Goal: Task Accomplishment & Management: Complete application form

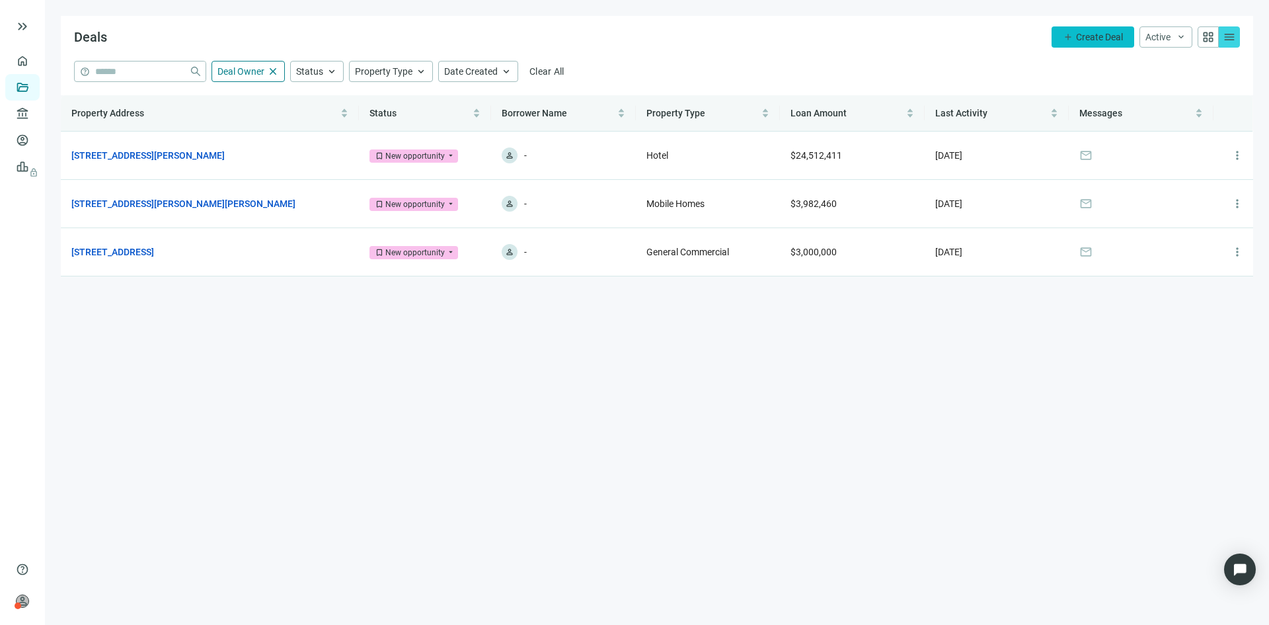
click at [1073, 38] on button "add Create Deal" at bounding box center [1093, 36] width 83 height 21
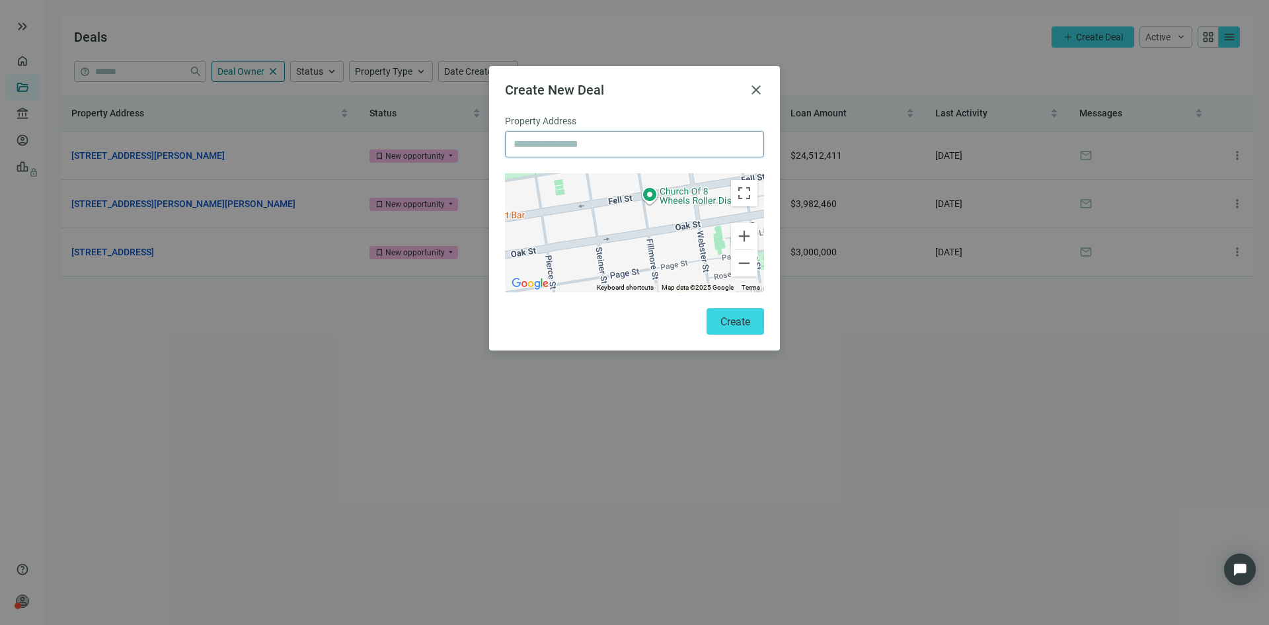
click at [555, 142] on input "text" at bounding box center [635, 144] width 242 height 25
paste input "**********"
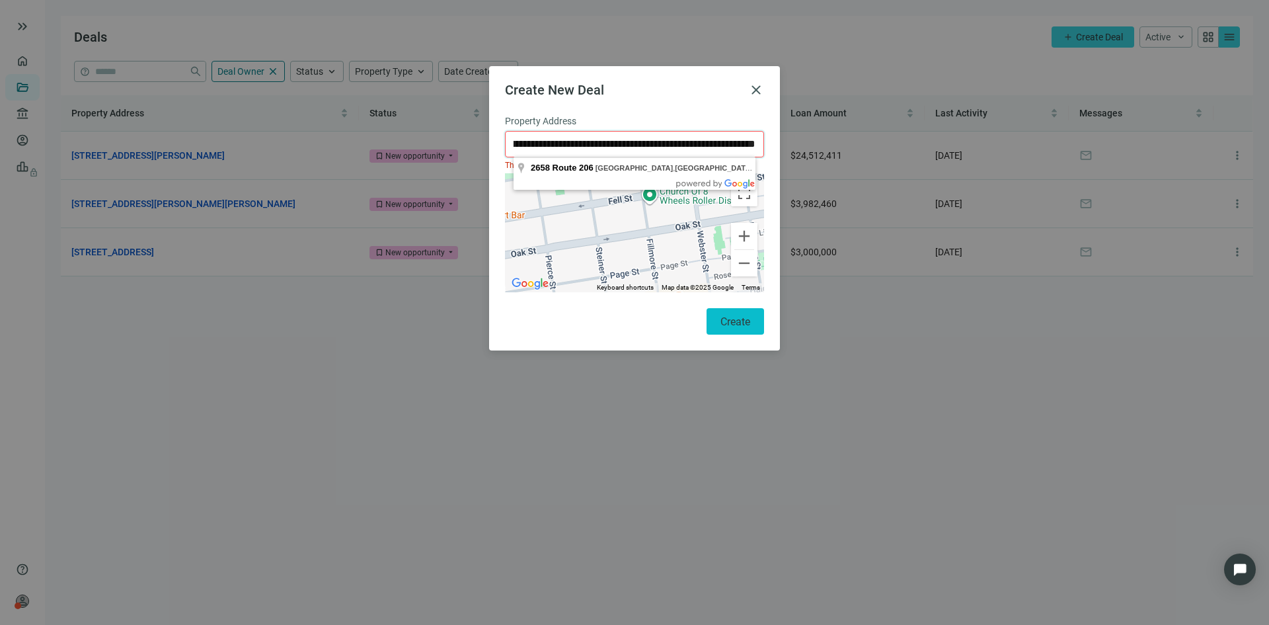
click at [733, 315] on span "Create" at bounding box center [735, 321] width 30 height 13
click at [635, 153] on input "**********" at bounding box center [635, 144] width 242 height 25
type input "**********"
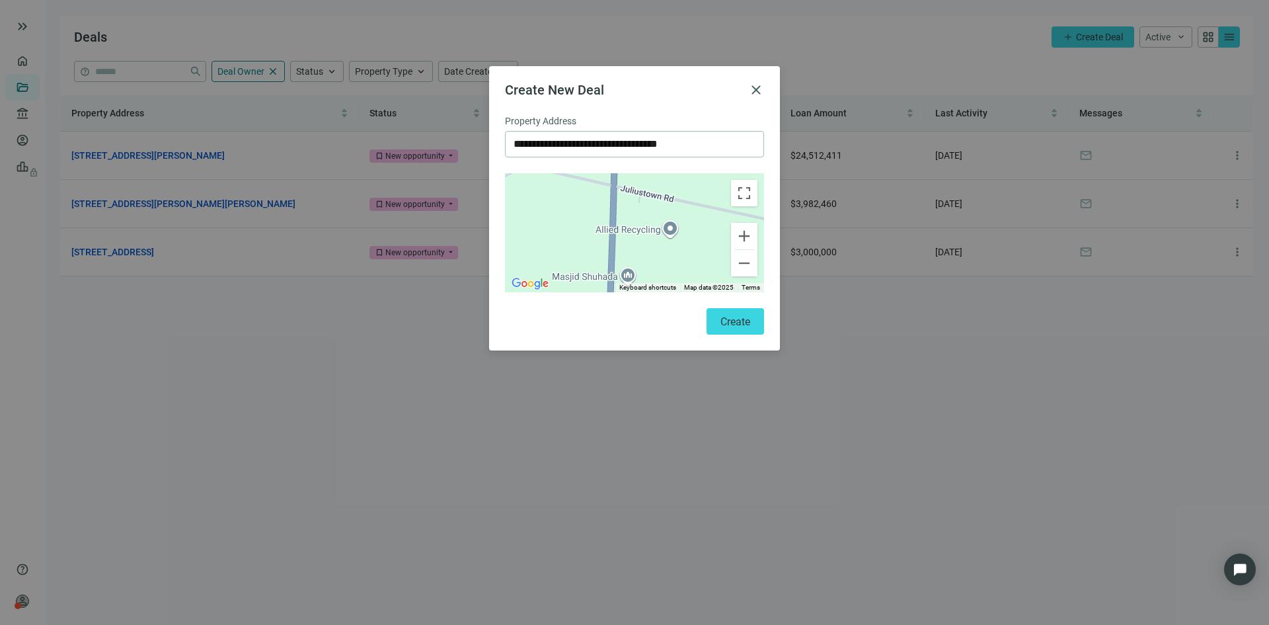
click at [666, 228] on div "To activate drag with keyboard, press Alt + Enter. Once in keyboard drag state,…" at bounding box center [634, 232] width 259 height 119
click at [732, 315] on span "Create" at bounding box center [735, 321] width 30 height 13
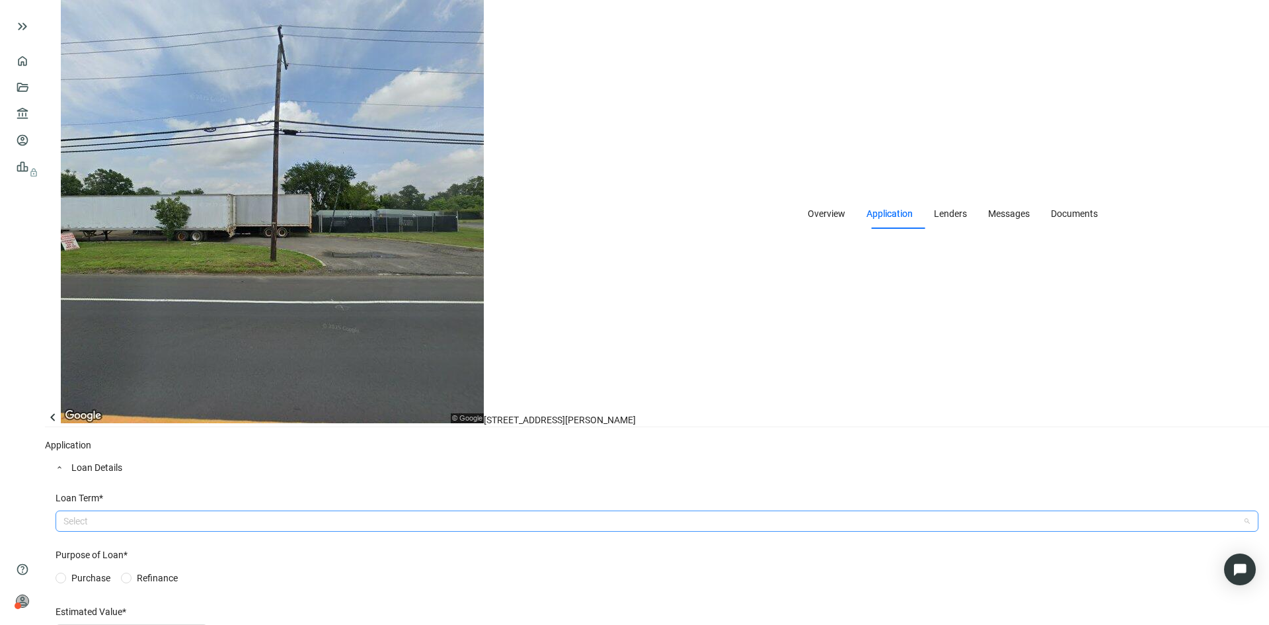
click at [230, 512] on div at bounding box center [650, 521] width 1184 height 19
click at [195, 512] on div at bounding box center [650, 521] width 1184 height 19
click at [110, 570] on span "Purchase" at bounding box center [91, 577] width 50 height 15
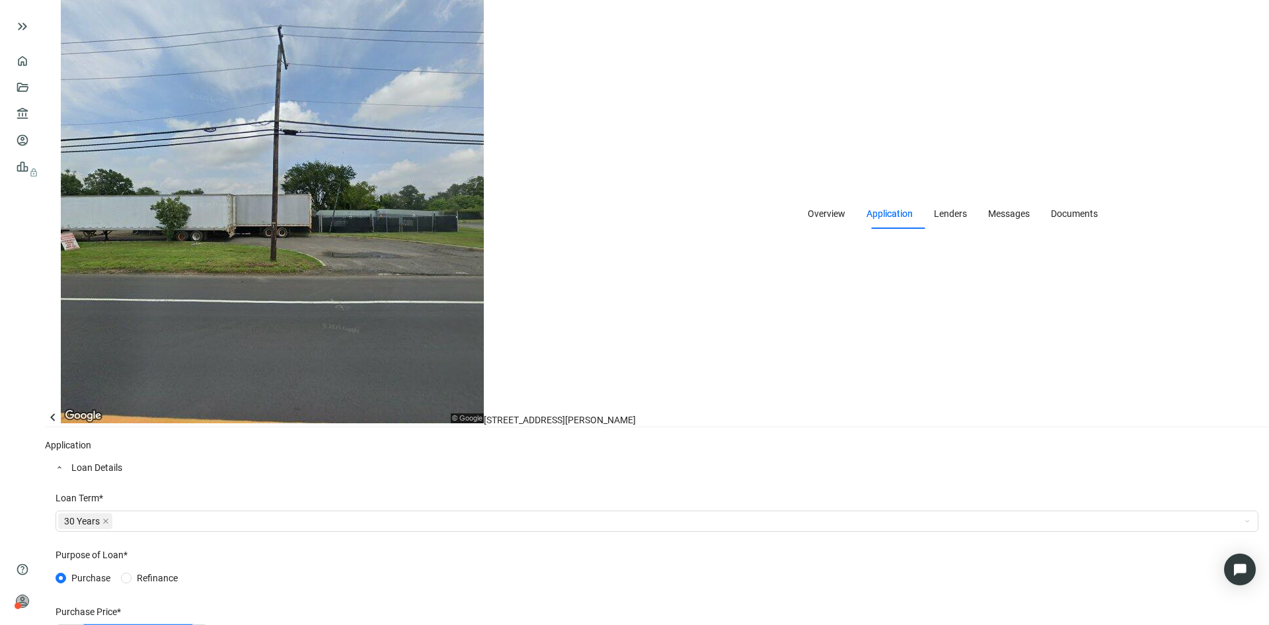
drag, startPoint x: 204, startPoint y: 277, endPoint x: 24, endPoint y: 300, distance: 181.3
click at [24, 300] on div "keyboard_double_arrow_right home Overview folder_open Deals account_balance Len…" at bounding box center [634, 312] width 1269 height 625
type input "**********"
type input "*"
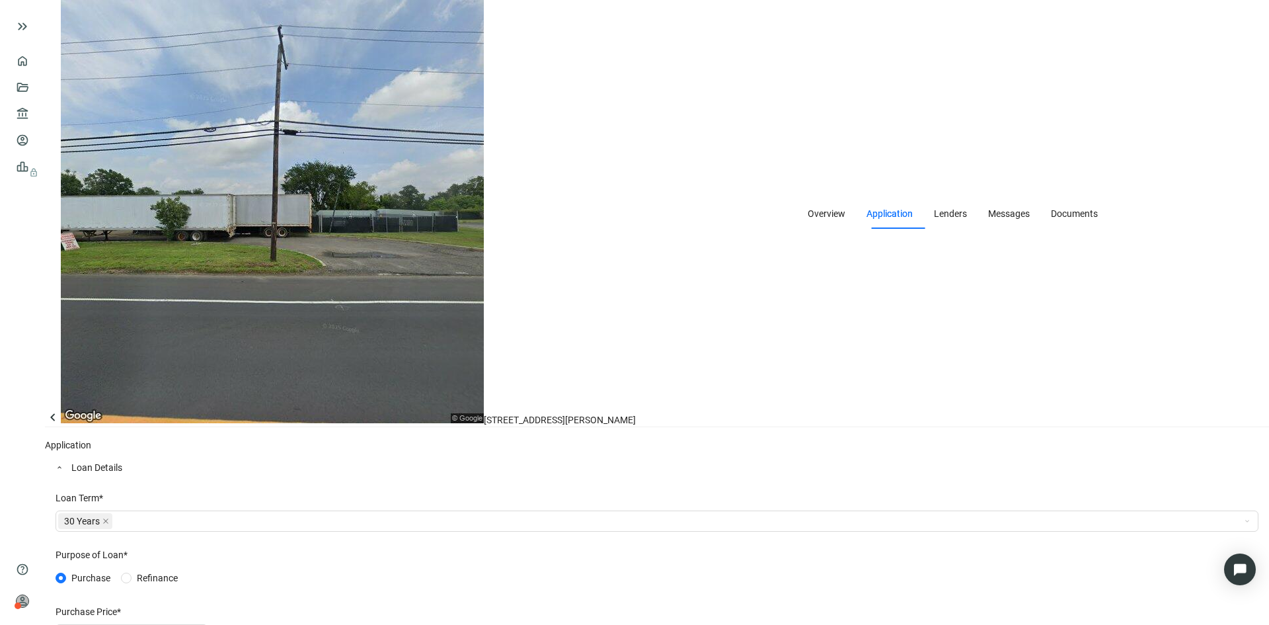
type input "*"
type input "******"
type input "***"
type input "*******"
type input "***"
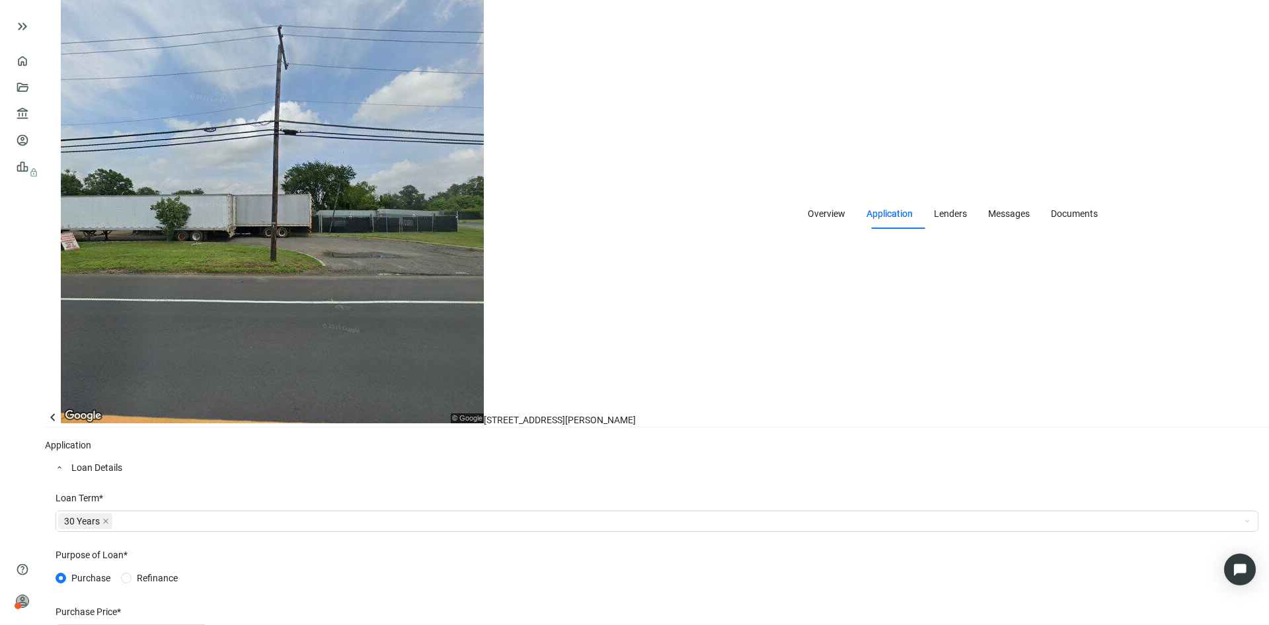
type input "*********"
type input "***"
type input "**********"
type input "****"
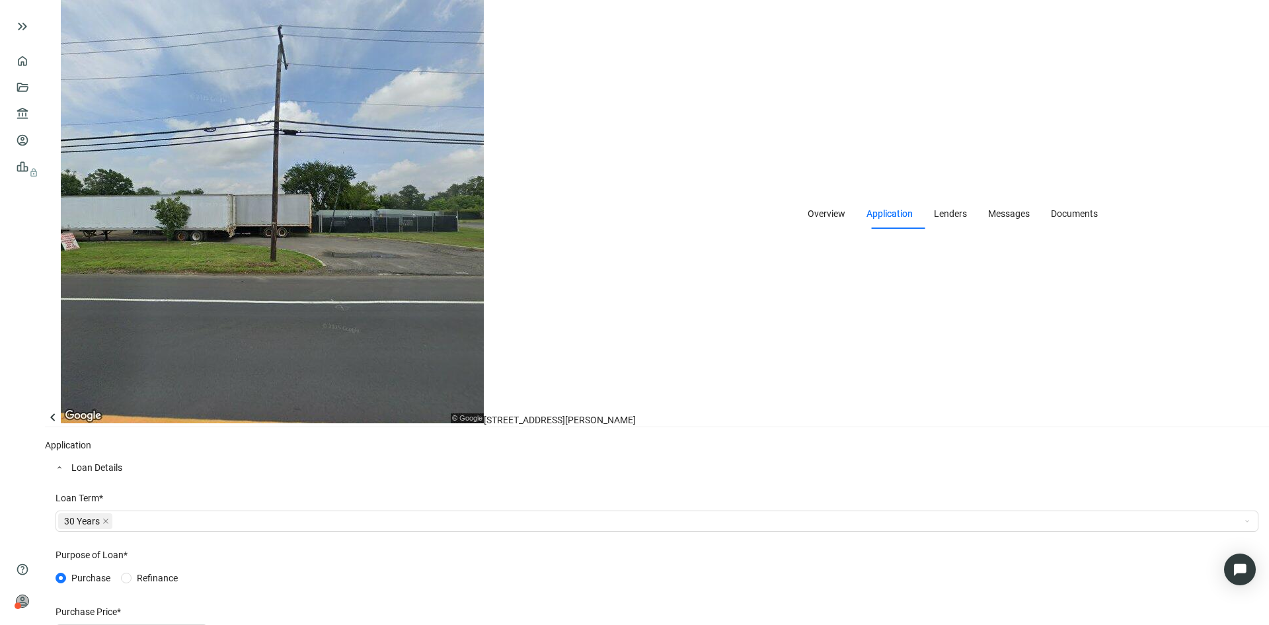
scroll to position [132, 0]
type input "**********"
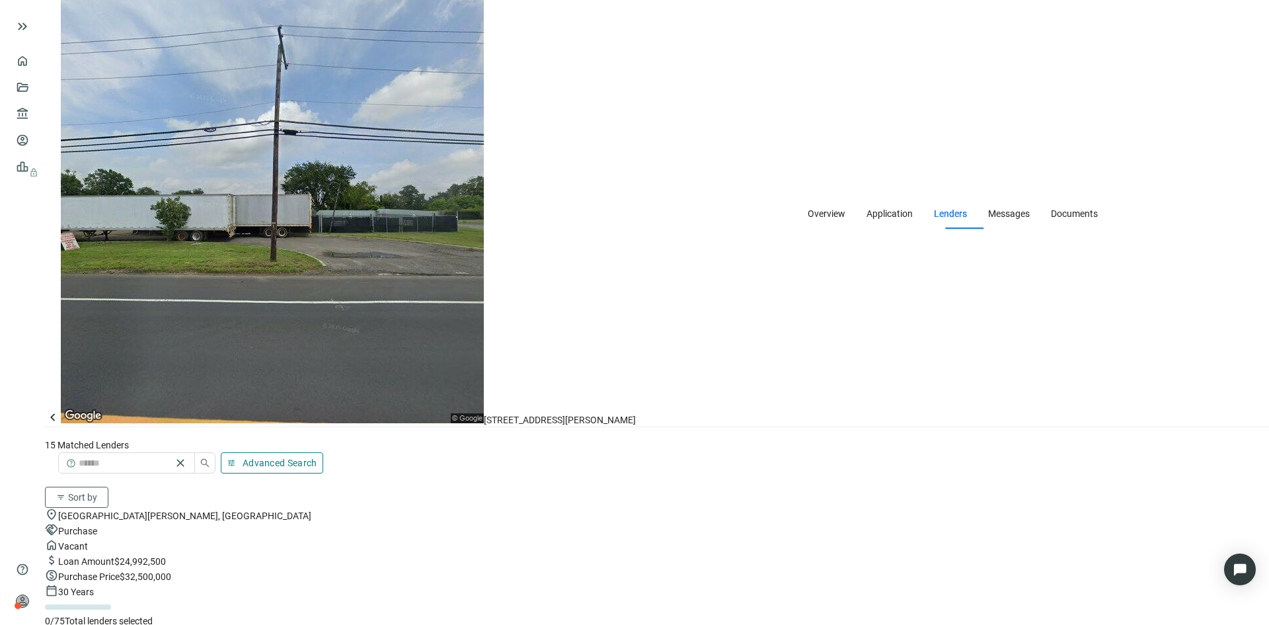
click at [323, 452] on button "tune Advanced Search" at bounding box center [272, 462] width 102 height 21
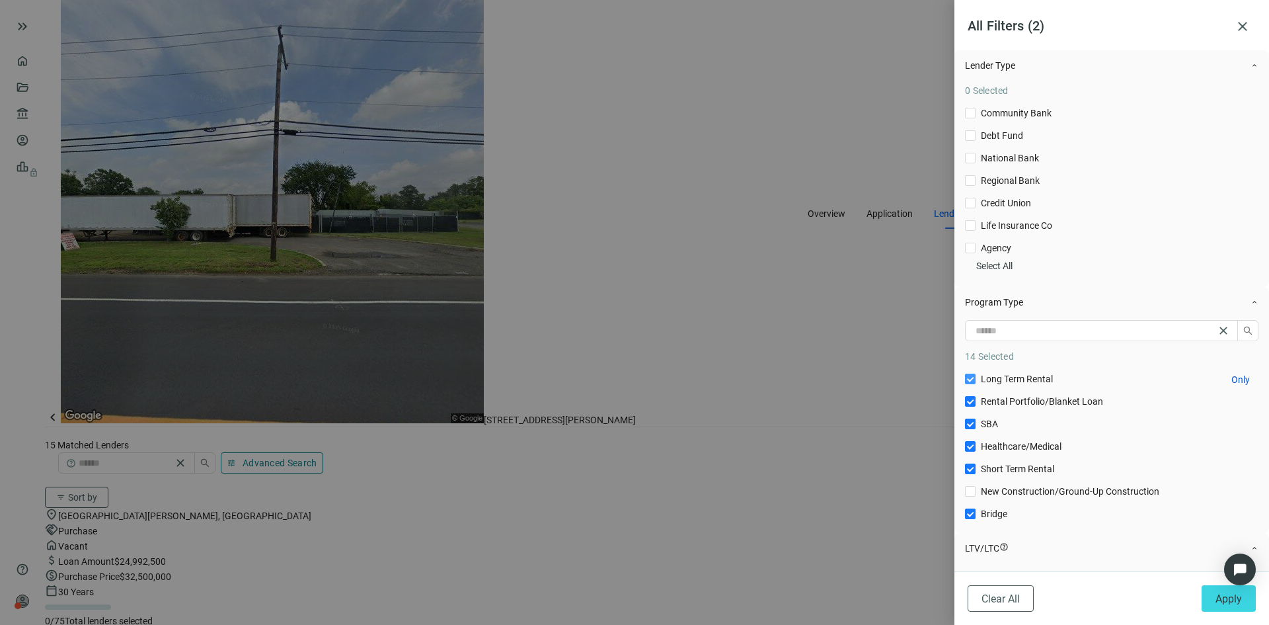
click at [1042, 386] on span "Long Term Rental Only" at bounding box center [1017, 378] width 83 height 15
click at [1018, 408] on span "Rental Portfolio/Blanket Loan Only" at bounding box center [1042, 401] width 133 height 15
click at [1038, 453] on span "Healthcare/Medical Only" at bounding box center [1021, 446] width 91 height 15
click at [1036, 476] on span "Short Term Rental Only" at bounding box center [1018, 468] width 84 height 15
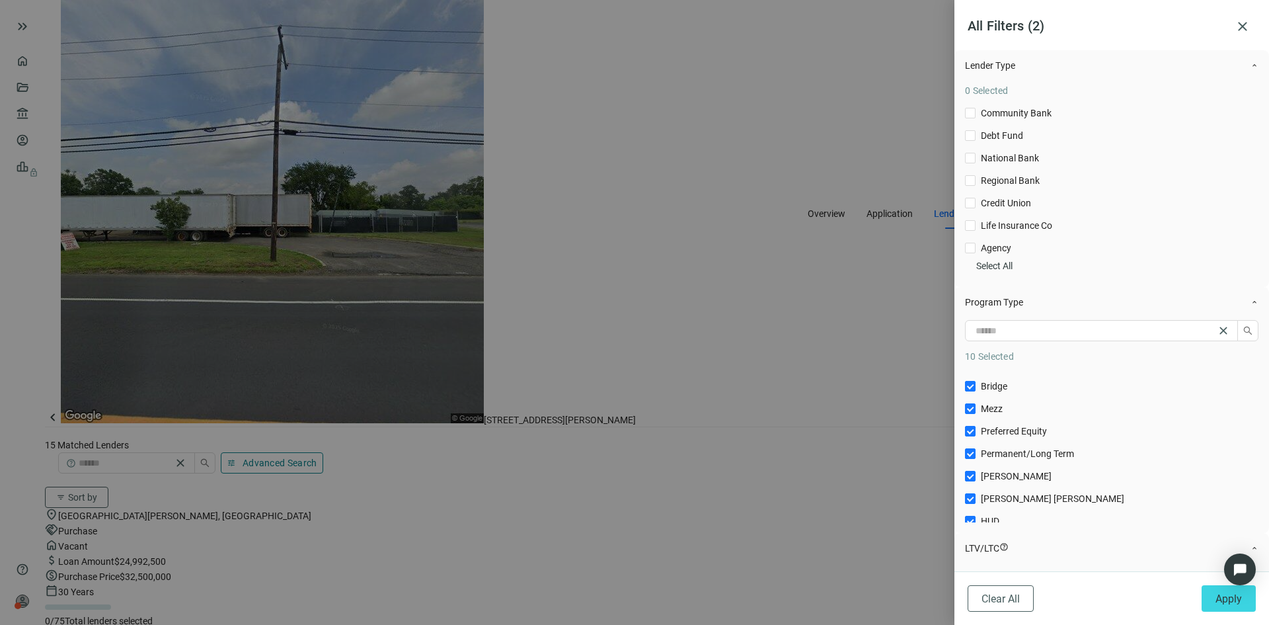
scroll to position [132, 0]
click at [999, 389] on span "Bridge Only" at bounding box center [994, 381] width 37 height 15
click at [999, 411] on span "Mezz Only" at bounding box center [992, 404] width 32 height 15
click at [1011, 434] on span "Preferred Equity Only" at bounding box center [1014, 426] width 77 height 15
click at [1019, 456] on span "Permanent/Long Term Only" at bounding box center [1028, 449] width 104 height 15
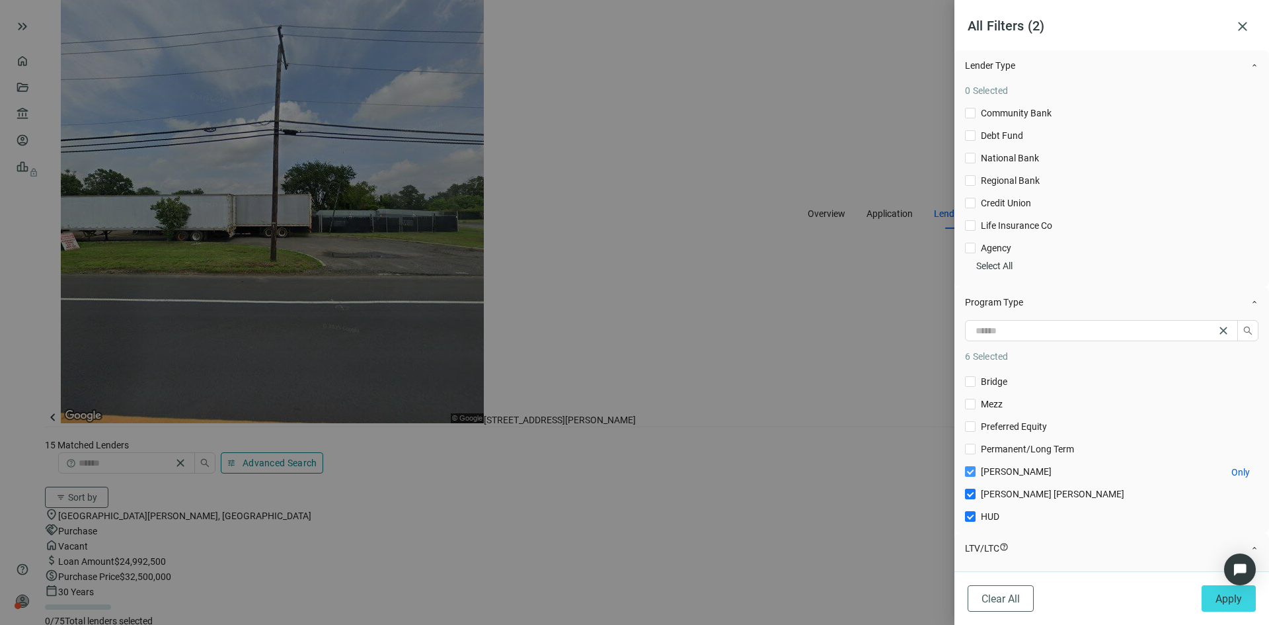
click at [1019, 479] on span "Freddie Mac Only" at bounding box center [1016, 471] width 81 height 15
click at [1018, 501] on span "Fannie Mae Only" at bounding box center [1053, 493] width 154 height 15
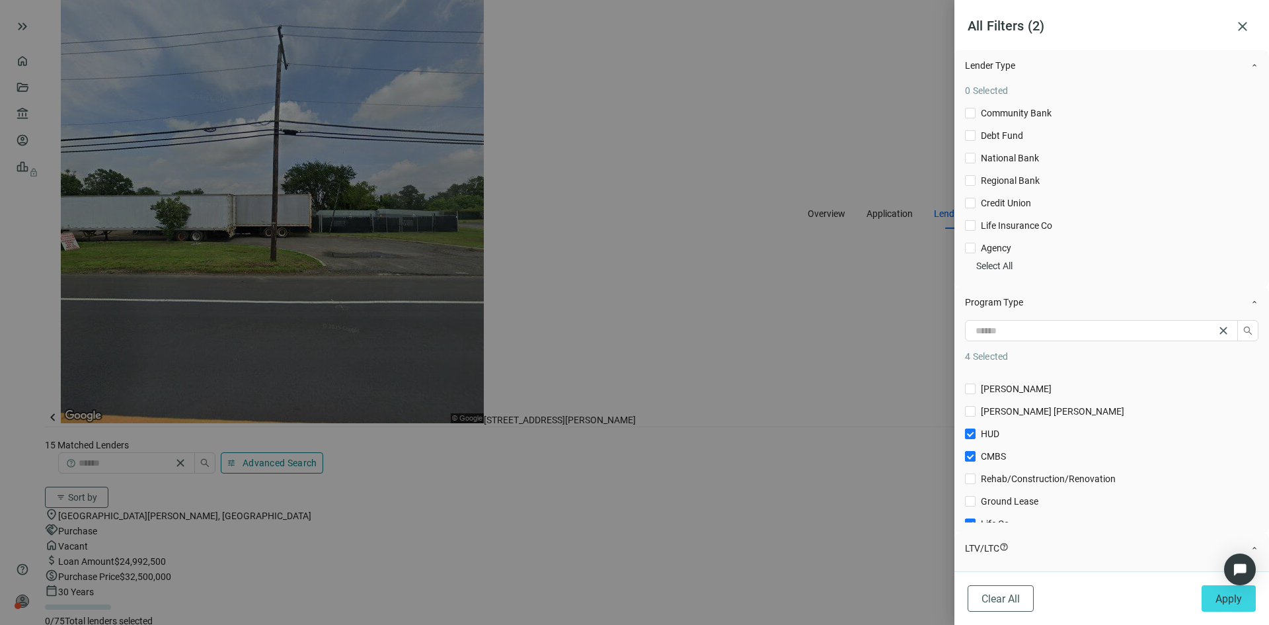
scroll to position [223, 0]
click at [995, 432] on span "HUD Only" at bounding box center [990, 425] width 29 height 15
click at [1004, 455] on span "CMBS Only" at bounding box center [994, 447] width 36 height 15
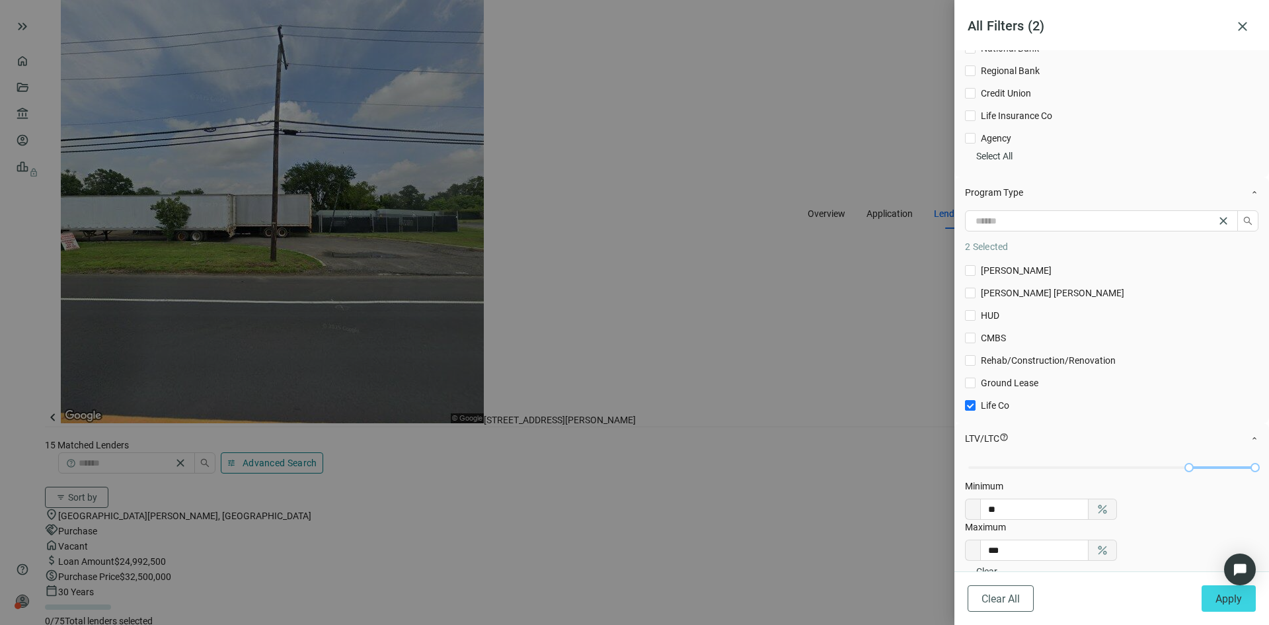
scroll to position [132, 0]
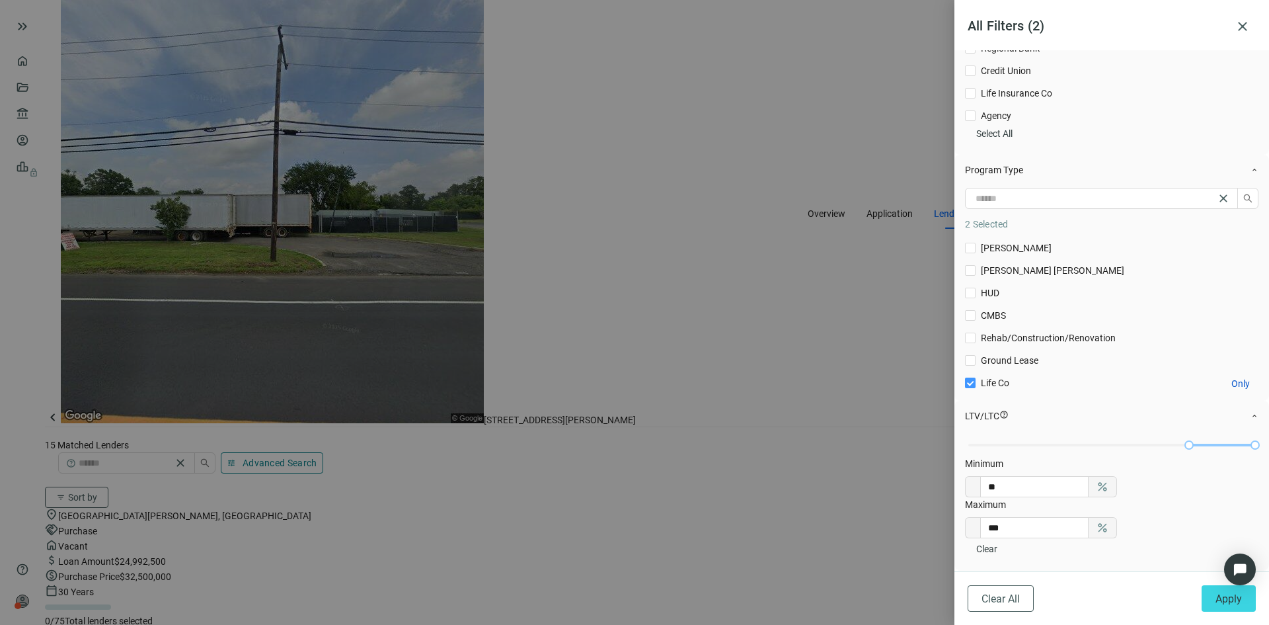
drag, startPoint x: 993, startPoint y: 419, endPoint x: 1010, endPoint y: 419, distance: 16.5
click at [997, 390] on span "Life Co Only" at bounding box center [995, 382] width 39 height 15
click at [978, 390] on span "Life Co Only" at bounding box center [995, 382] width 39 height 15
click at [1211, 596] on button "Apply" at bounding box center [1229, 598] width 54 height 26
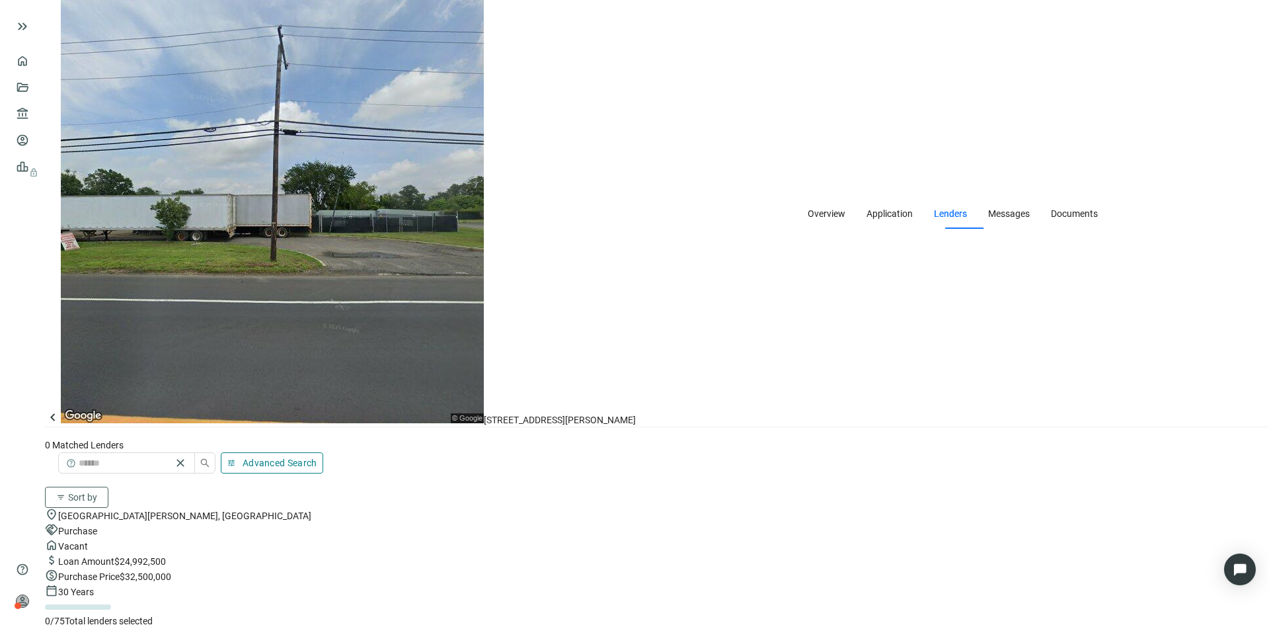
click at [1111, 438] on div "0 Matched Lenders help close tune Advanced Search filter_list Sort by" at bounding box center [657, 473] width 1224 height 70
click at [317, 457] on span "Advanced Search" at bounding box center [280, 462] width 75 height 11
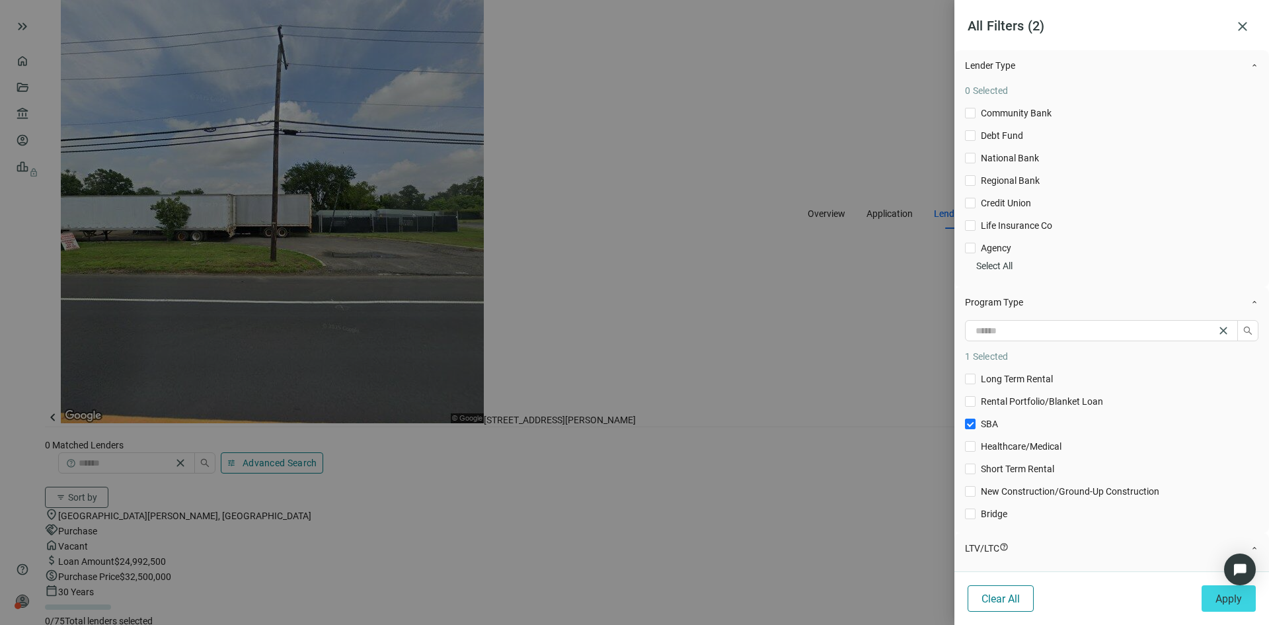
click at [1012, 605] on button "Clear All" at bounding box center [1001, 598] width 66 height 26
click at [1246, 19] on span "close" at bounding box center [1243, 27] width 16 height 16
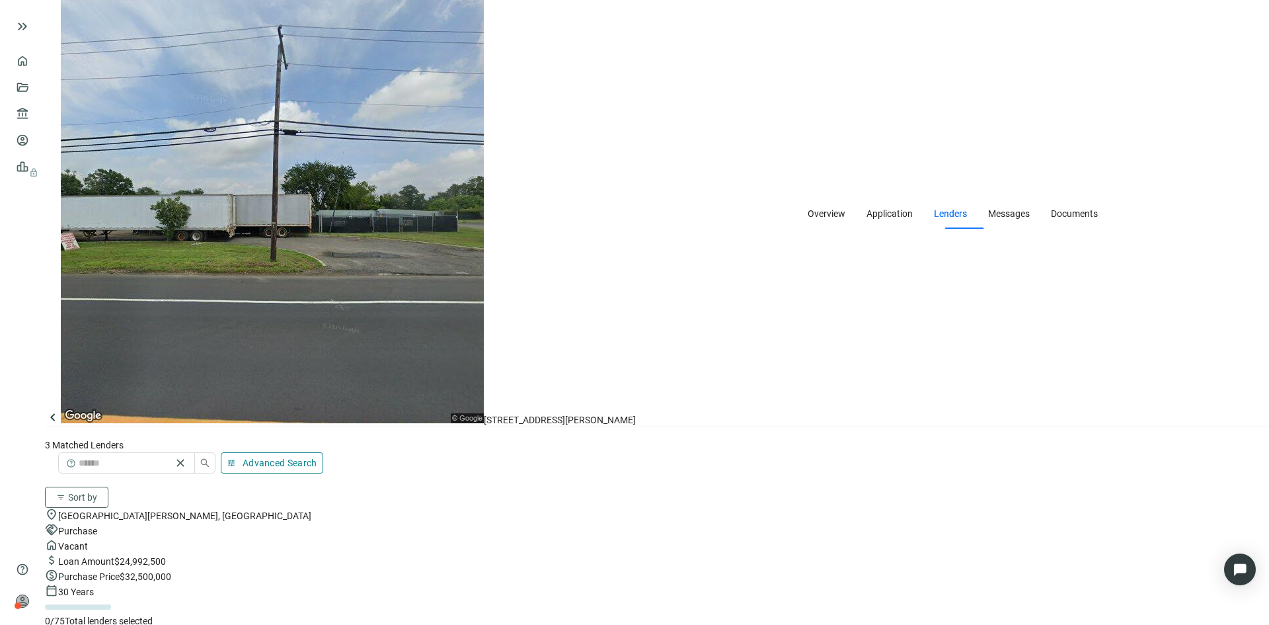
click at [317, 457] on span "Advanced Search" at bounding box center [280, 462] width 75 height 11
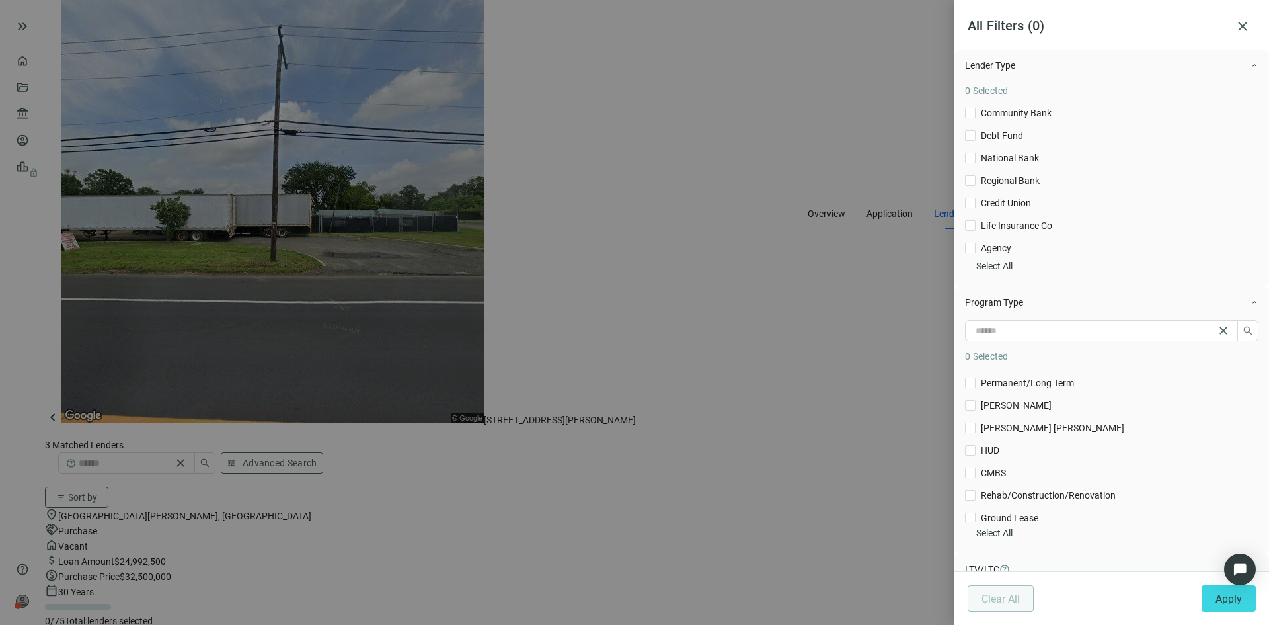
scroll to position [0, 0]
click at [1238, 29] on span "close" at bounding box center [1243, 27] width 16 height 16
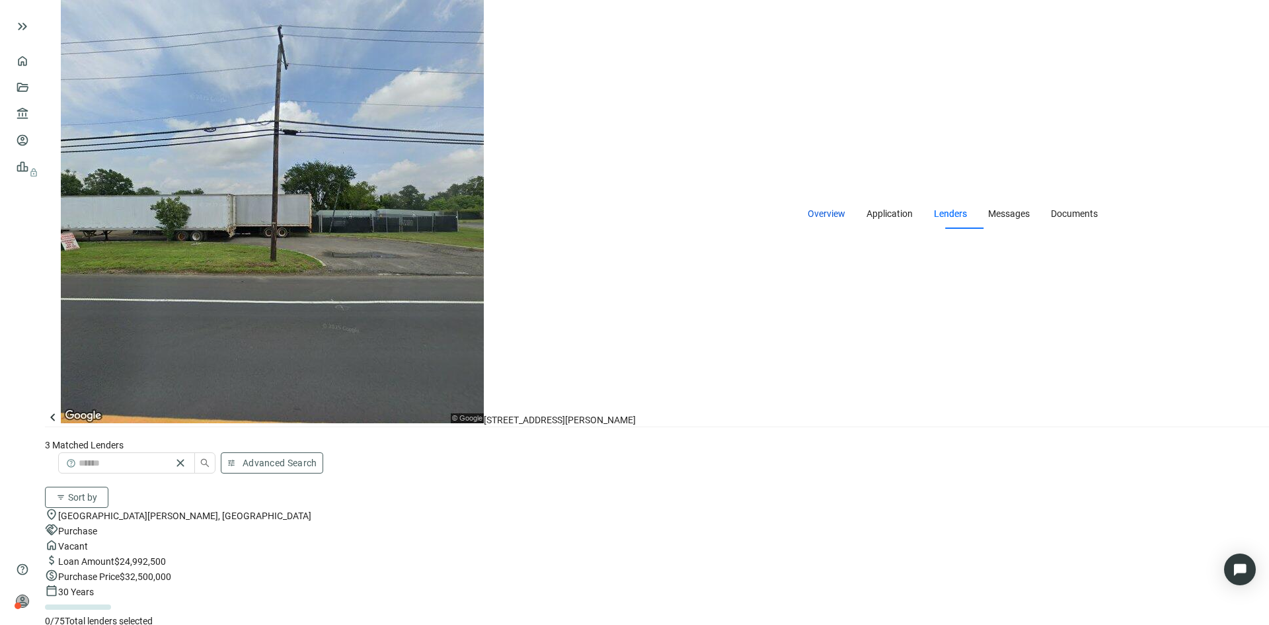
click at [808, 208] on span "Overview" at bounding box center [827, 213] width 38 height 11
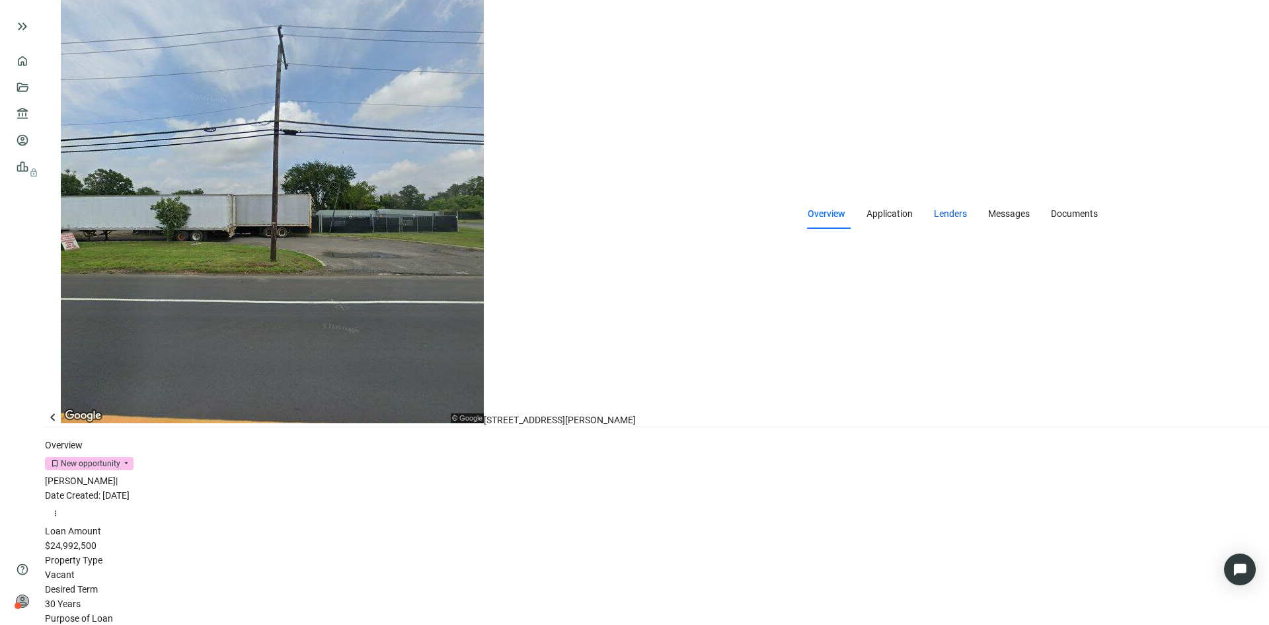
click at [934, 208] on span "Lenders" at bounding box center [950, 213] width 33 height 11
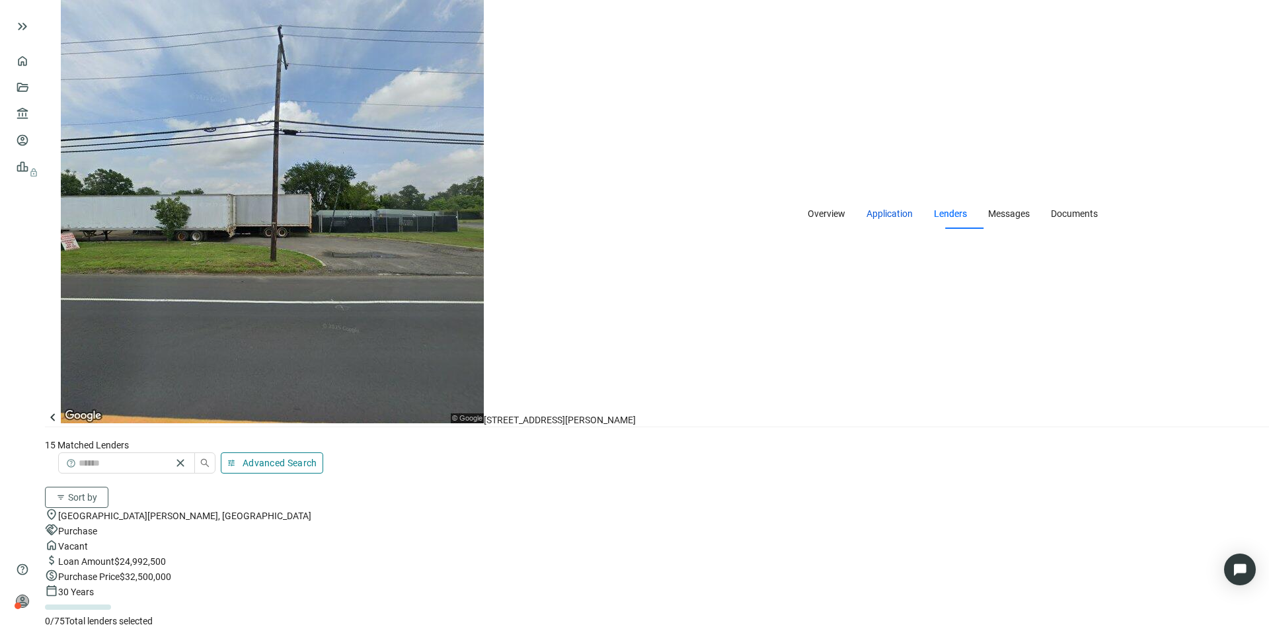
click at [867, 208] on span "Application" at bounding box center [890, 213] width 46 height 11
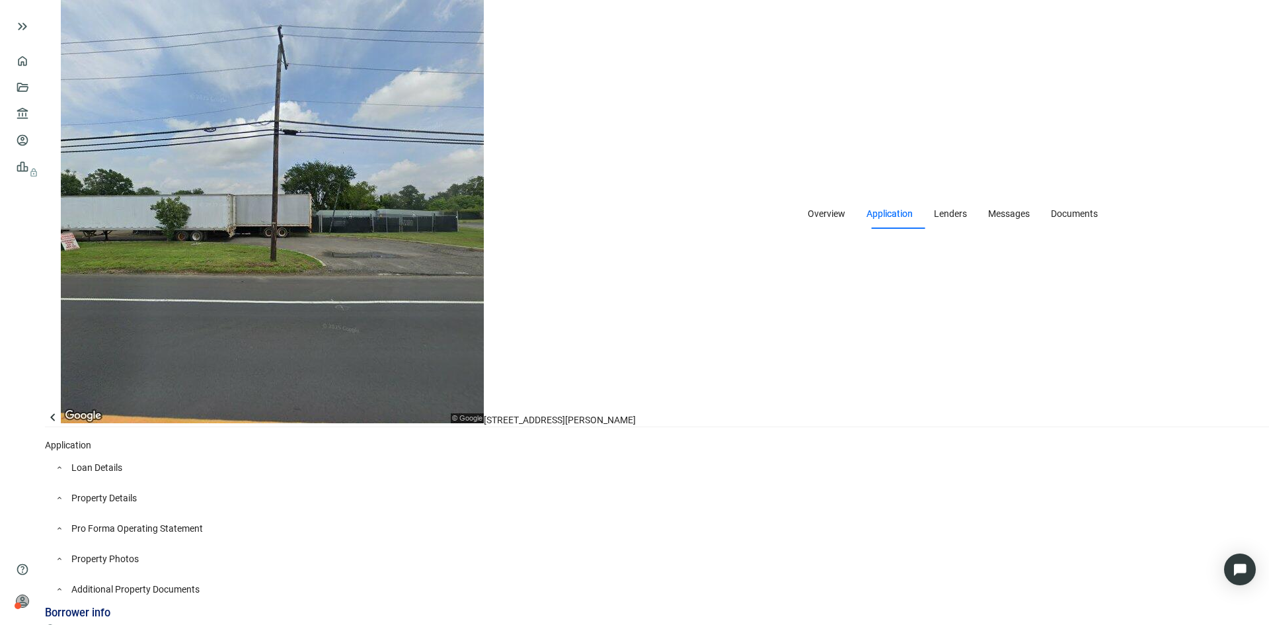
click at [188, 483] on div "keyboard_arrow_up Property Details" at bounding box center [657, 498] width 1224 height 30
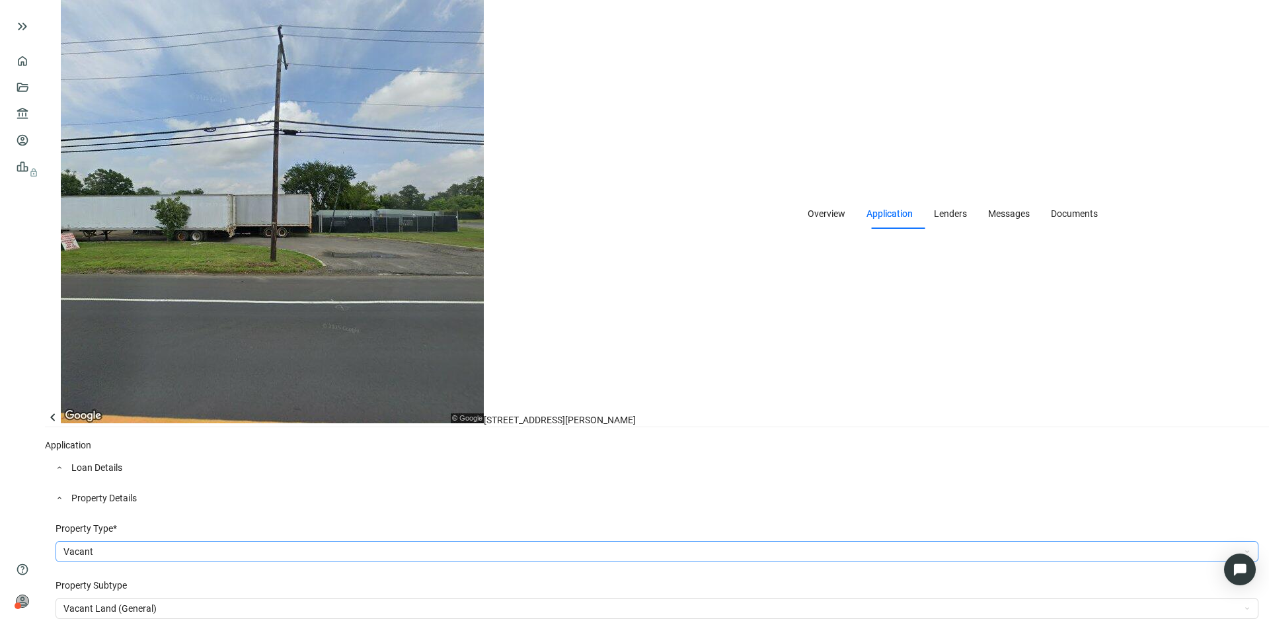
scroll to position [92, 0]
click at [296, 541] on div "Vacant" at bounding box center [657, 551] width 1203 height 21
click at [235, 598] on input "search" at bounding box center [650, 608] width 1175 height 20
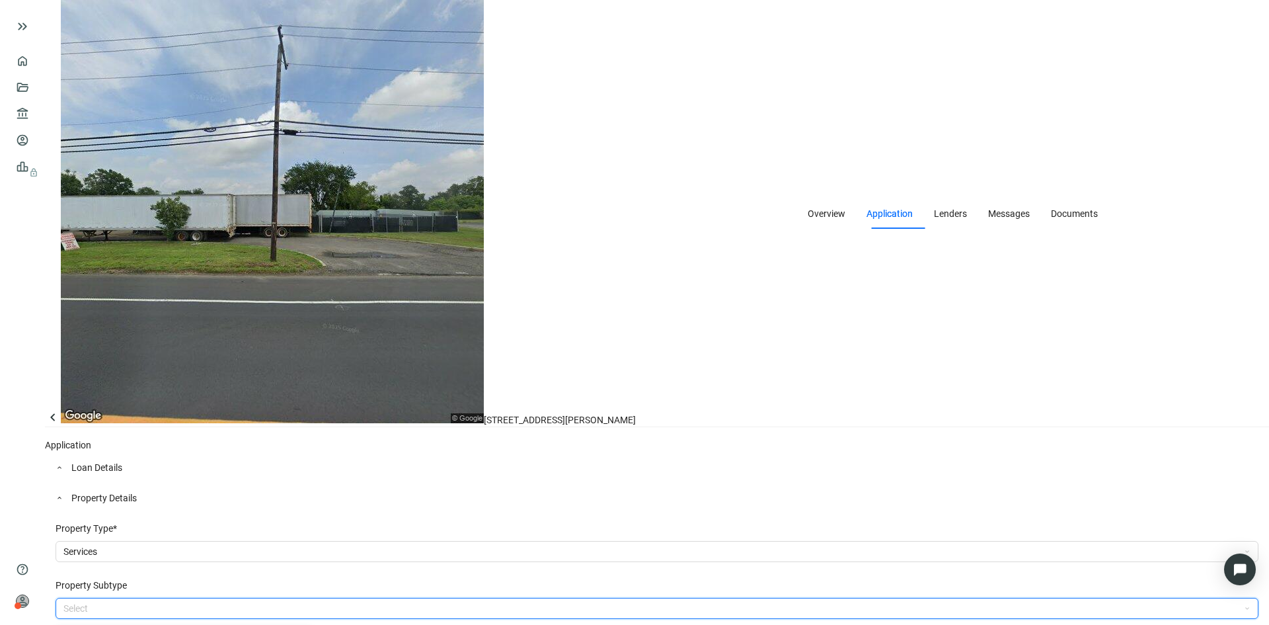
scroll to position [0, 0]
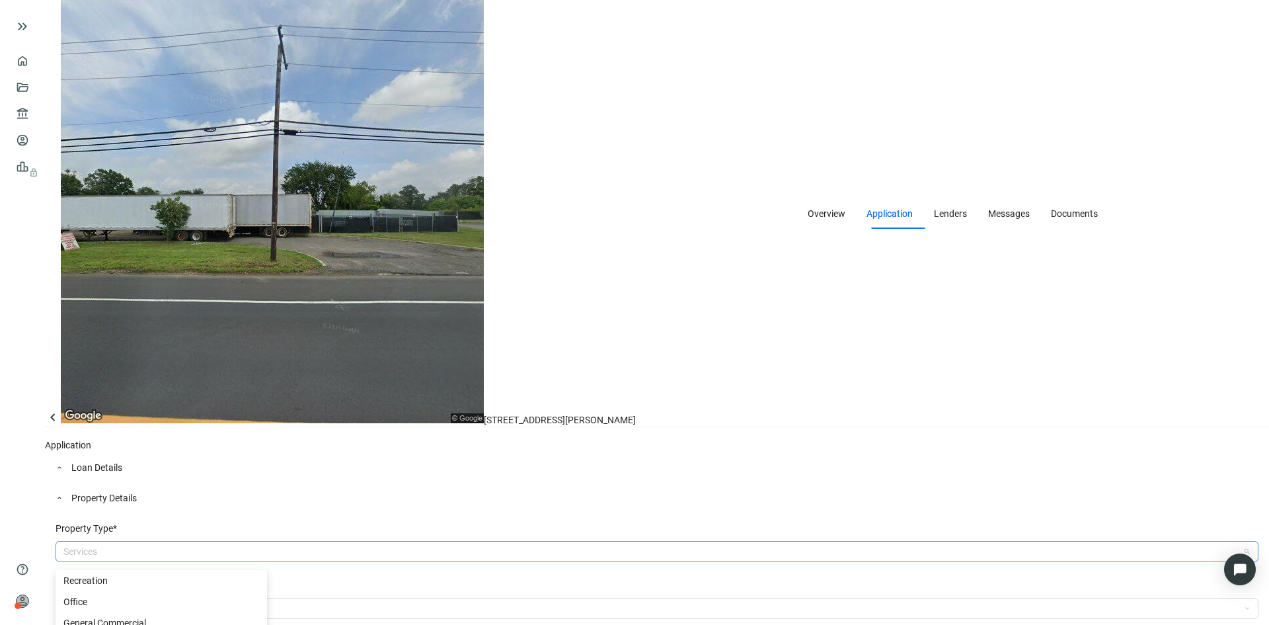
click at [291, 541] on span "Services" at bounding box center [656, 551] width 1187 height 20
click at [233, 612] on div "General Commercial" at bounding box center [162, 622] width 212 height 21
click at [237, 598] on input "search" at bounding box center [650, 608] width 1175 height 20
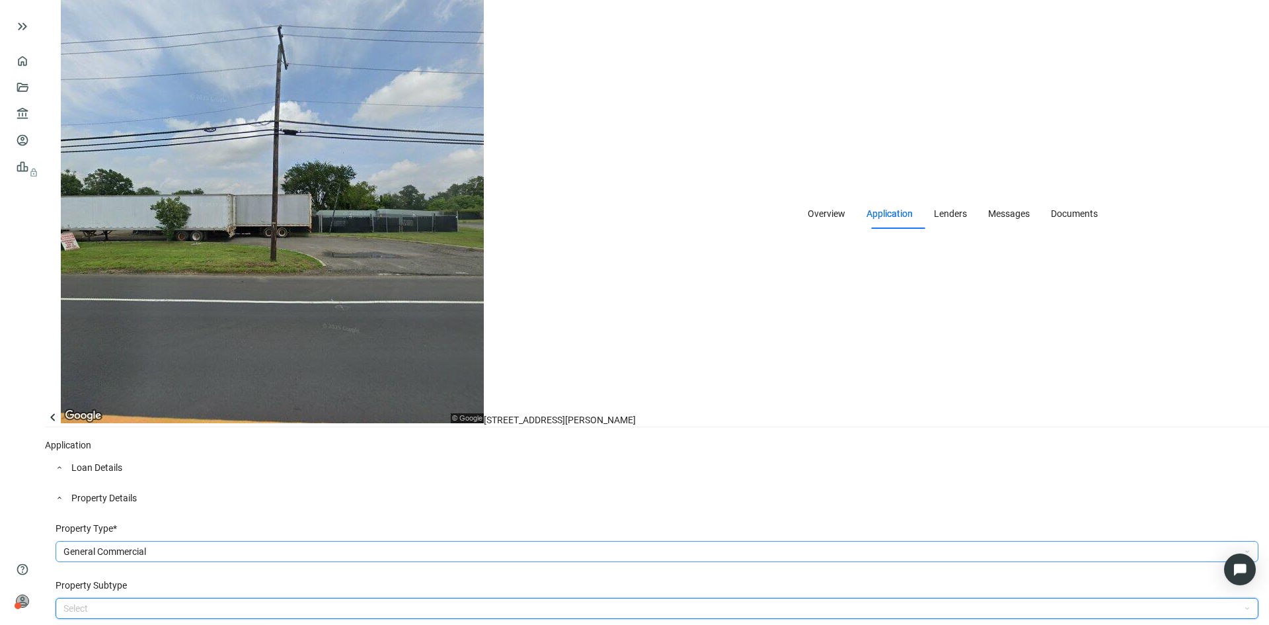
click at [258, 541] on span "General Commercial" at bounding box center [656, 551] width 1187 height 20
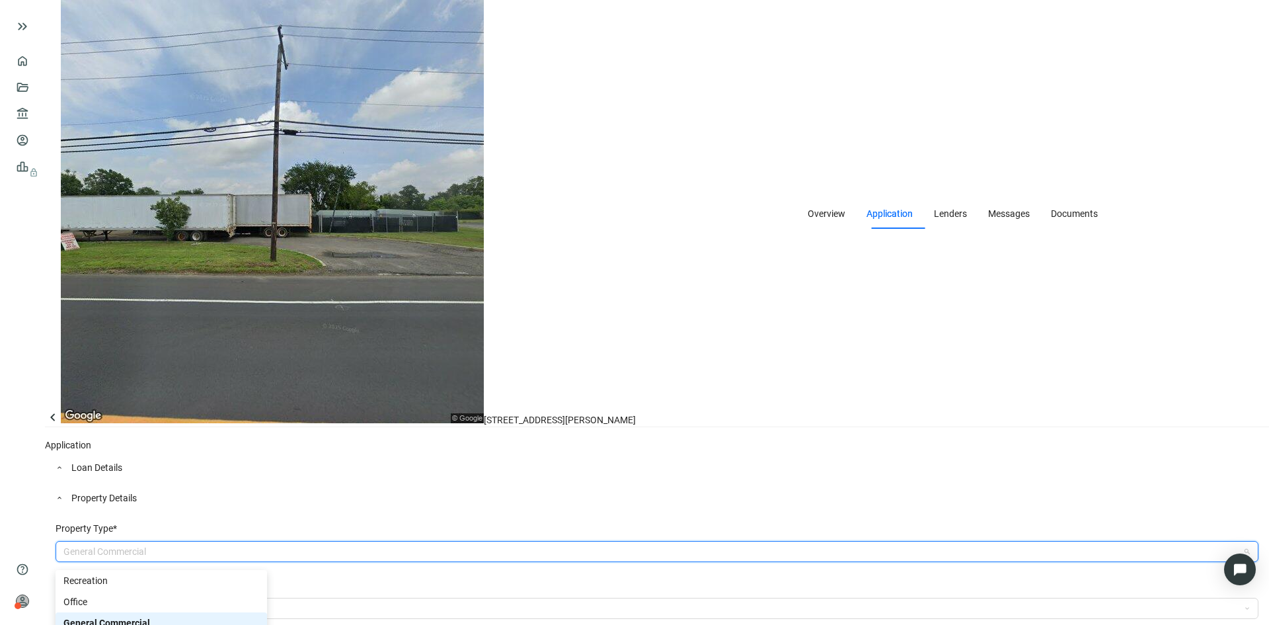
scroll to position [66, 0]
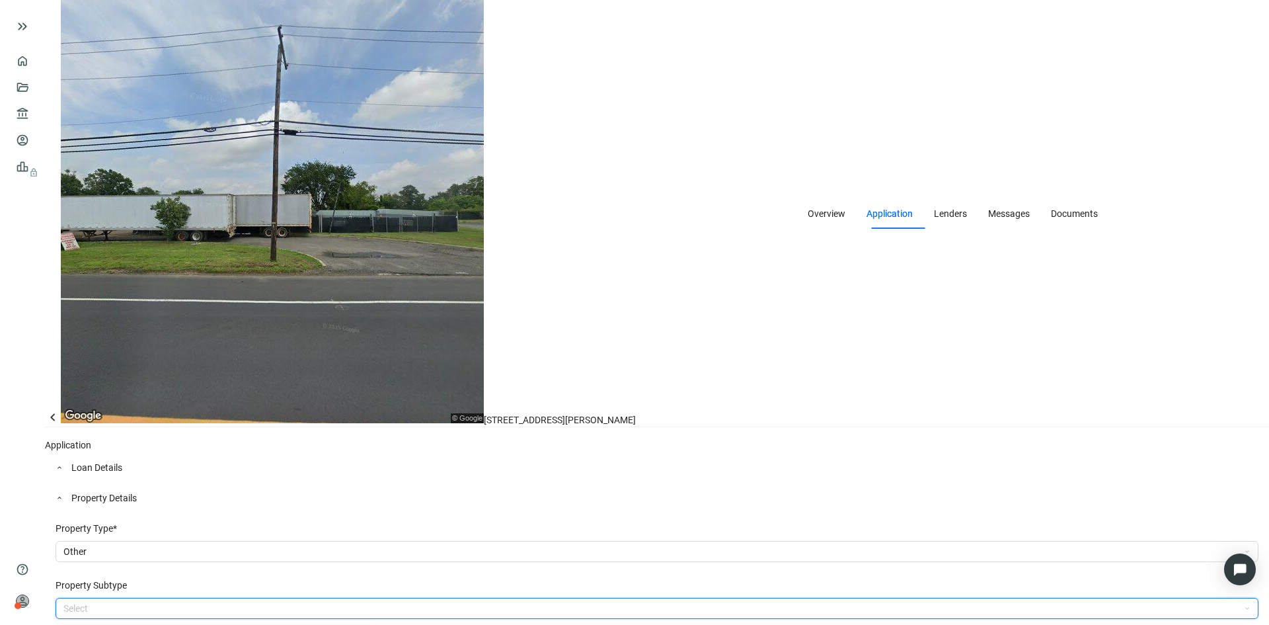
click at [241, 598] on input "search" at bounding box center [650, 608] width 1175 height 20
click at [124, 598] on input "search" at bounding box center [650, 608] width 1175 height 20
click at [132, 598] on input "search" at bounding box center [650, 608] width 1175 height 20
click at [210, 541] on span "Other" at bounding box center [656, 551] width 1187 height 20
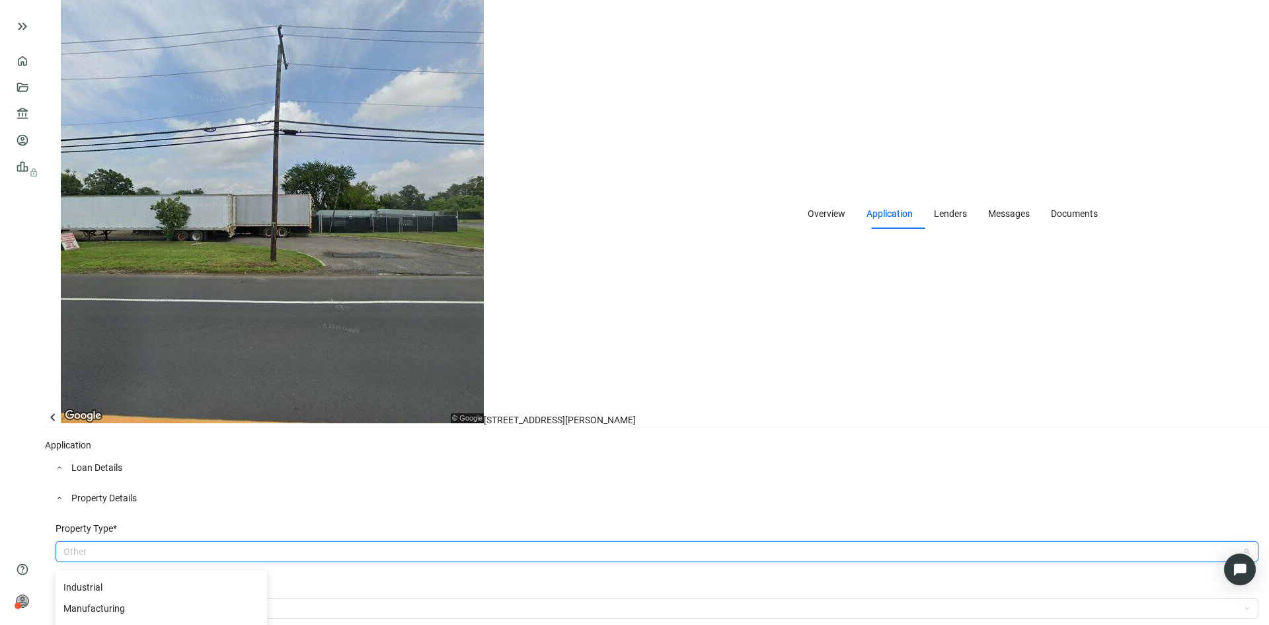
scroll to position [12, 0]
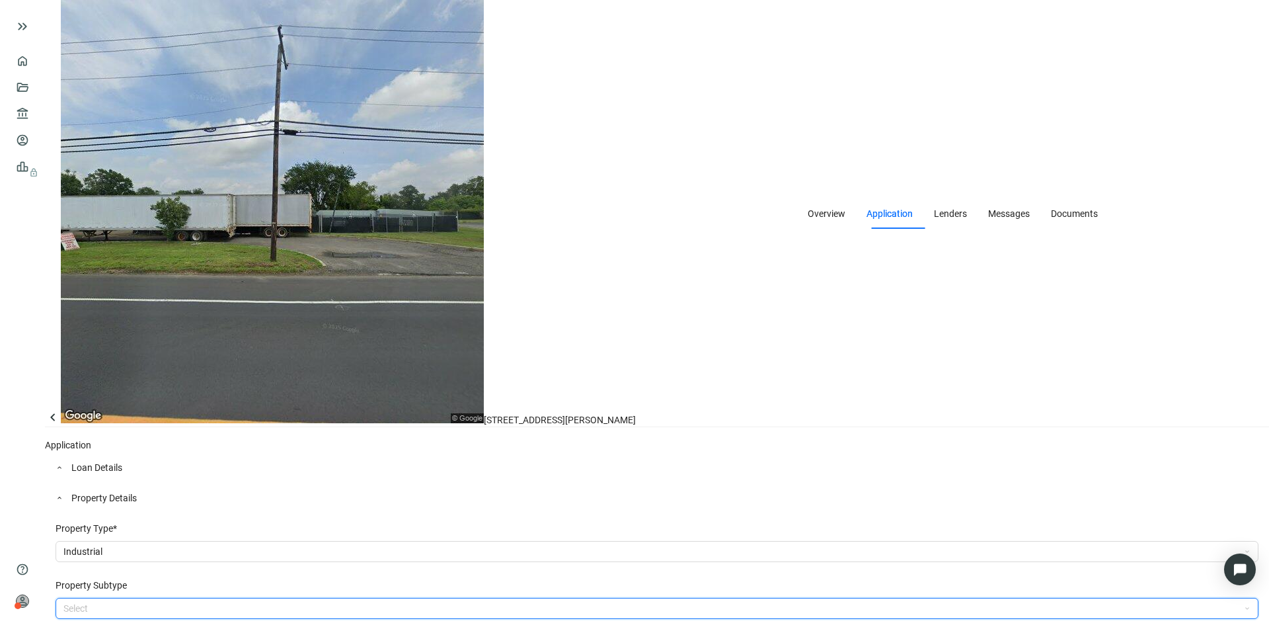
scroll to position [469, 0]
click at [202, 598] on input "search" at bounding box center [650, 608] width 1175 height 20
click at [163, 613] on div "Recycling plant" at bounding box center [186, 620] width 247 height 15
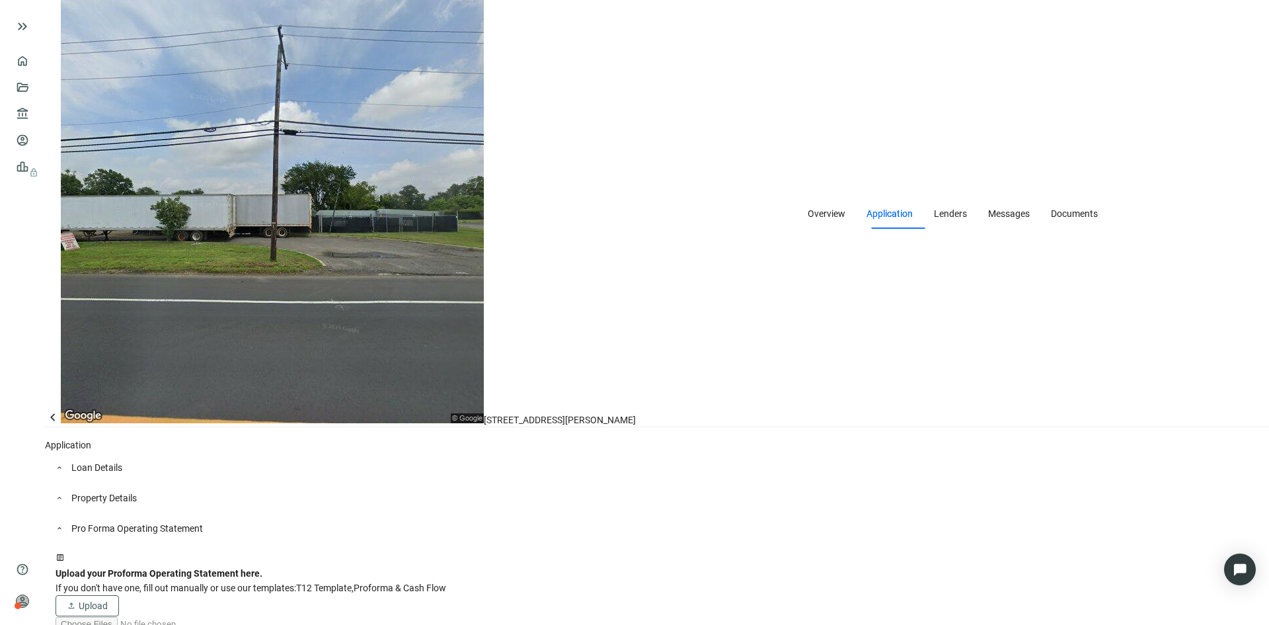
scroll to position [745, 0]
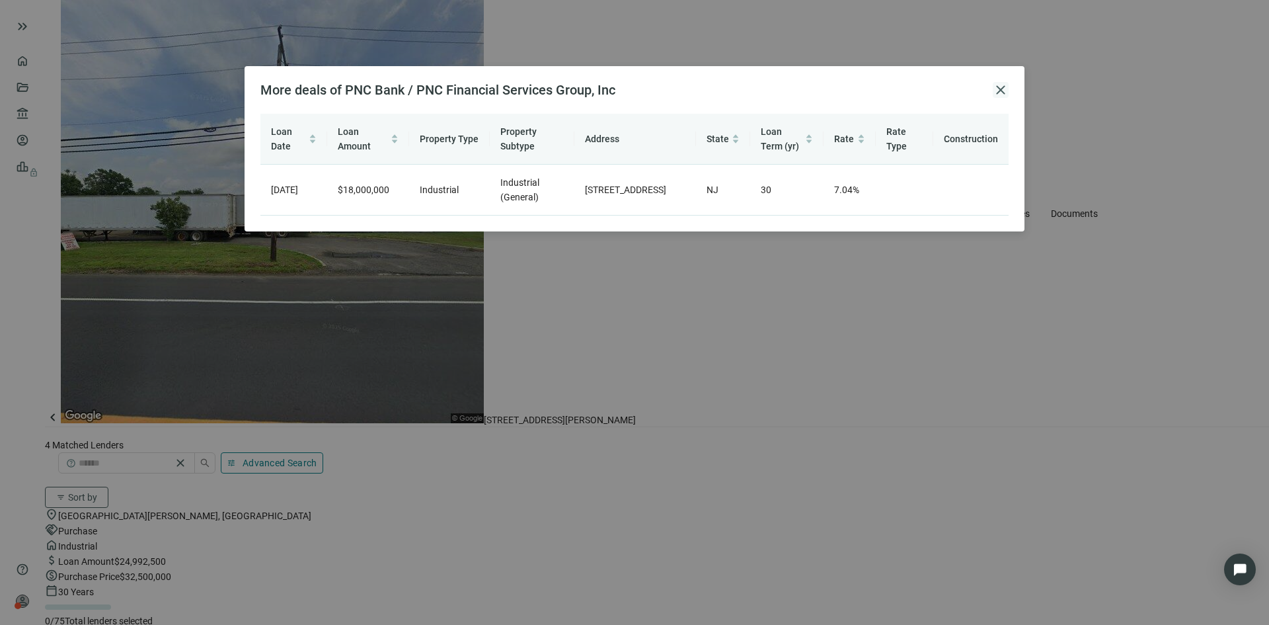
click at [1005, 91] on span "close" at bounding box center [1001, 90] width 16 height 16
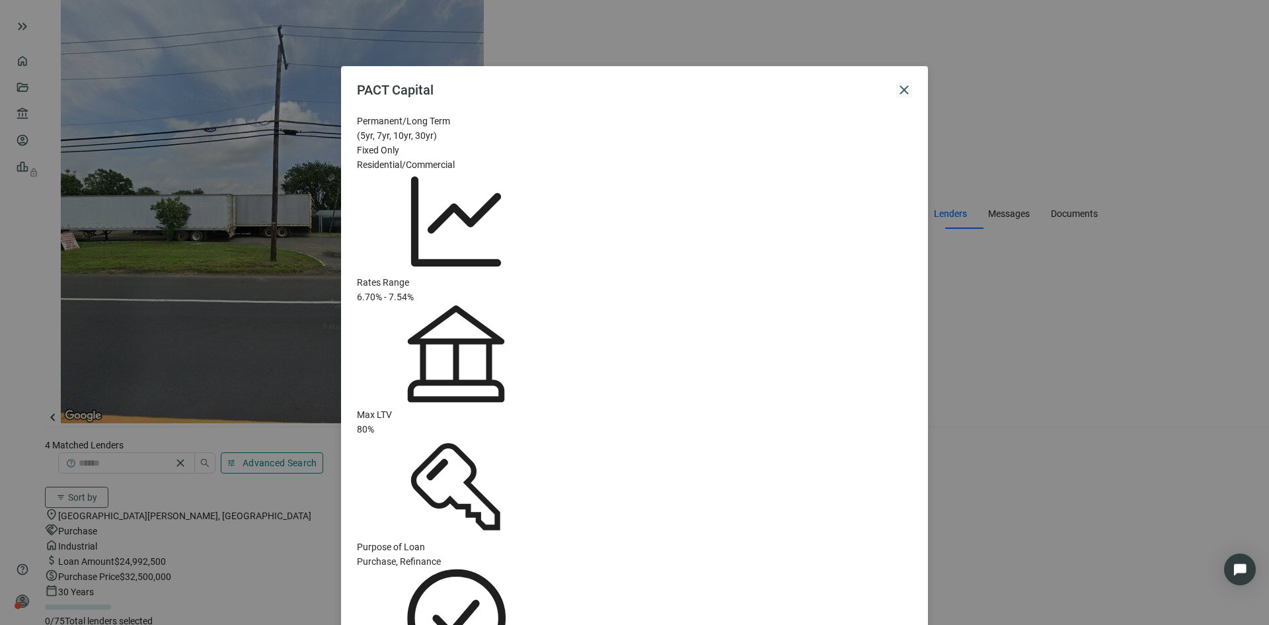
click at [898, 82] on span "close" at bounding box center [904, 90] width 16 height 16
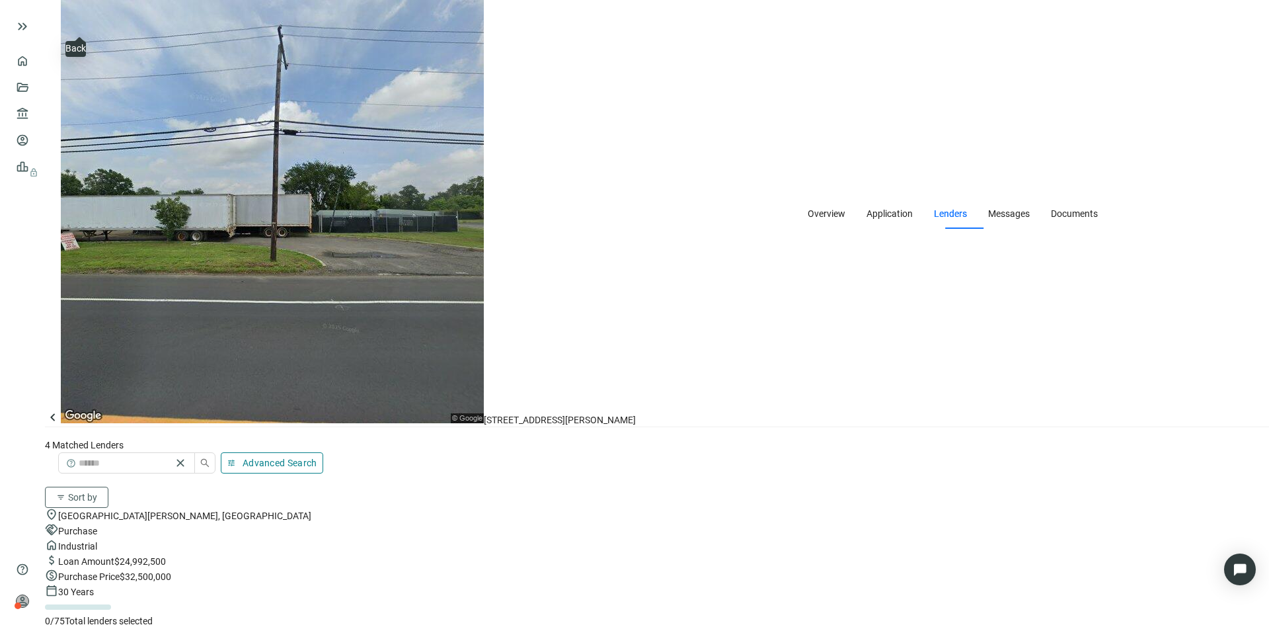
click at [61, 409] on span "keyboard_arrow_left" at bounding box center [53, 417] width 16 height 16
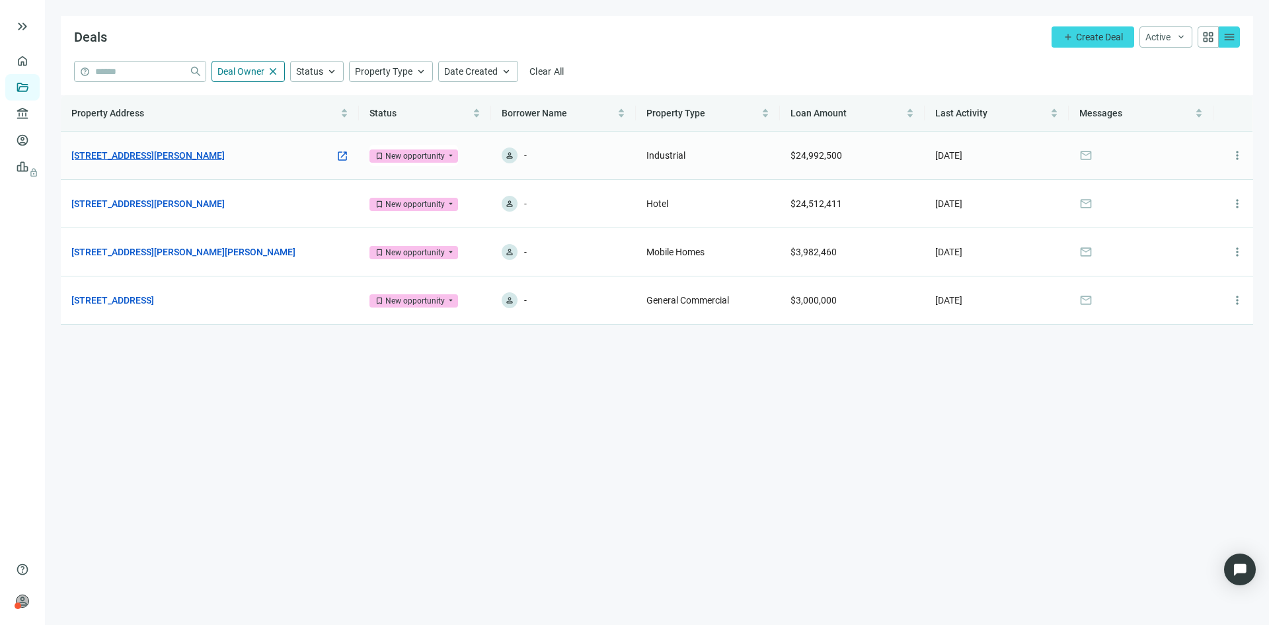
click at [171, 157] on link "2658 US-206, Mount Holly, NJ 08060" at bounding box center [147, 155] width 153 height 15
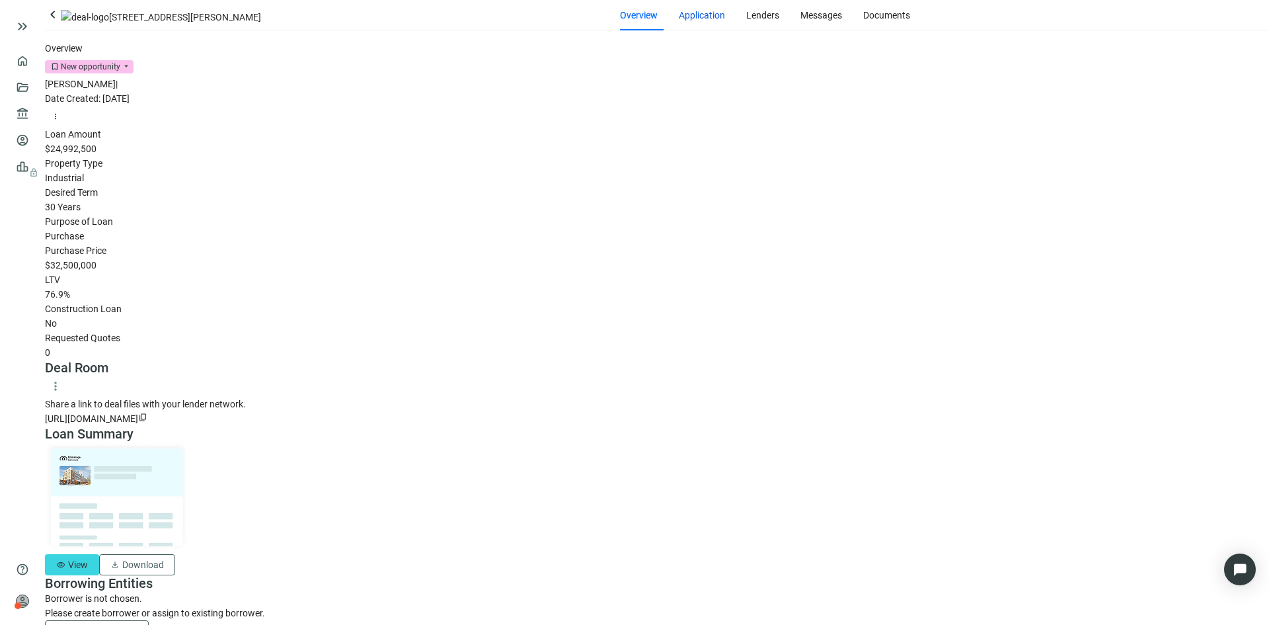
click at [679, 20] on span "Application" at bounding box center [702, 15] width 46 height 11
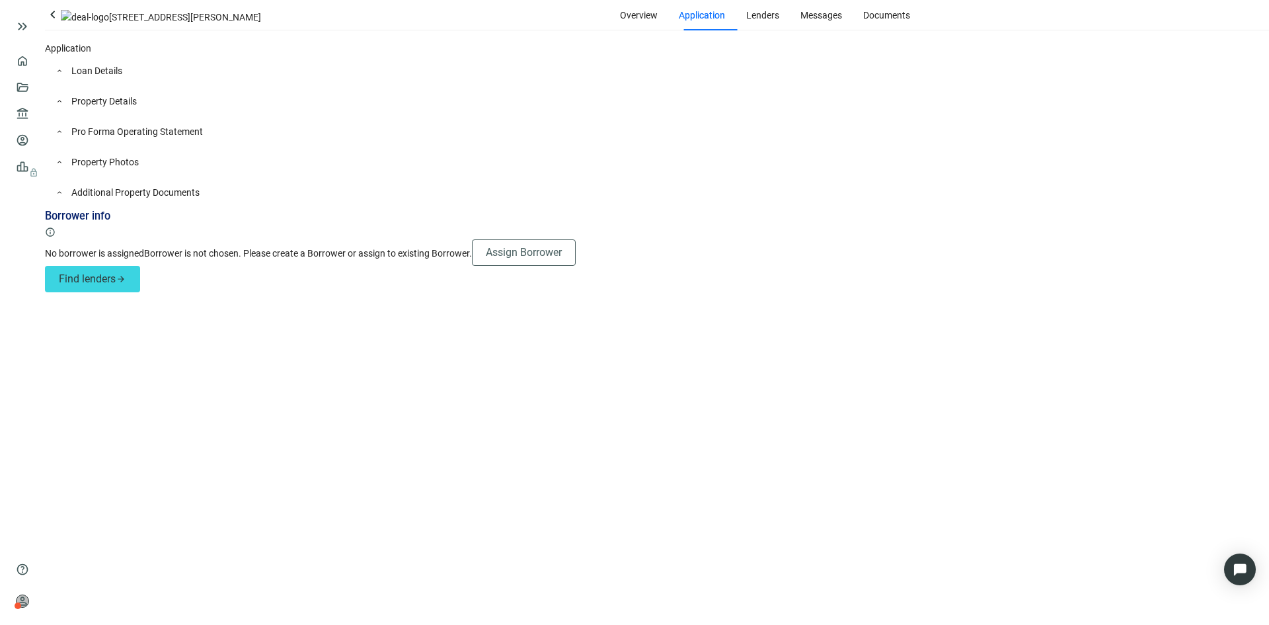
click at [220, 86] on div "keyboard_arrow_up Loan Details" at bounding box center [657, 71] width 1224 height 30
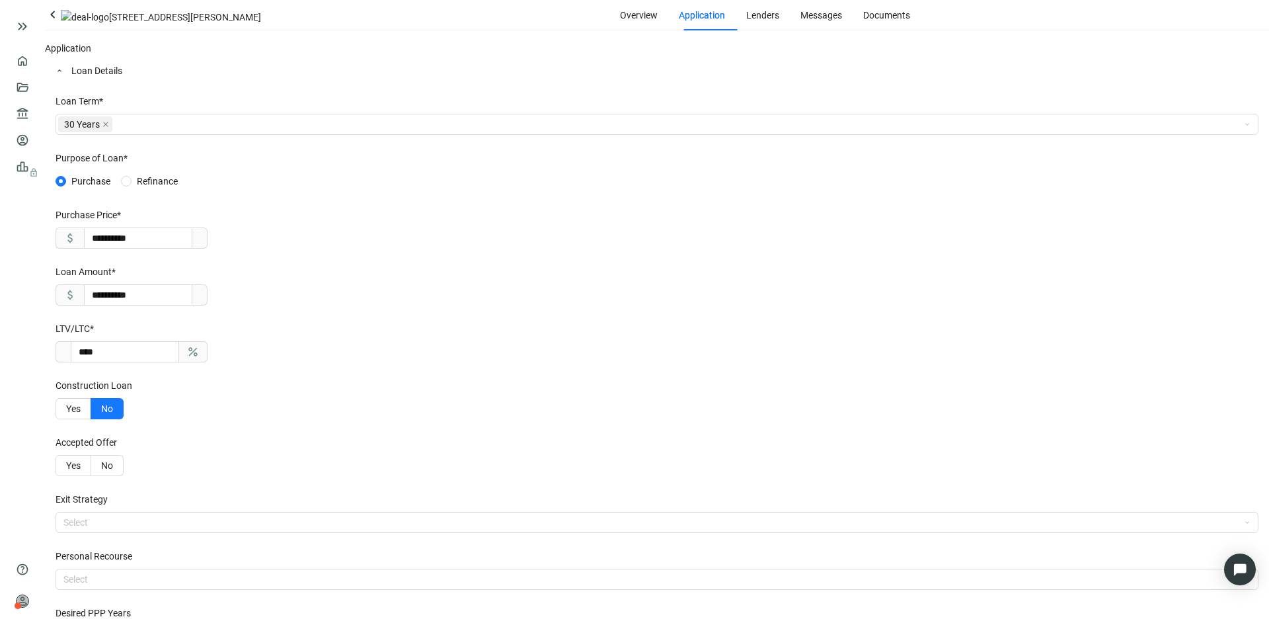
scroll to position [39, 0]
click at [291, 120] on div "30 Years" at bounding box center [657, 124] width 1203 height 21
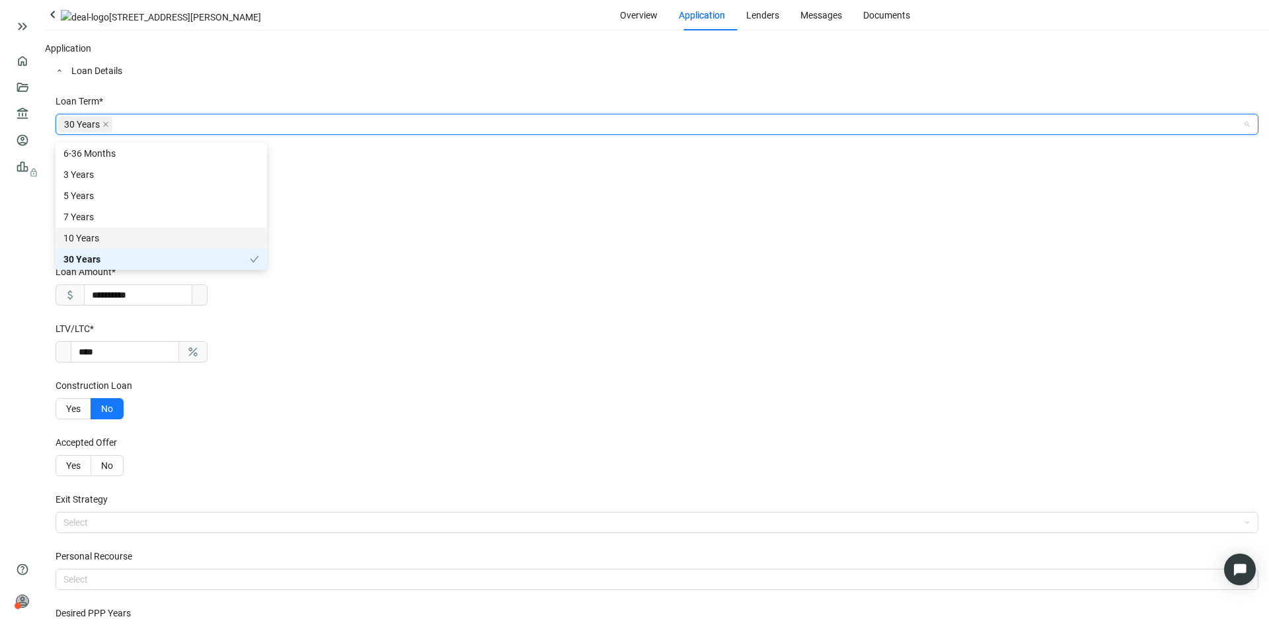
click at [165, 236] on div "10 Years" at bounding box center [162, 237] width 212 height 21
click at [163, 220] on div "7 Years" at bounding box center [161, 217] width 196 height 15
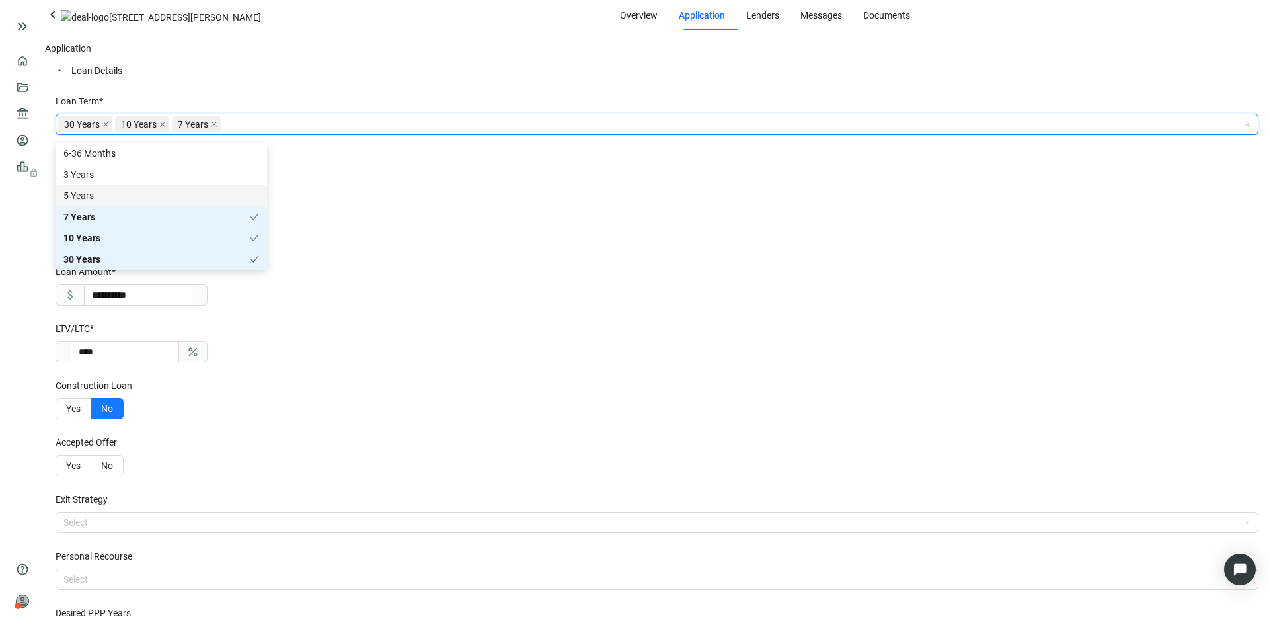
click at [167, 195] on div "5 Years" at bounding box center [161, 195] width 196 height 15
click at [168, 191] on div "3 Years" at bounding box center [161, 198] width 196 height 15
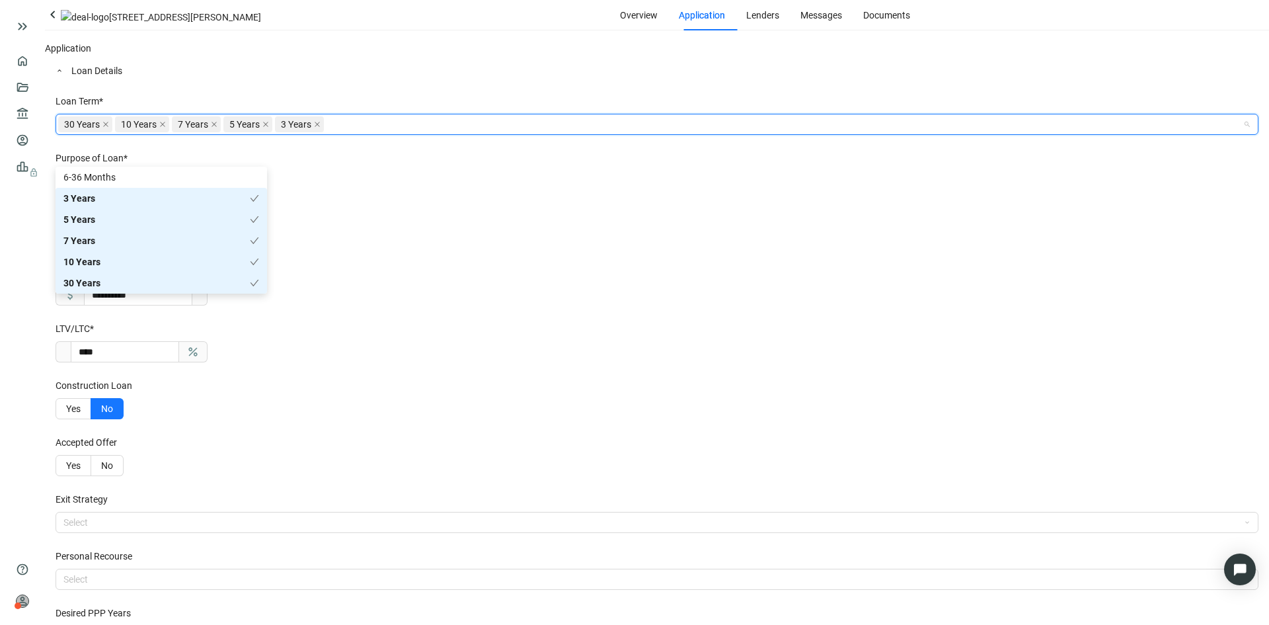
click at [370, 188] on form "**********" at bounding box center [657, 445] width 1203 height 703
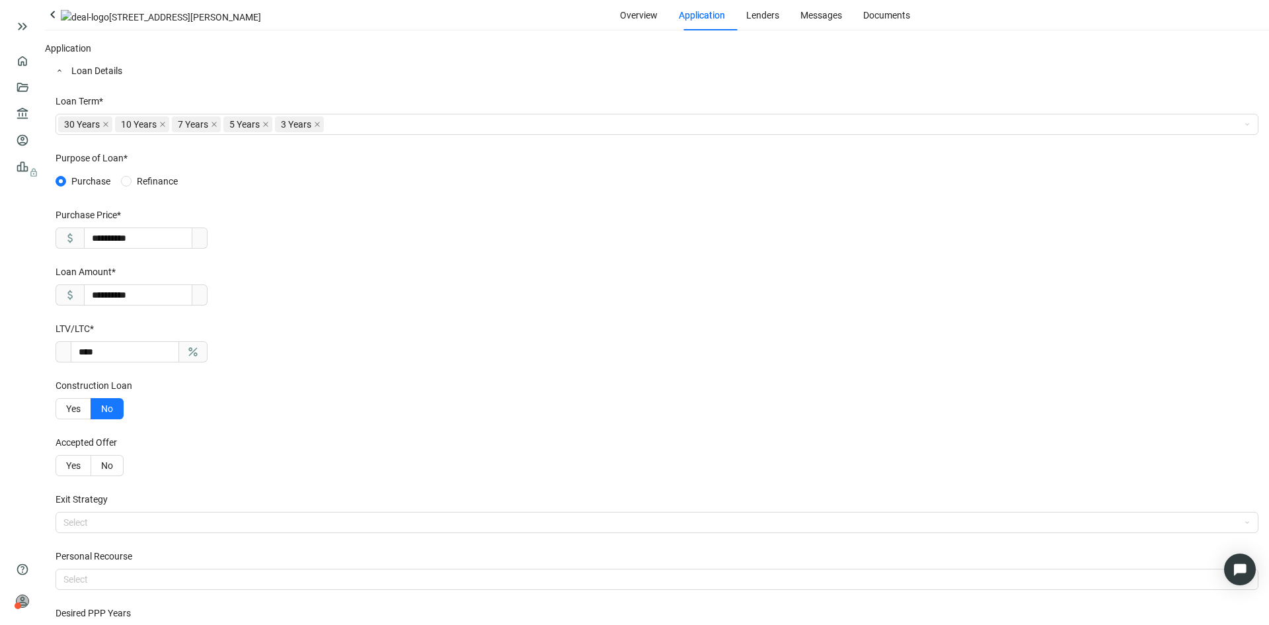
scroll to position [369, 0]
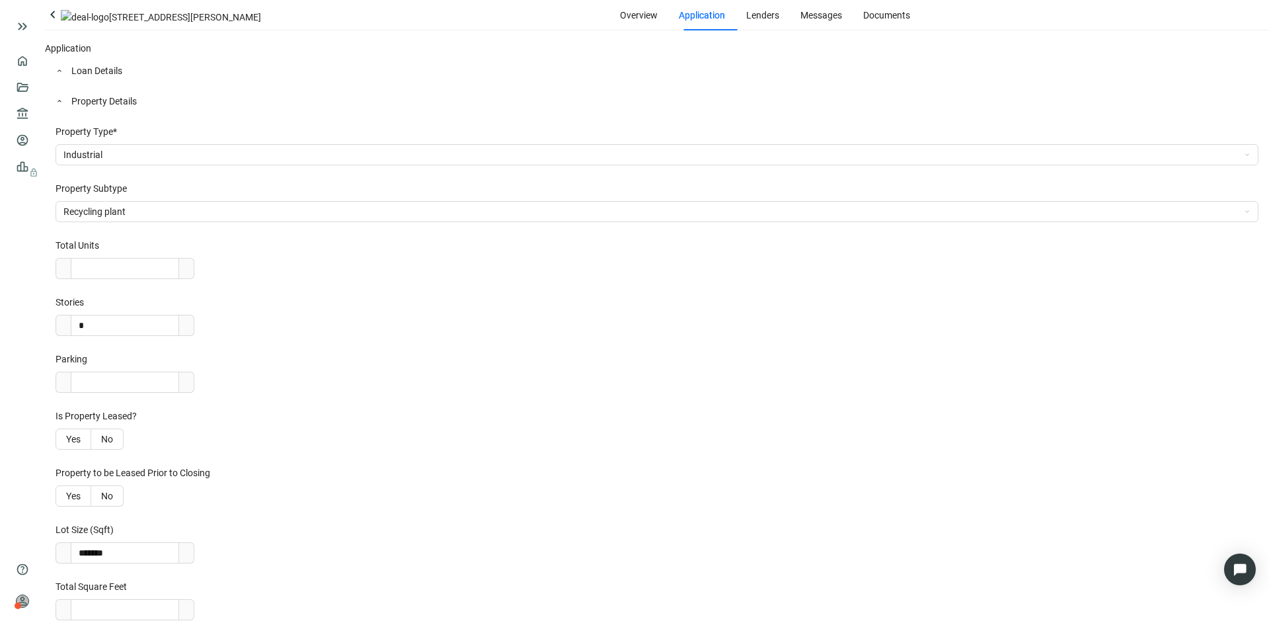
scroll to position [888, 0]
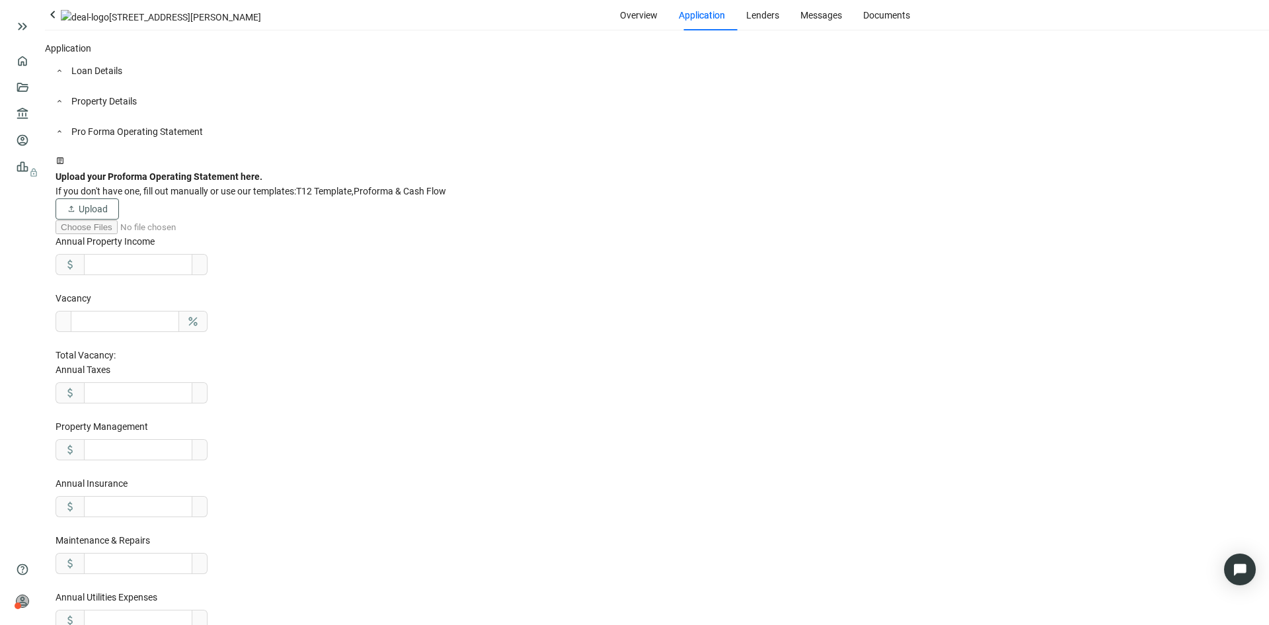
scroll to position [768, 0]
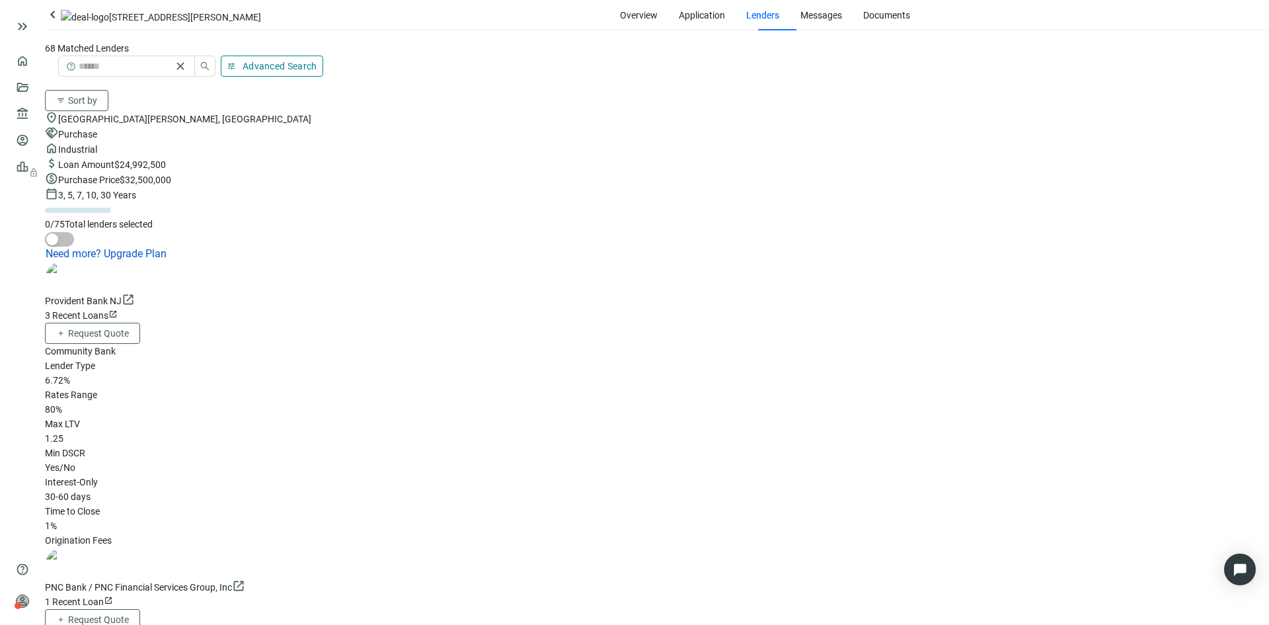
click at [413, 308] on div "3 Recent Loans open_in_new" at bounding box center [657, 315] width 1224 height 15
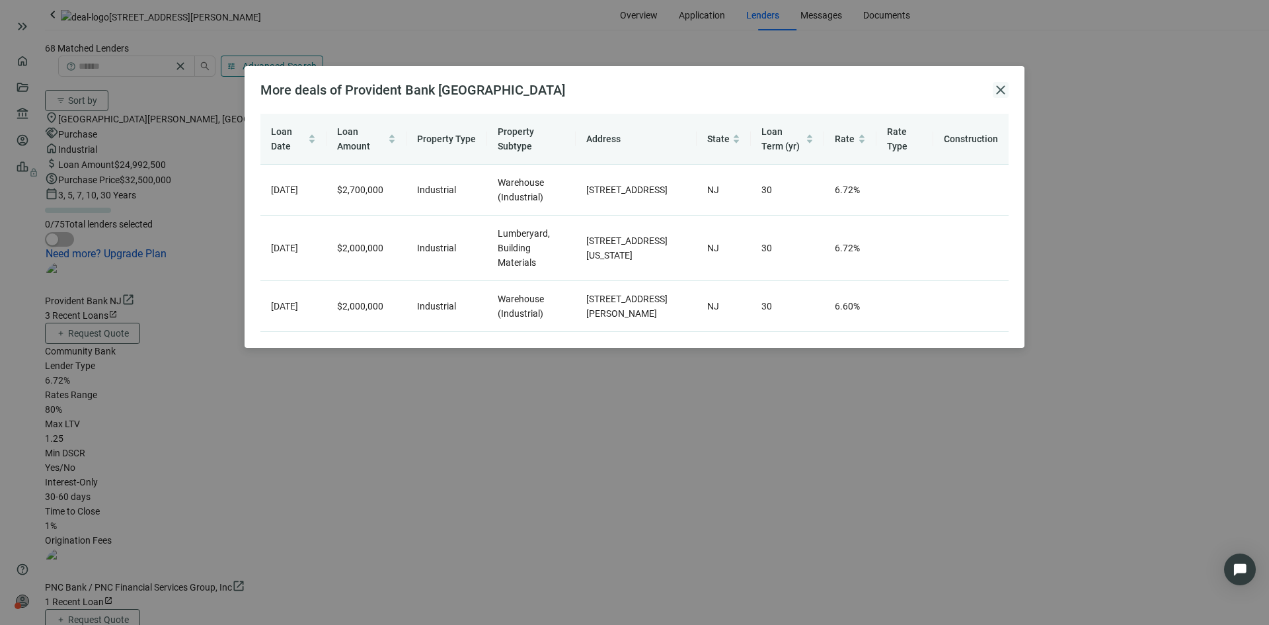
click at [995, 89] on span "close" at bounding box center [1001, 90] width 16 height 16
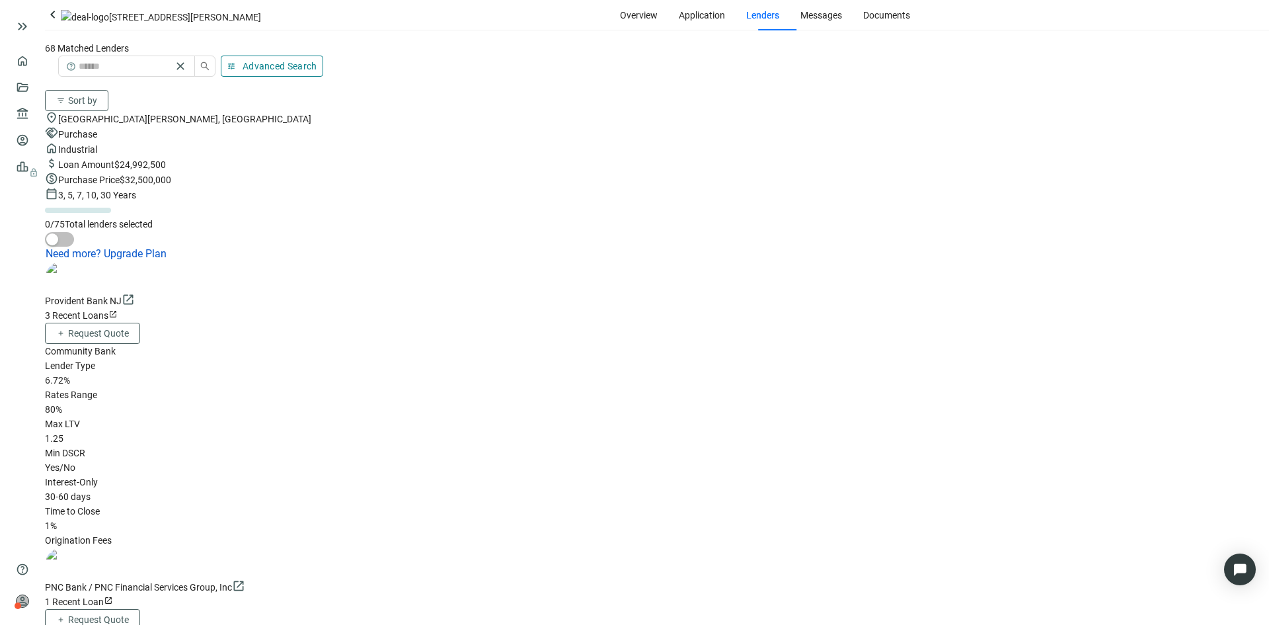
scroll to position [198, 0]
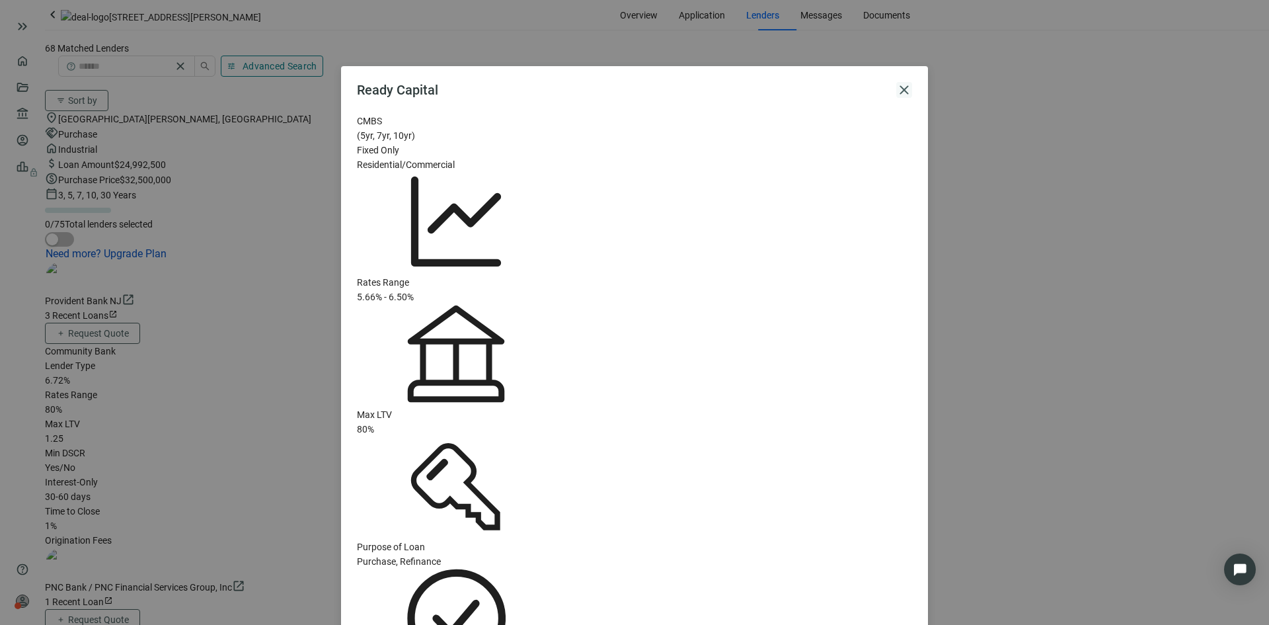
click at [905, 87] on span "close" at bounding box center [904, 90] width 16 height 16
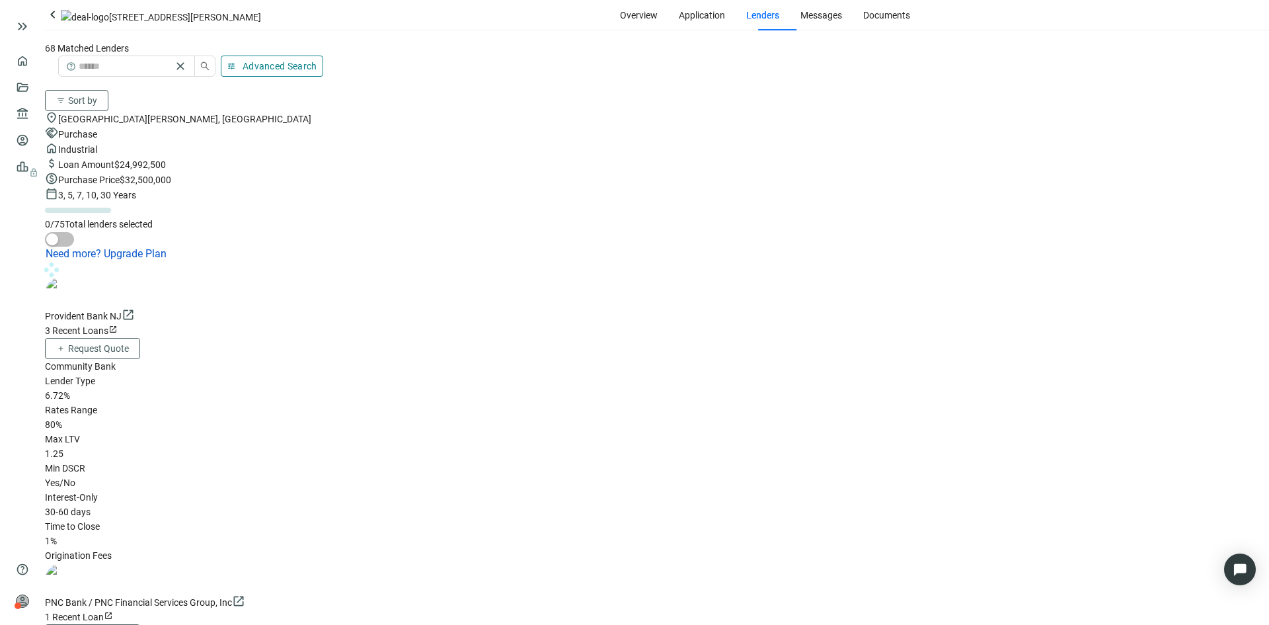
scroll to position [661, 0]
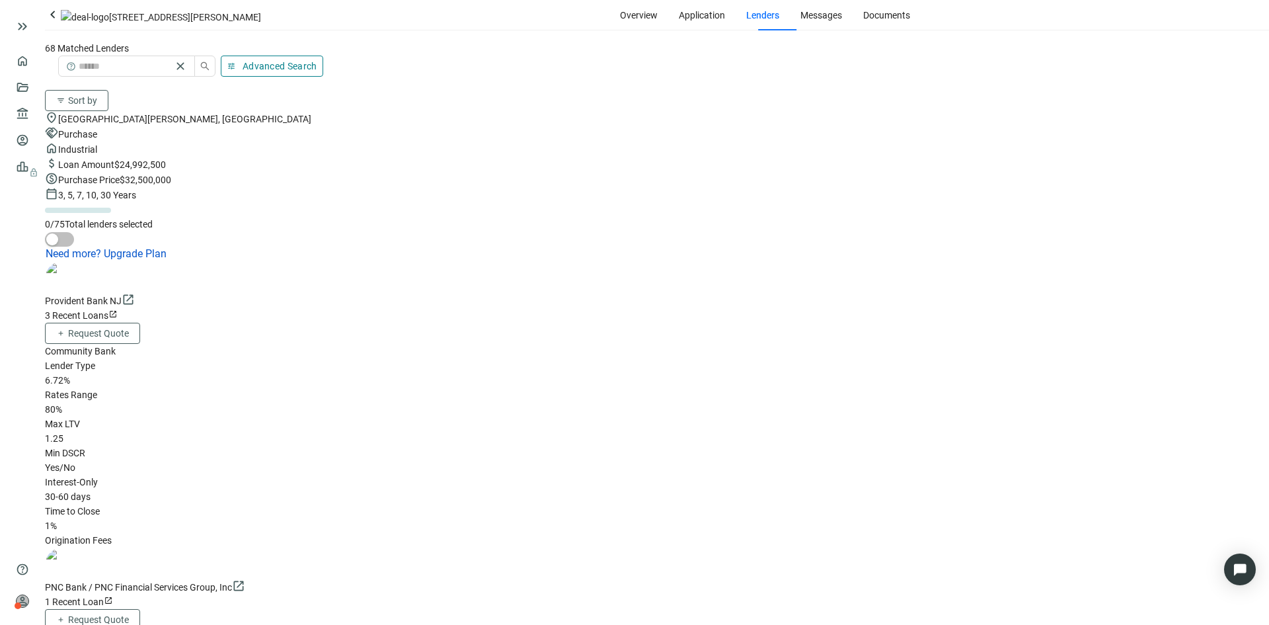
click at [317, 67] on span "Advanced Search" at bounding box center [280, 66] width 75 height 11
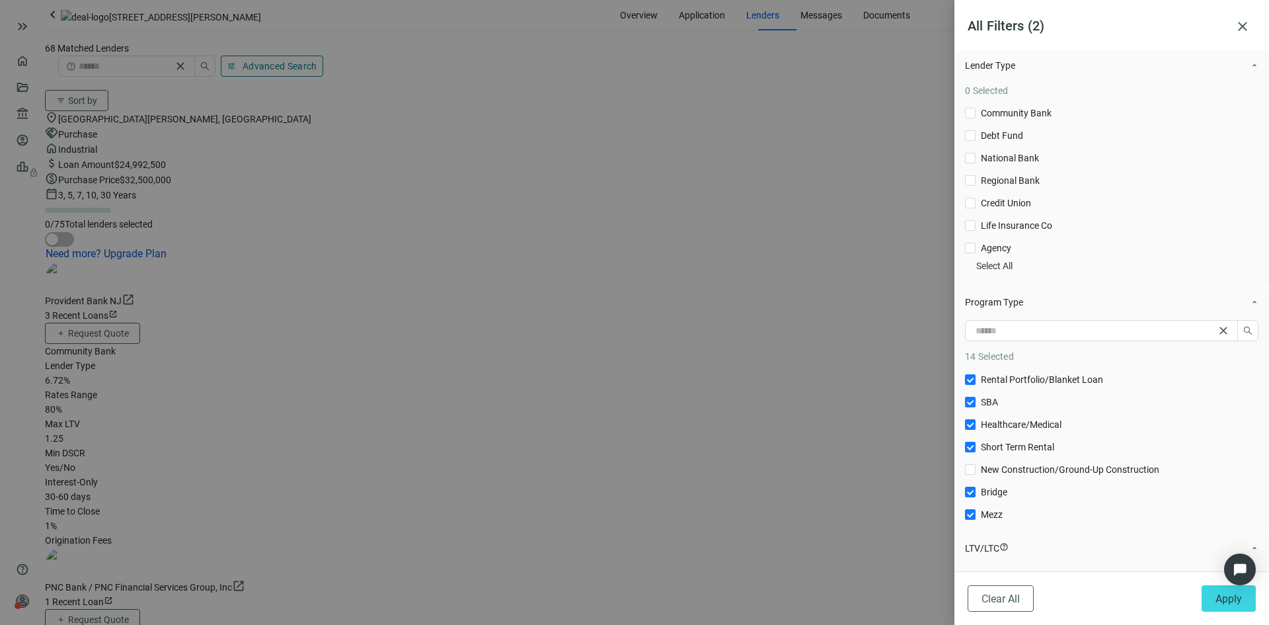
scroll to position [0, 0]
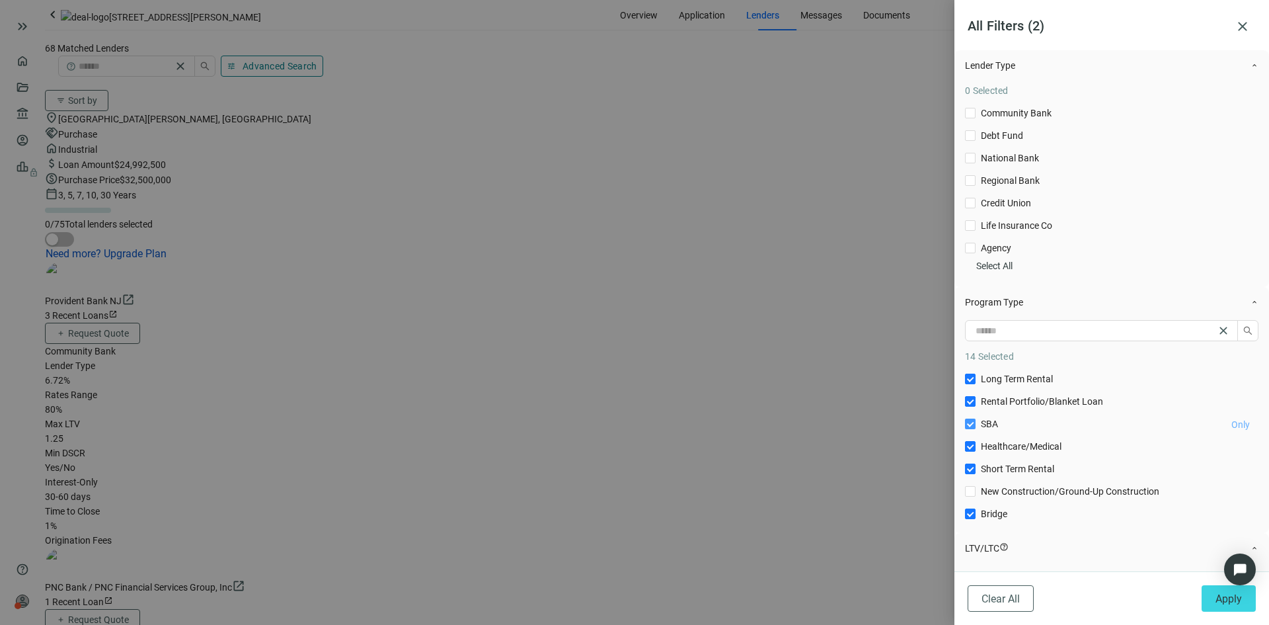
click at [1231, 430] on span "Only" at bounding box center [1240, 424] width 19 height 11
click at [1027, 117] on span "Community Bank Only" at bounding box center [1016, 113] width 81 height 15
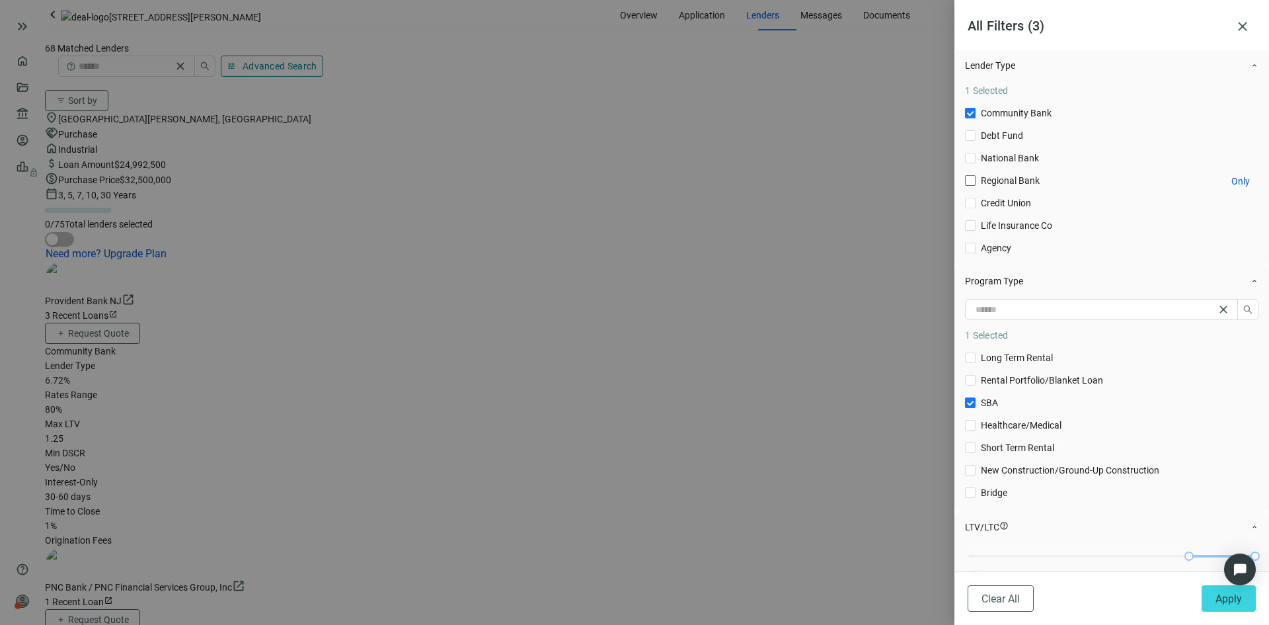
click at [1039, 188] on span "Regional Bank Only" at bounding box center [1010, 180] width 69 height 15
click at [1030, 210] on span "Credit Union Only" at bounding box center [1006, 203] width 61 height 15
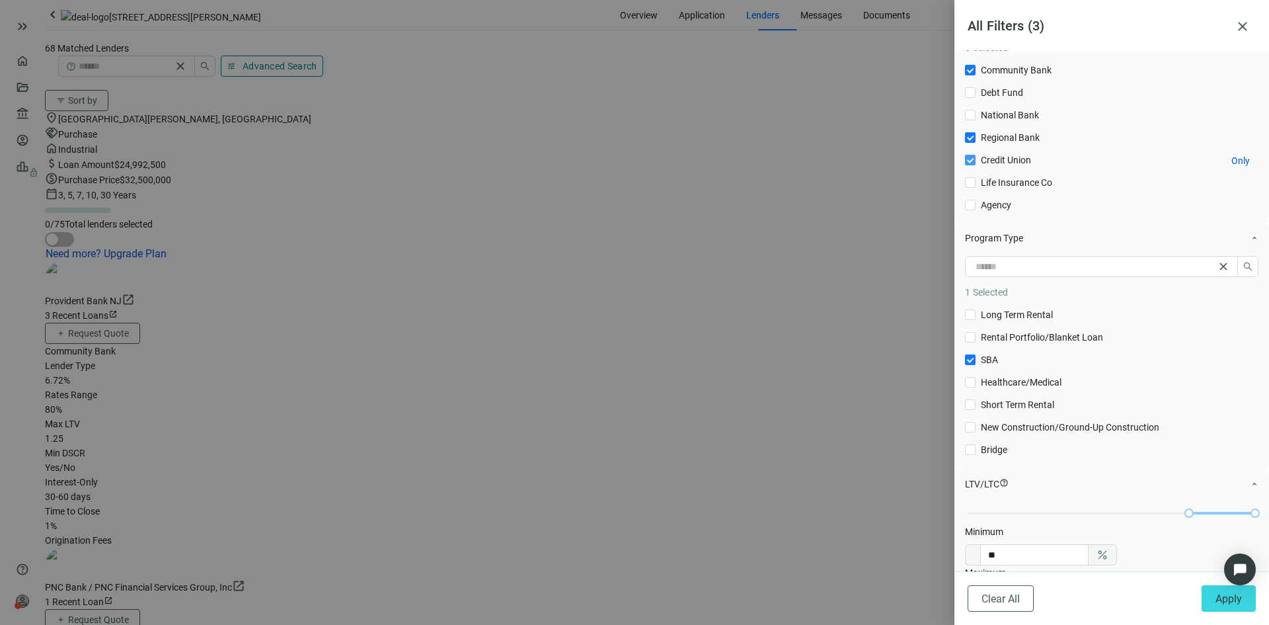
scroll to position [66, 0]
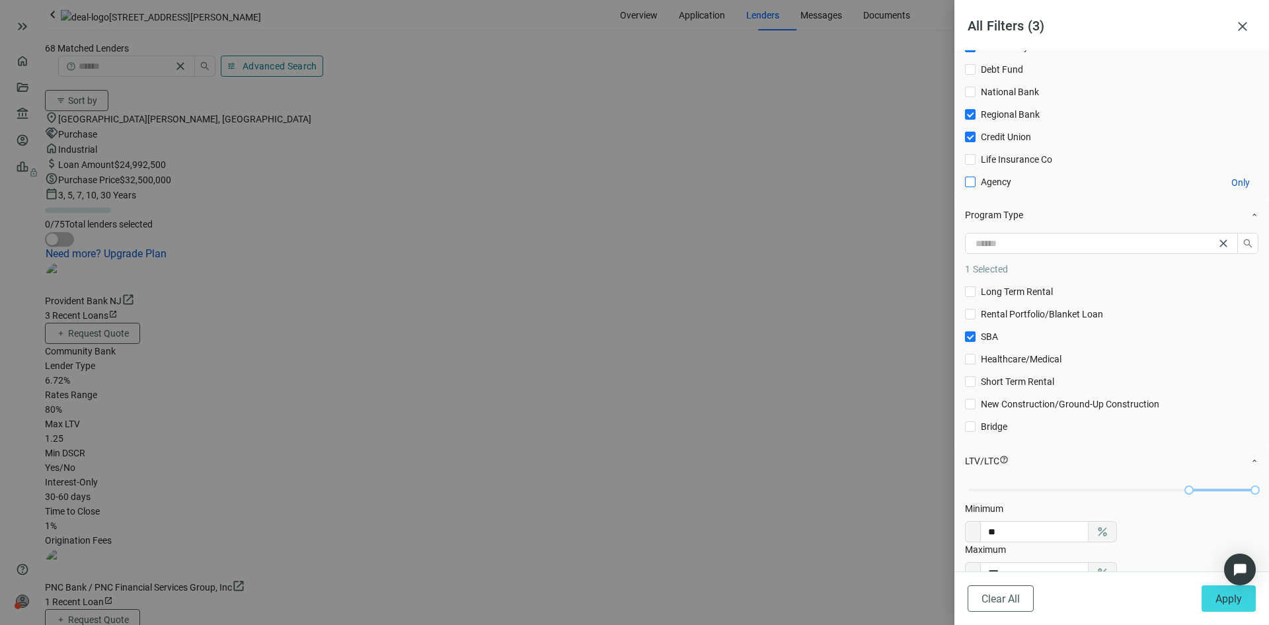
click at [1008, 189] on span "Agency Only" at bounding box center [996, 181] width 41 height 15
click at [1210, 593] on button "Apply" at bounding box center [1229, 598] width 54 height 26
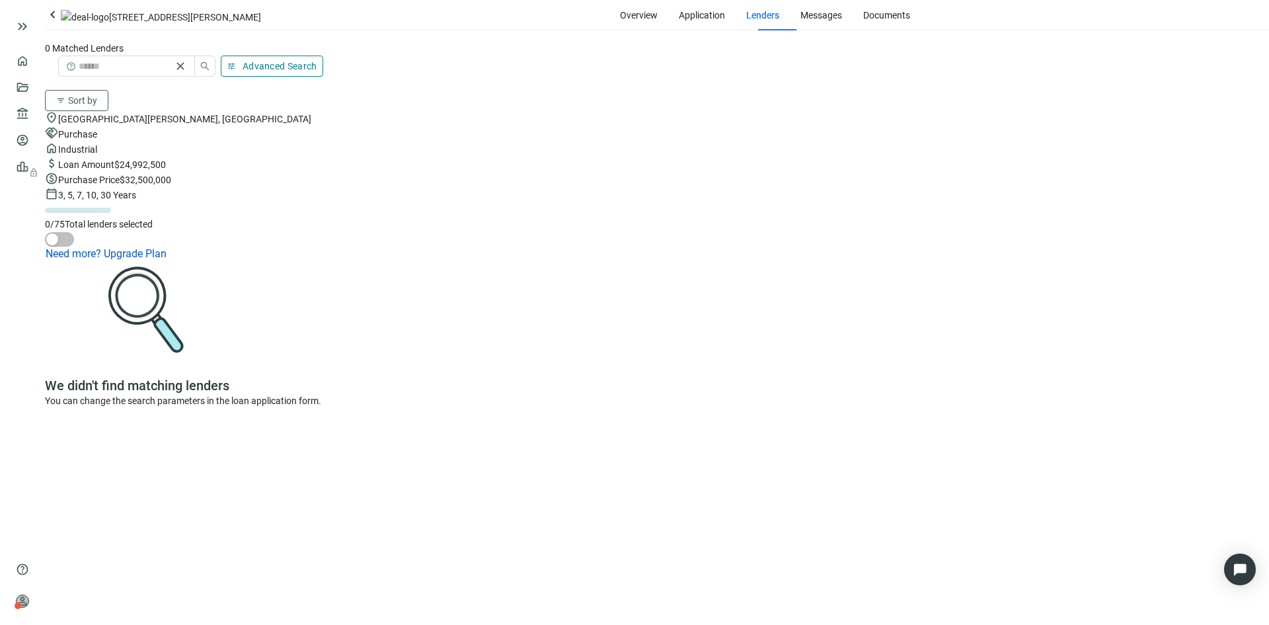
click at [317, 61] on span "Advanced Search" at bounding box center [280, 66] width 75 height 11
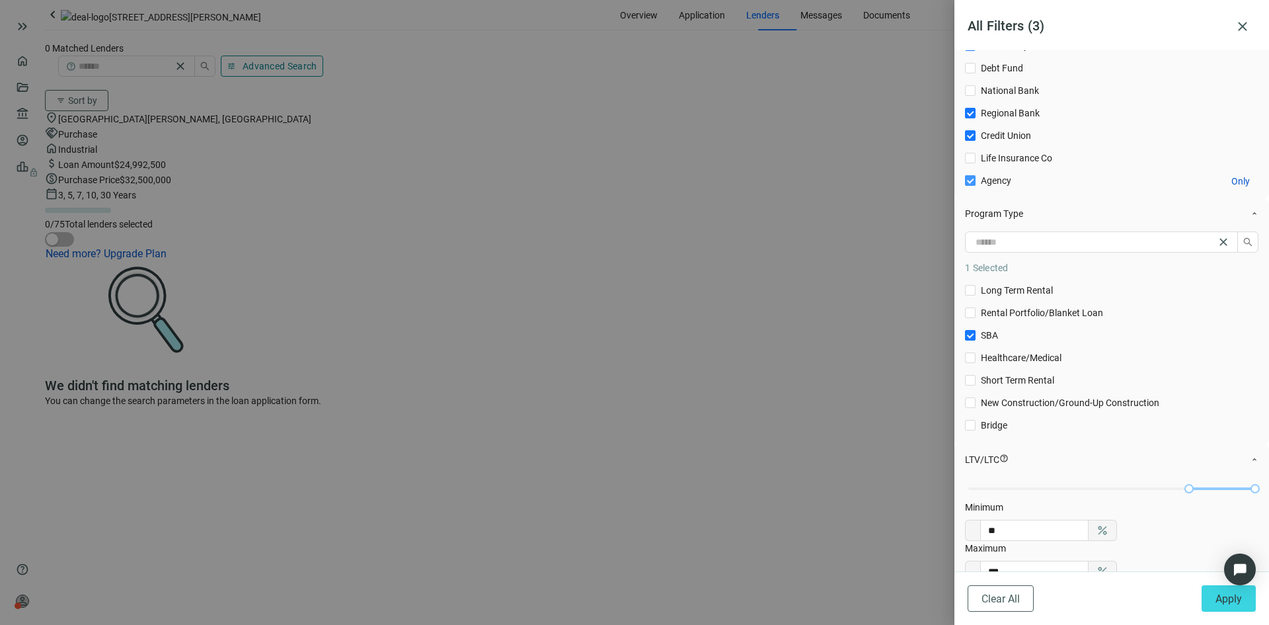
scroll to position [0, 0]
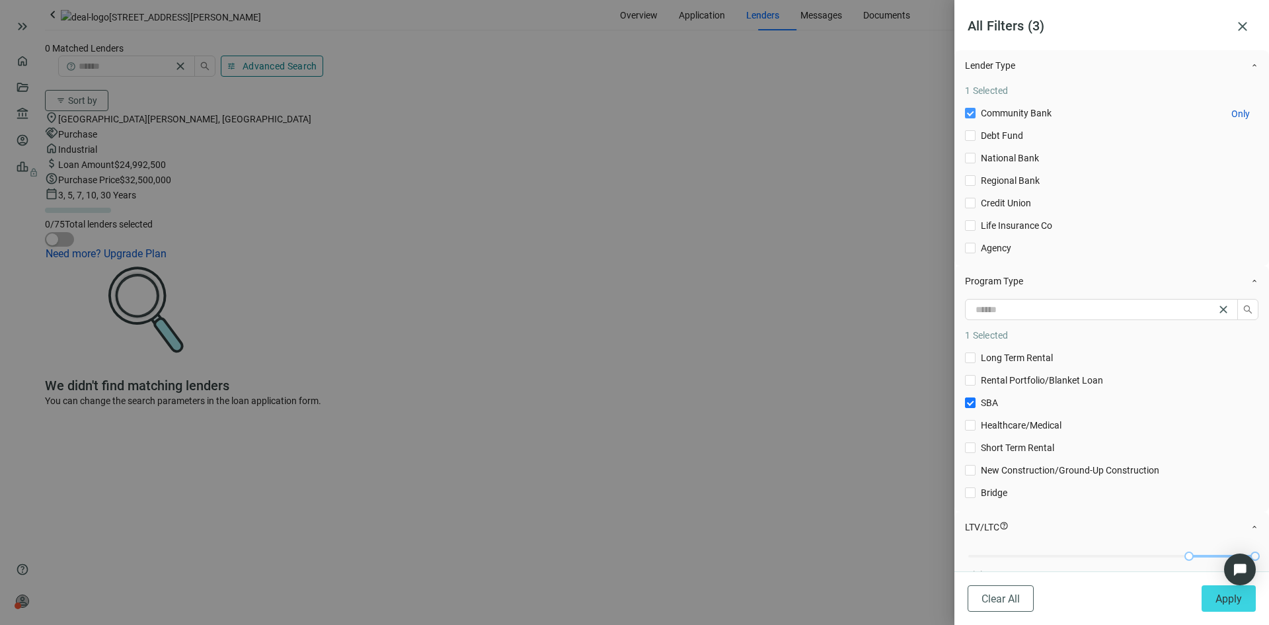
click at [980, 120] on span "Community Bank Only" at bounding box center [1016, 113] width 81 height 15
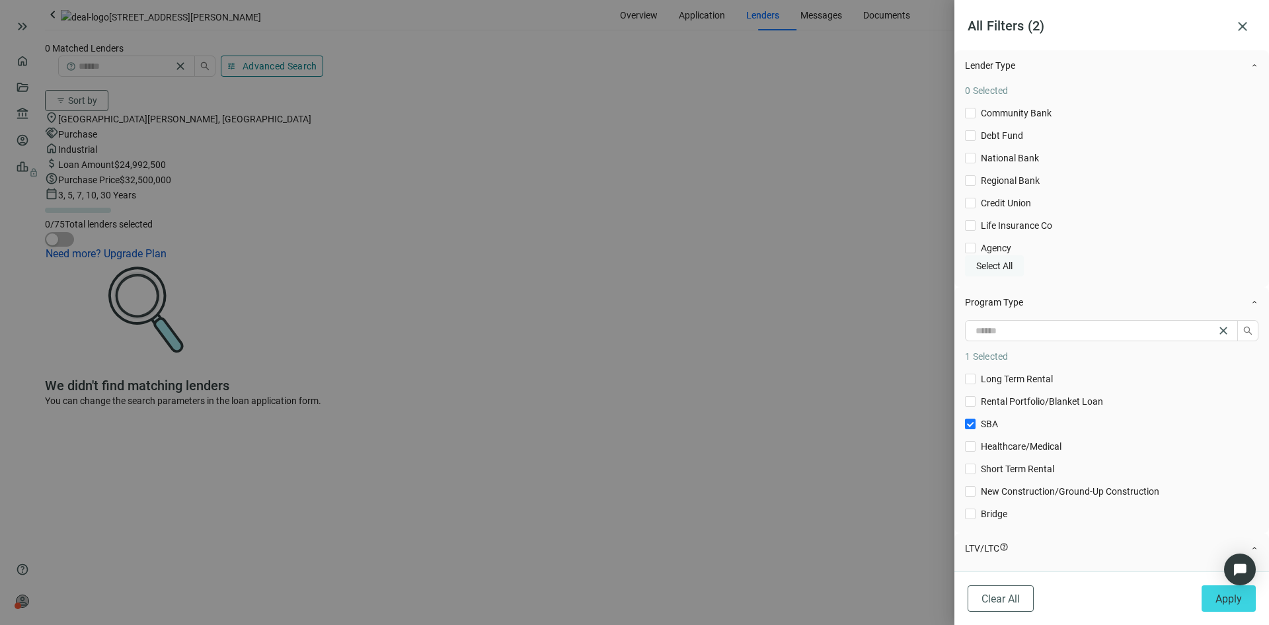
click at [1013, 271] on span "Select All" at bounding box center [994, 265] width 36 height 11
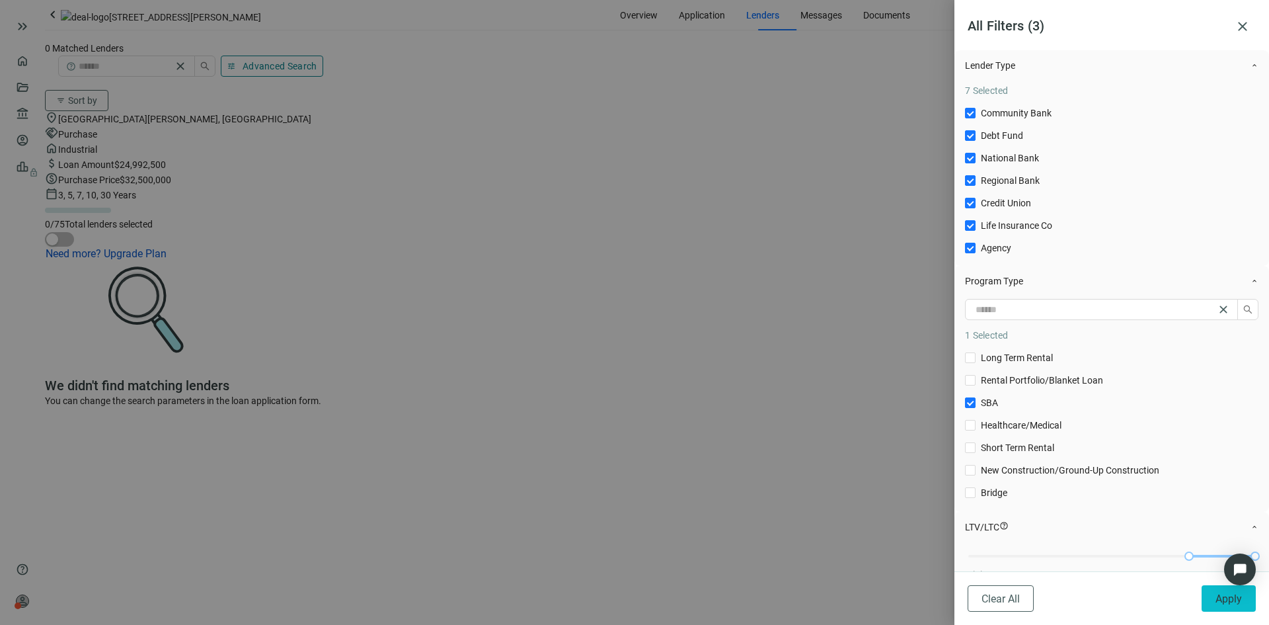
click at [1231, 596] on span "Apply" at bounding box center [1229, 598] width 26 height 13
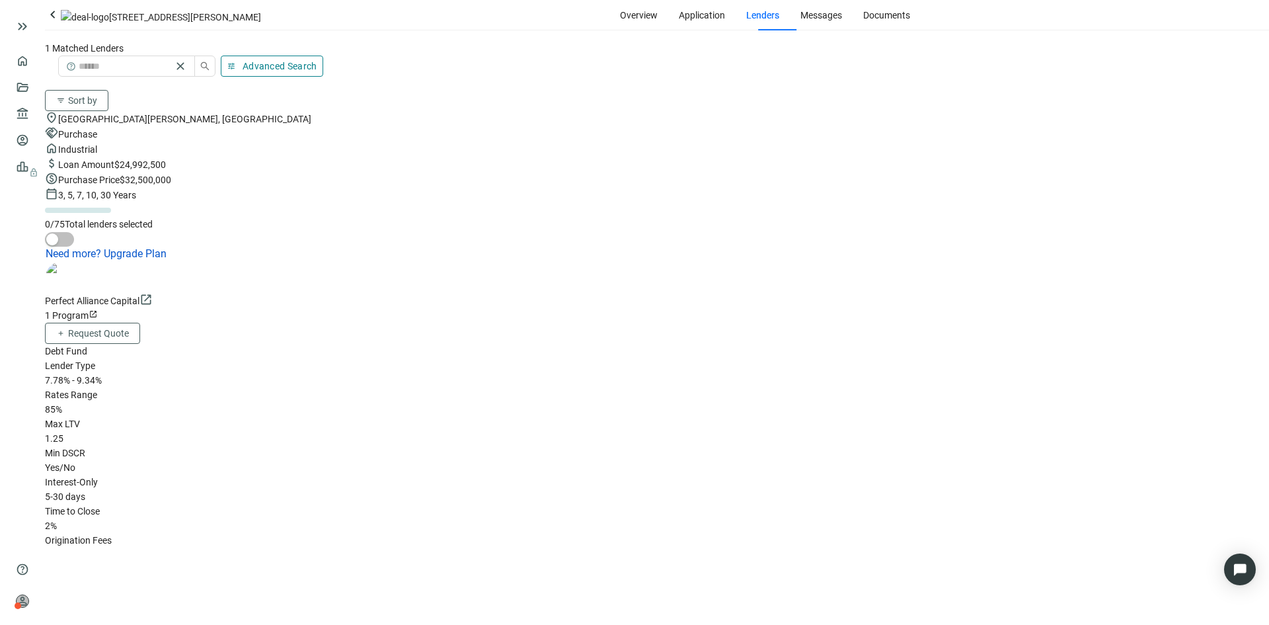
click at [412, 308] on div "1 Program open_in_new" at bounding box center [657, 315] width 1224 height 15
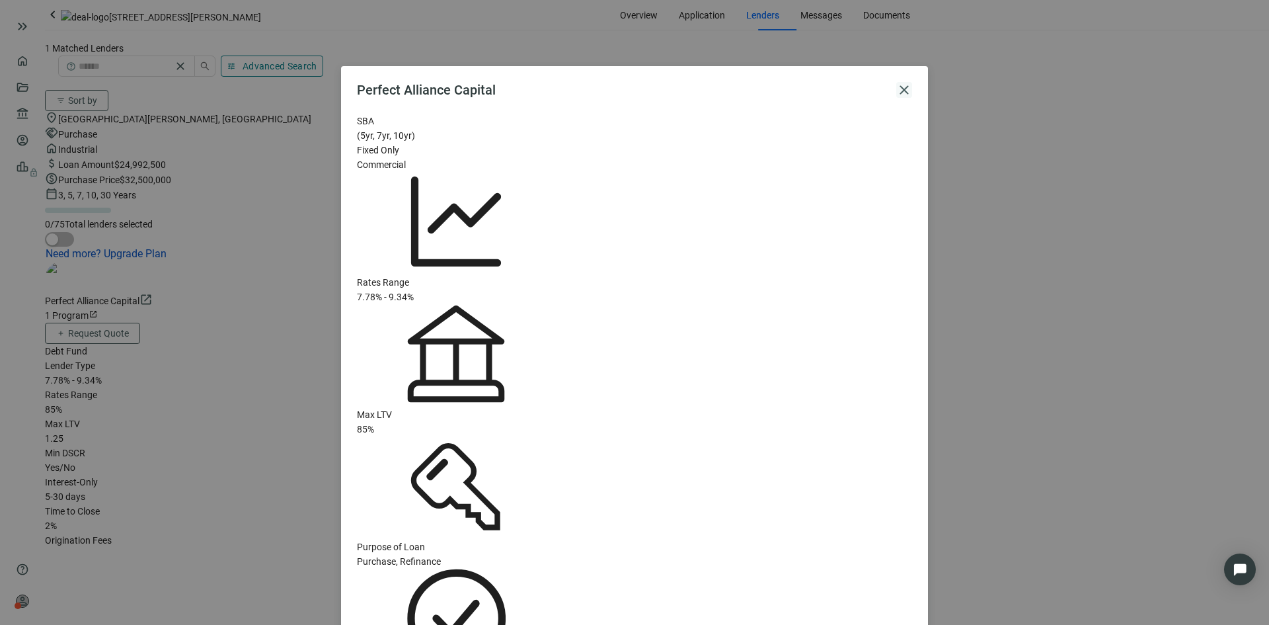
click at [906, 89] on span "close" at bounding box center [904, 90] width 16 height 16
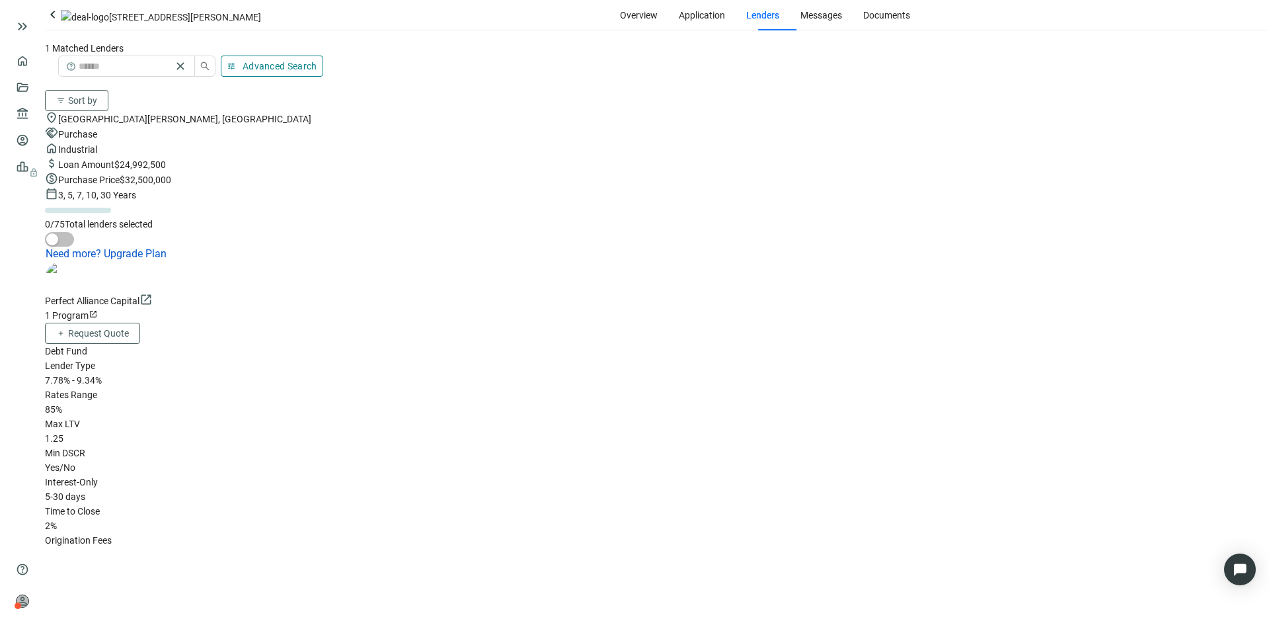
click at [317, 67] on span "Advanced Search" at bounding box center [280, 66] width 75 height 11
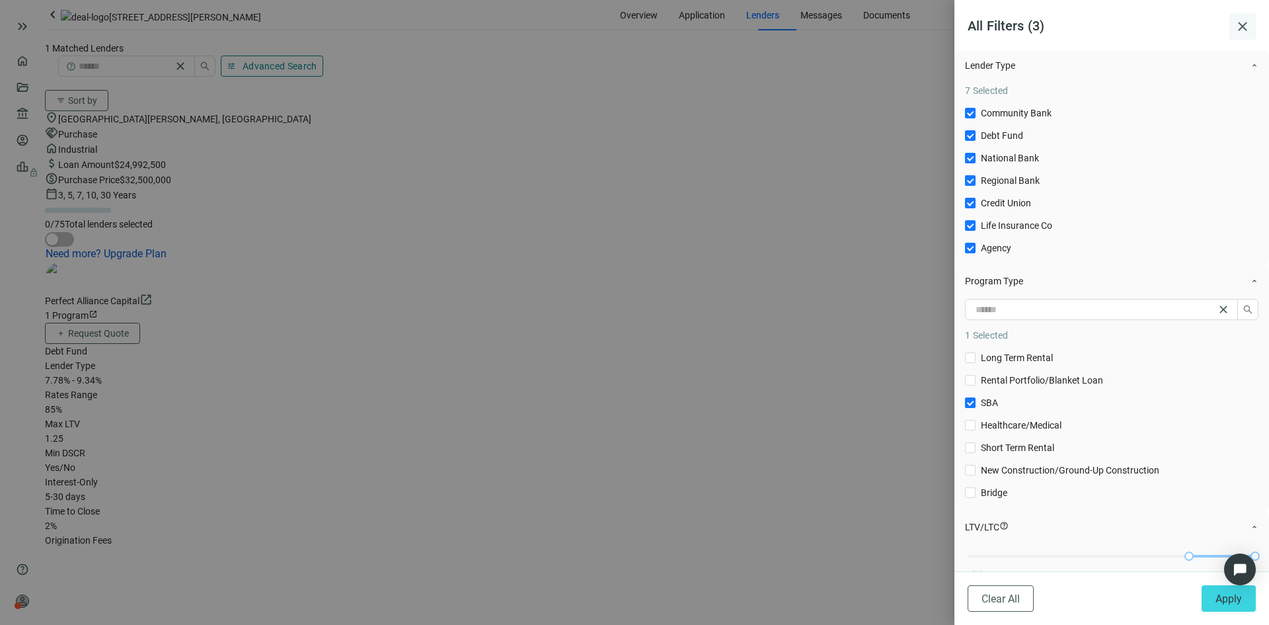
click at [1244, 24] on span "close" at bounding box center [1243, 27] width 16 height 16
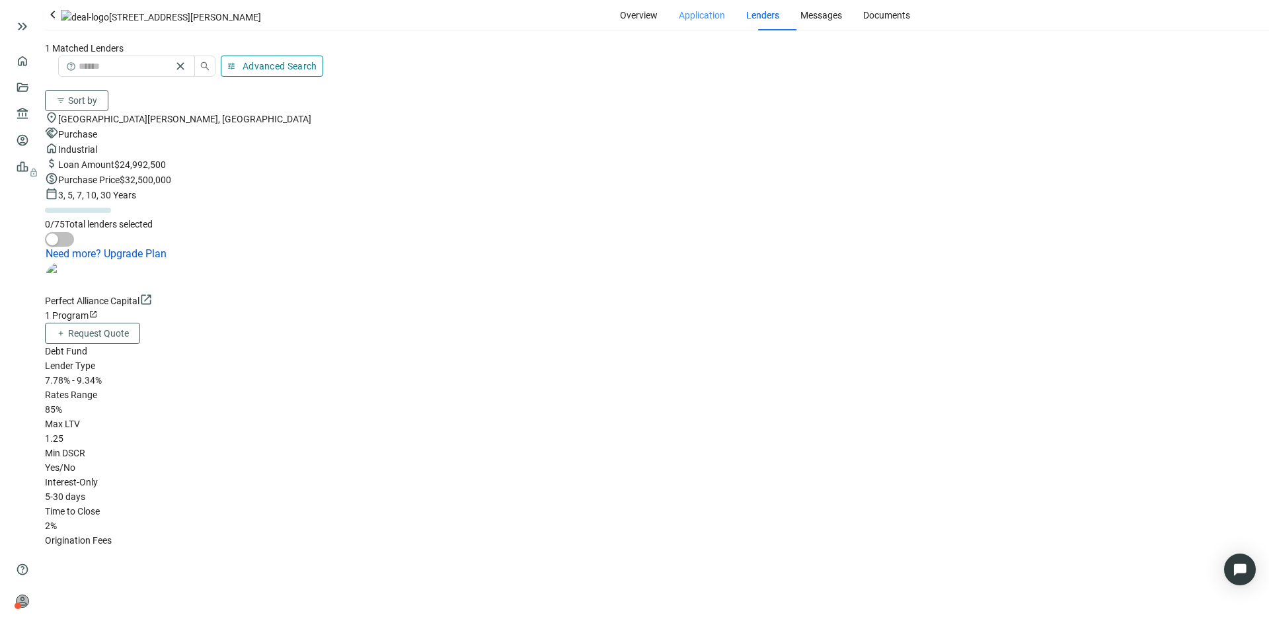
click at [679, 30] on div "Application" at bounding box center [702, 15] width 46 height 30
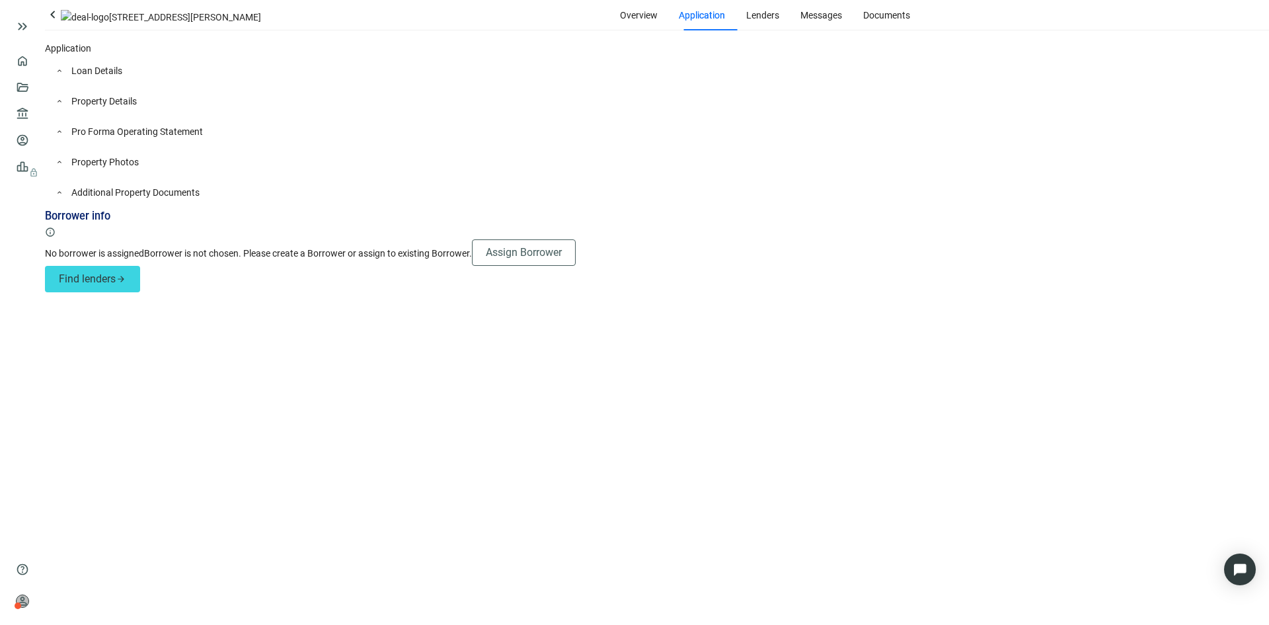
click at [328, 177] on div "keyboard_arrow_up Property Photos" at bounding box center [657, 162] width 1224 height 30
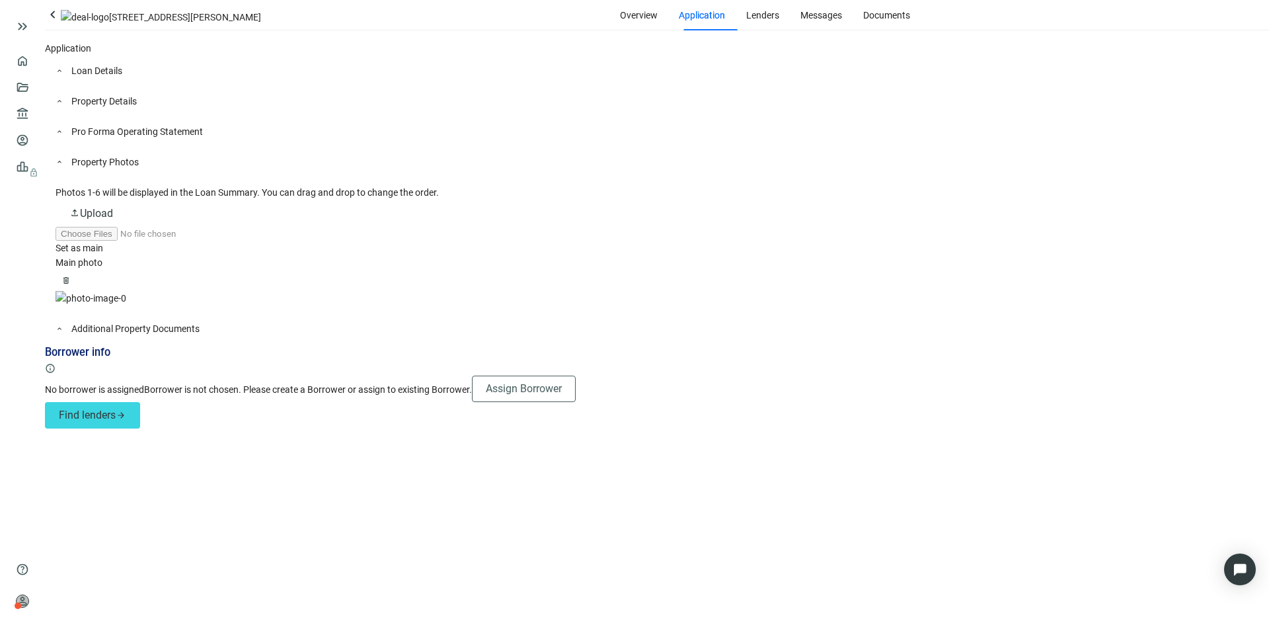
scroll to position [26, 0]
click at [256, 86] on div "keyboard_arrow_up Loan Details" at bounding box center [657, 71] width 1224 height 30
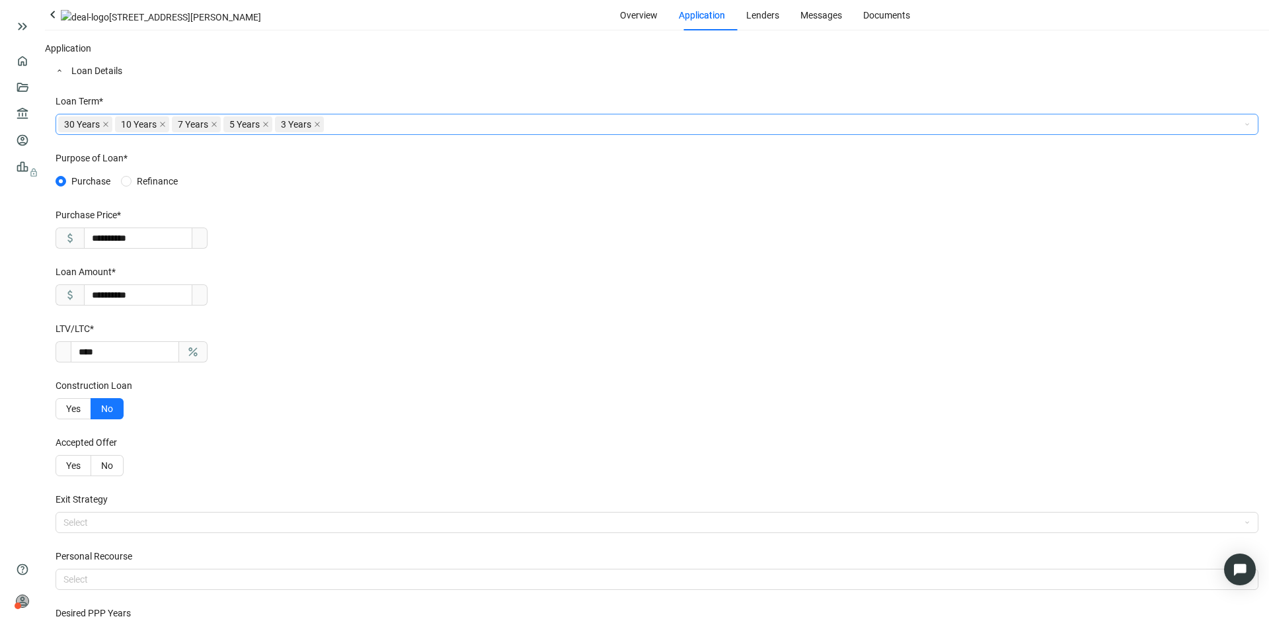
scroll to position [39, 0]
click at [314, 128] on icon "close" at bounding box center [317, 124] width 7 height 7
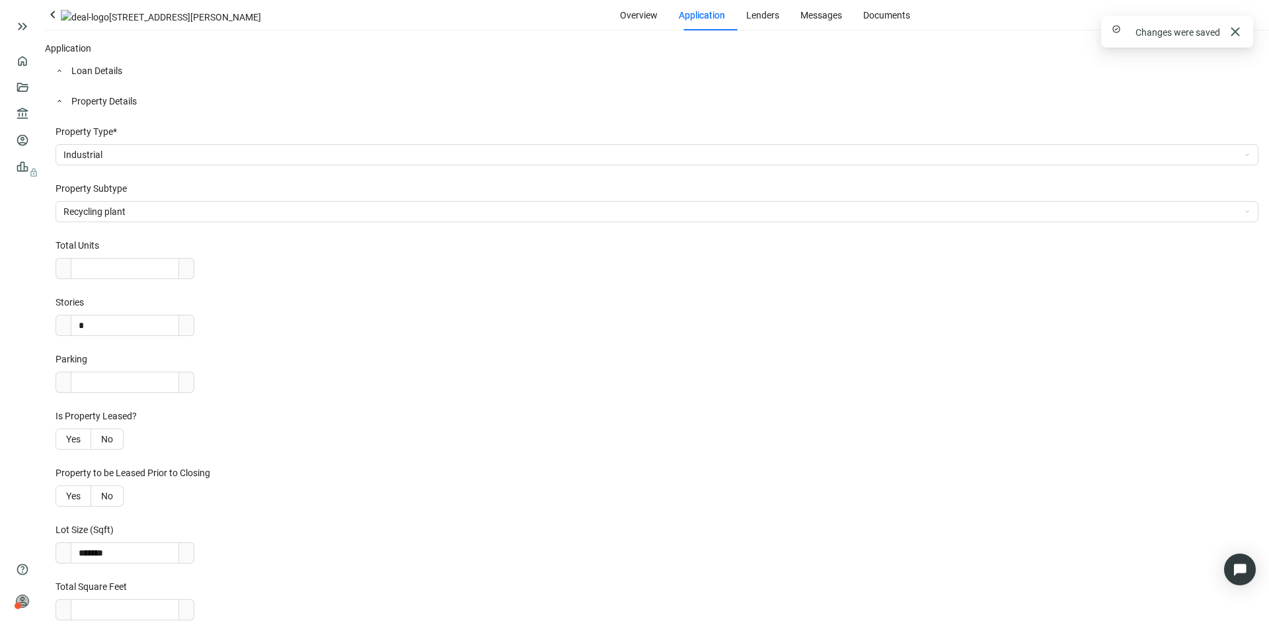
scroll to position [95, 0]
click at [746, 20] on span "Lenders" at bounding box center [762, 15] width 33 height 11
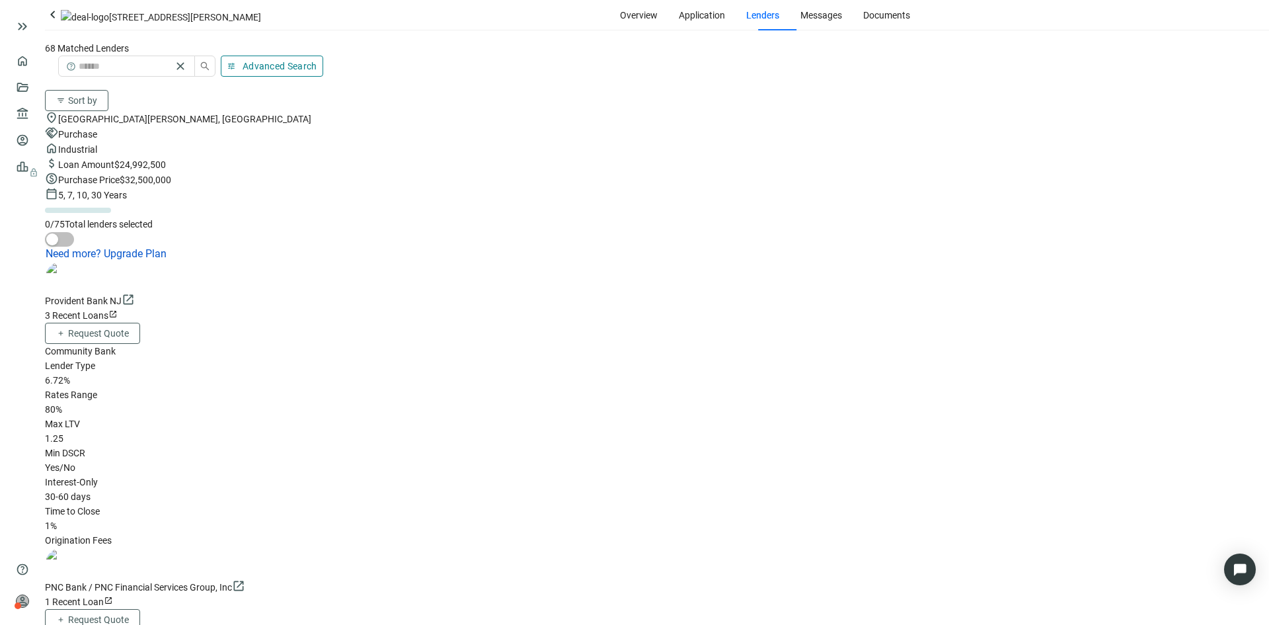
click at [317, 61] on span "Advanced Search" at bounding box center [280, 66] width 75 height 11
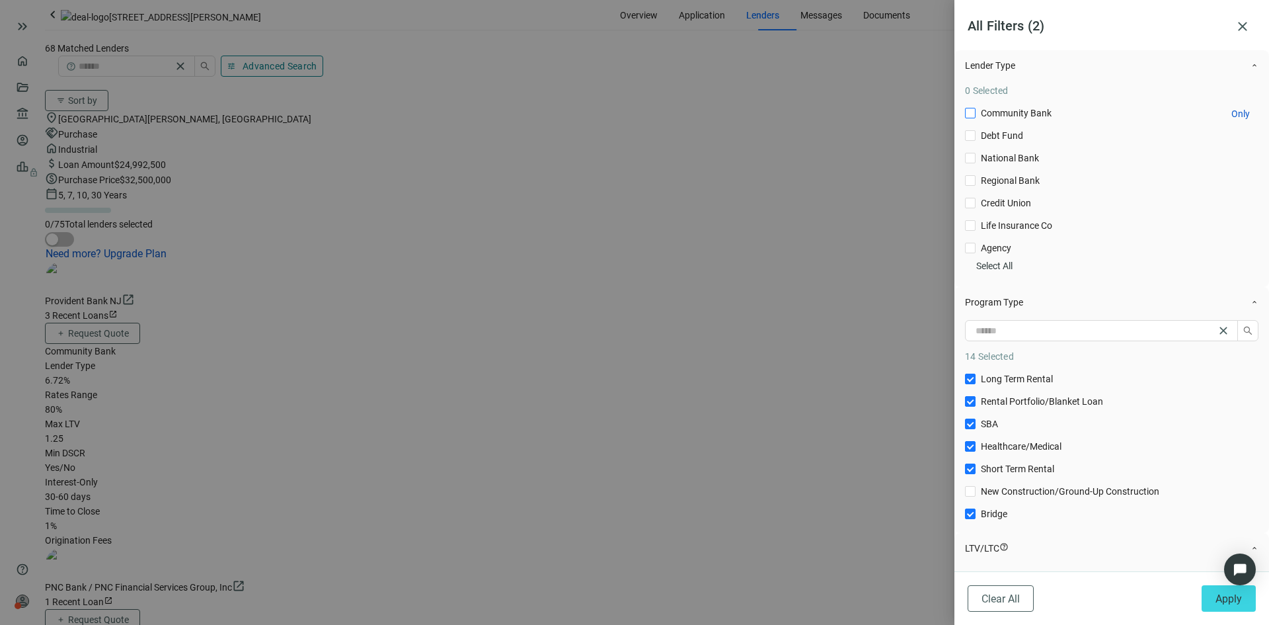
click at [1015, 120] on span "Community Bank Only" at bounding box center [1016, 113] width 81 height 15
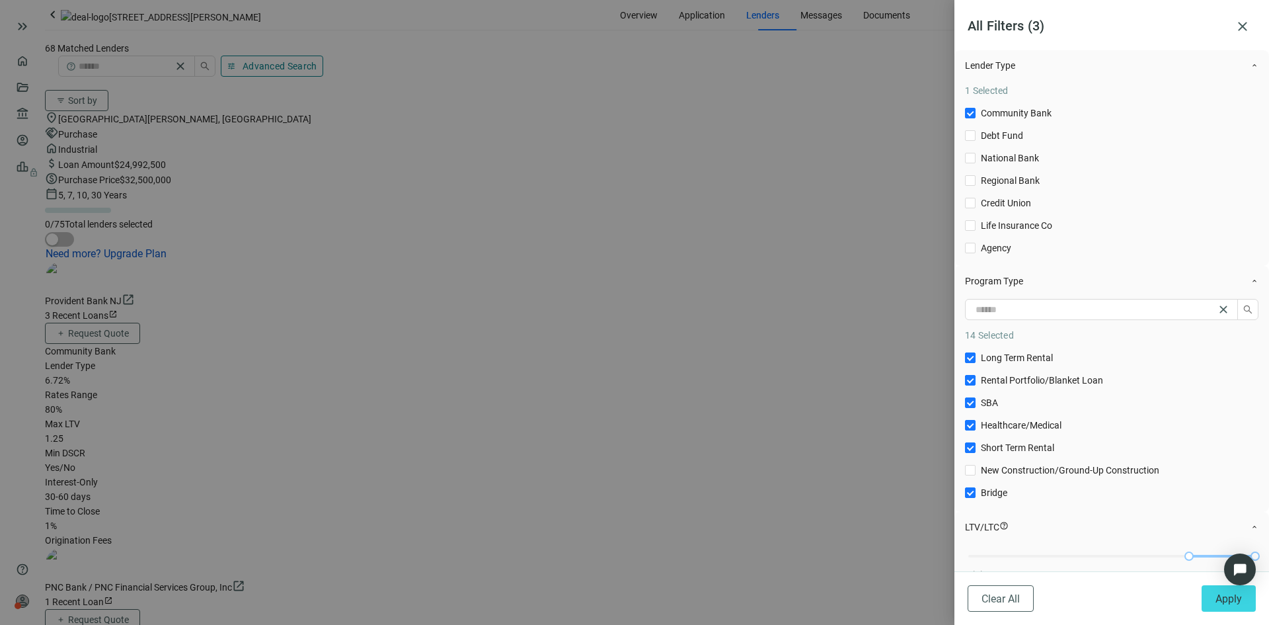
click at [1028, 183] on div "Community Bank Only Debt Fund Only National Bank Only Regional Bank Only Credit…" at bounding box center [1111, 180] width 293 height 149
click at [1021, 188] on span "Regional Bank Only" at bounding box center [1010, 180] width 69 height 15
click at [1006, 252] on span "Agency Only" at bounding box center [996, 248] width 41 height 15
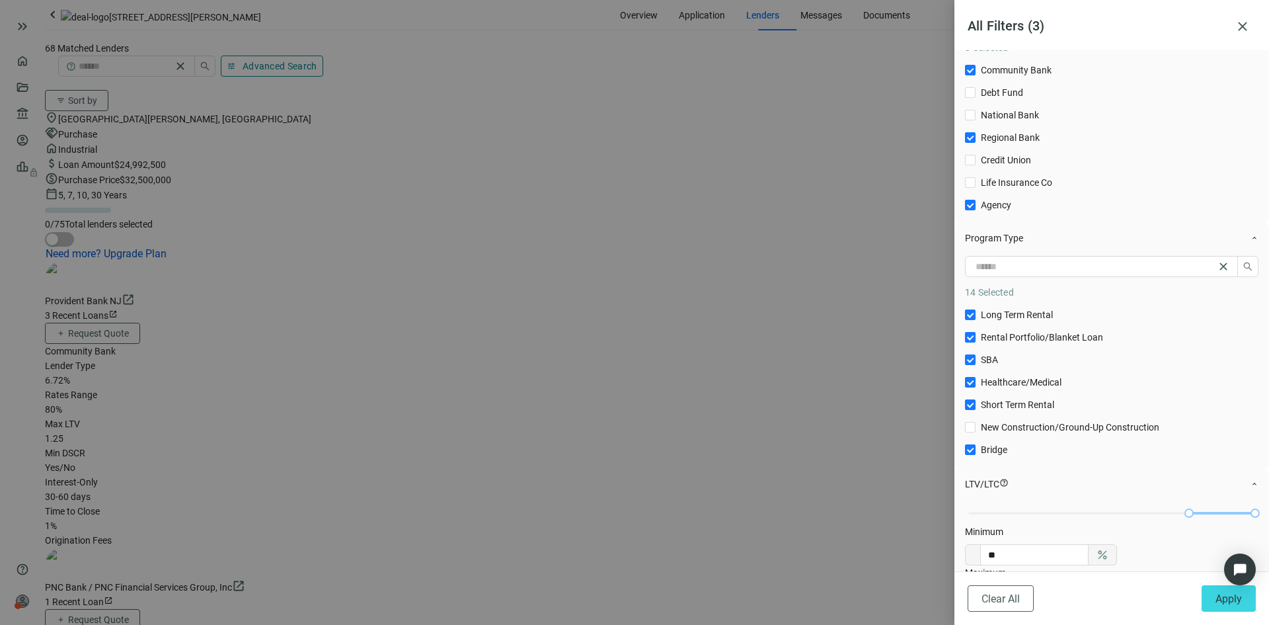
scroll to position [66, 0]
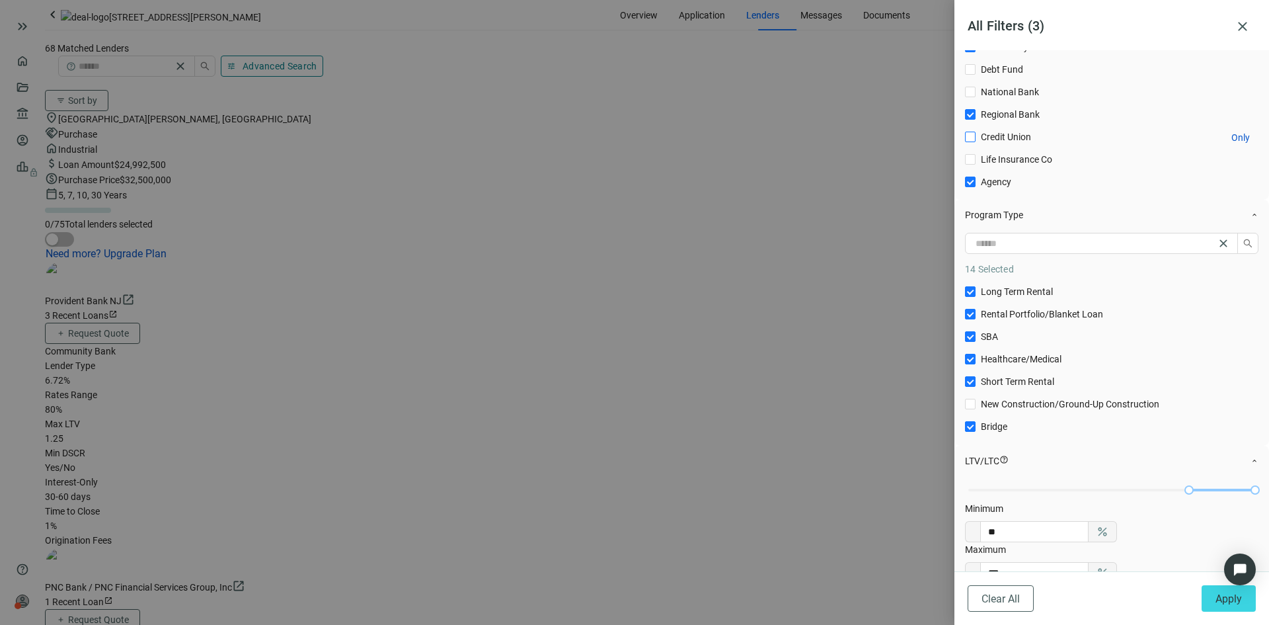
click at [984, 144] on span "Credit Union Only" at bounding box center [1006, 137] width 61 height 15
click at [1247, 589] on button "Apply" at bounding box center [1229, 598] width 54 height 26
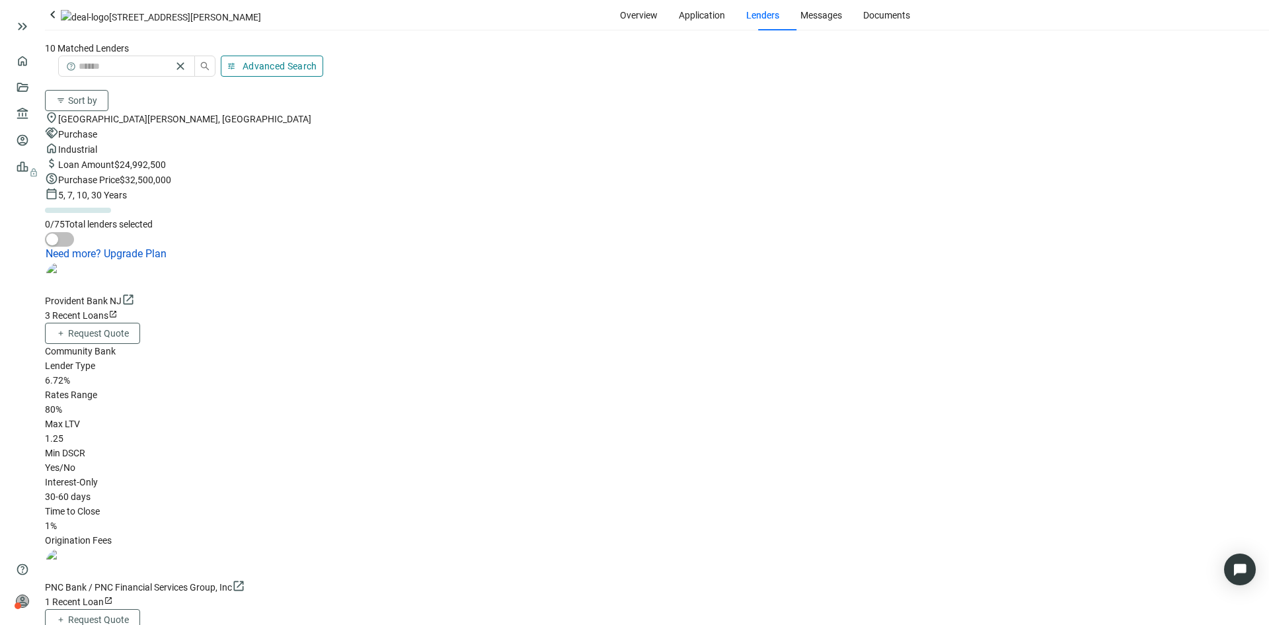
scroll to position [536, 0]
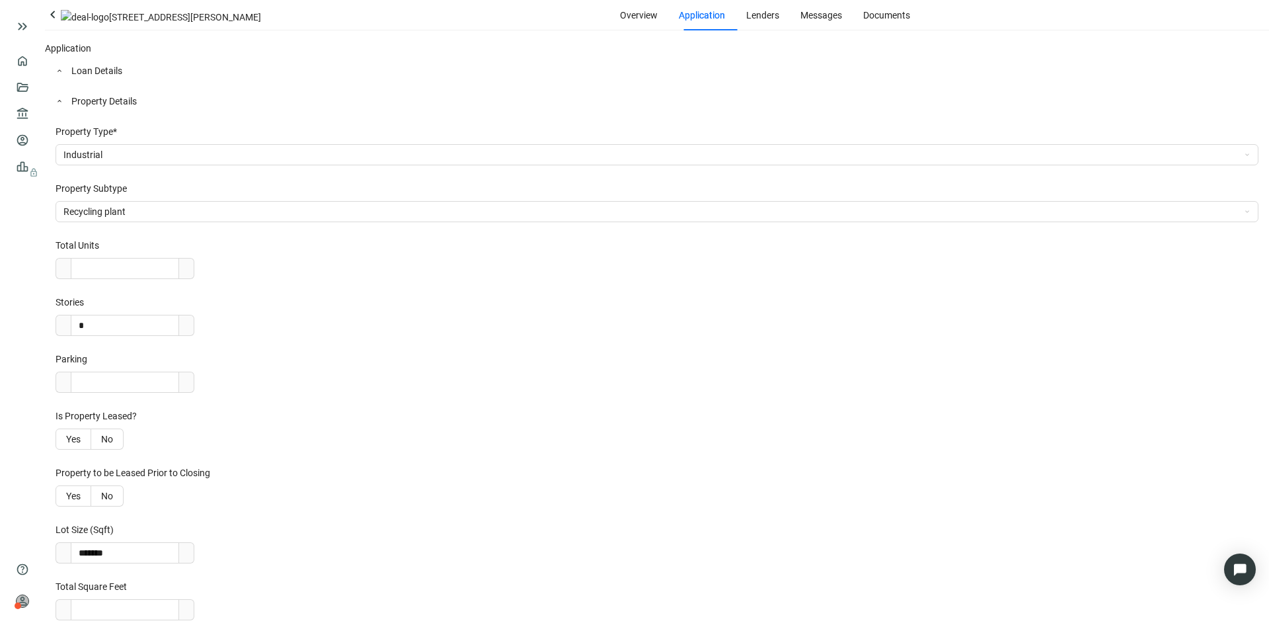
scroll to position [999, 0]
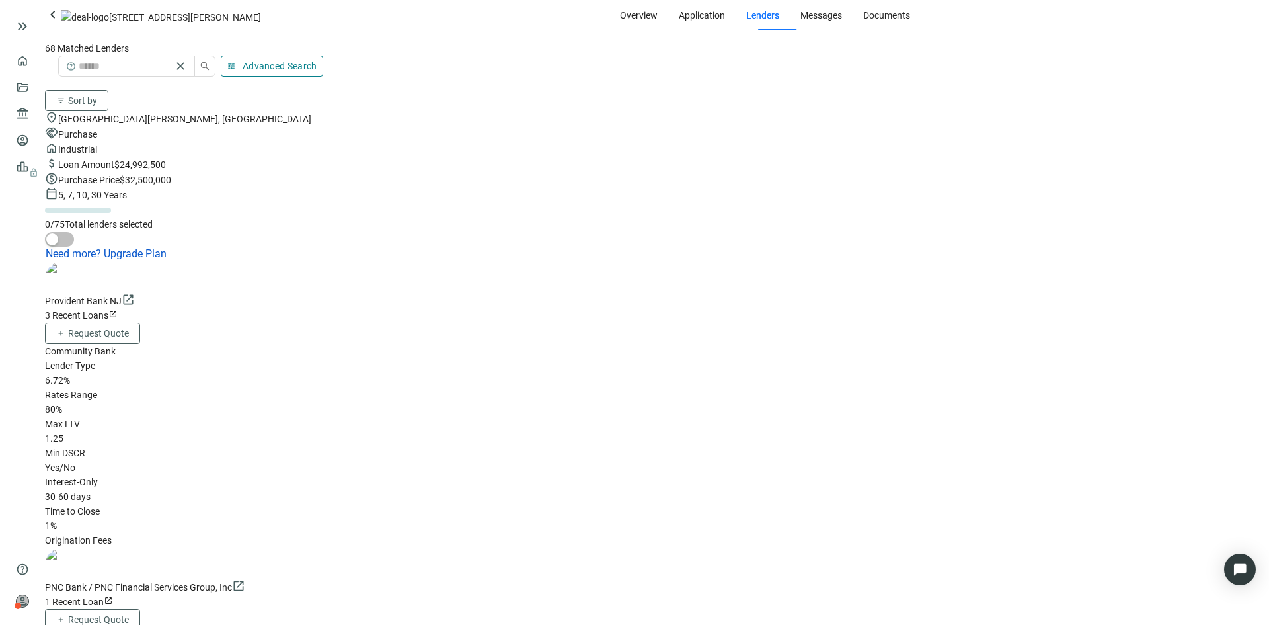
click at [414, 308] on div "3 Recent Loans open_in_new" at bounding box center [657, 315] width 1224 height 15
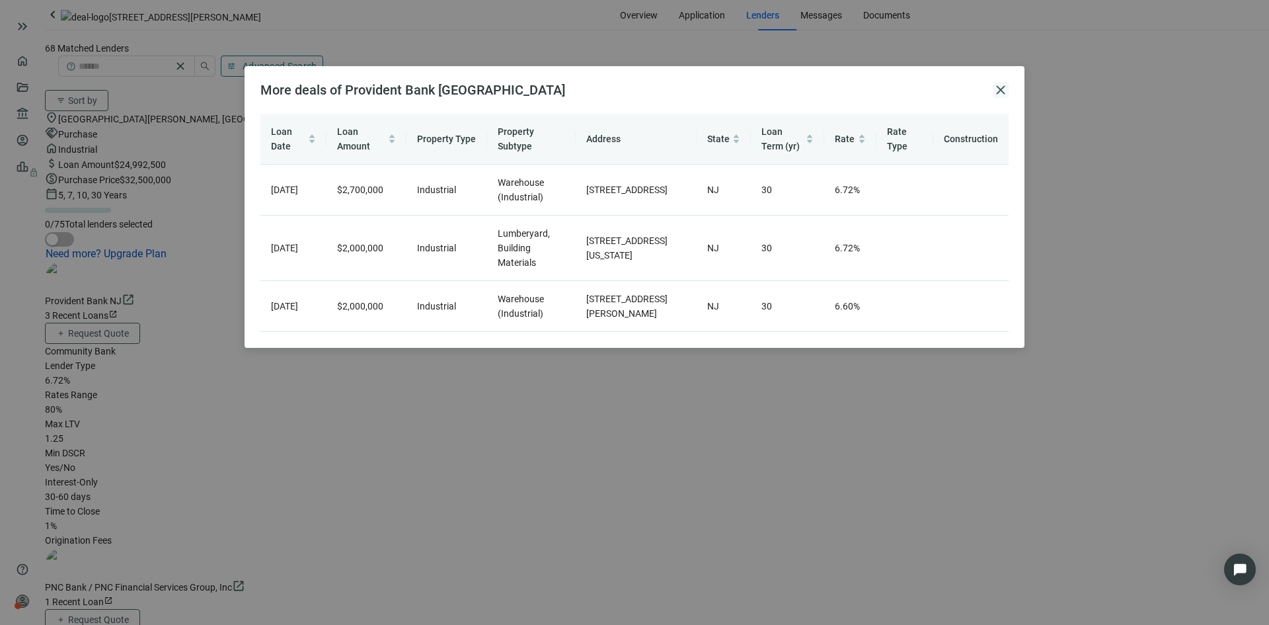
click at [998, 90] on span "close" at bounding box center [1001, 90] width 16 height 16
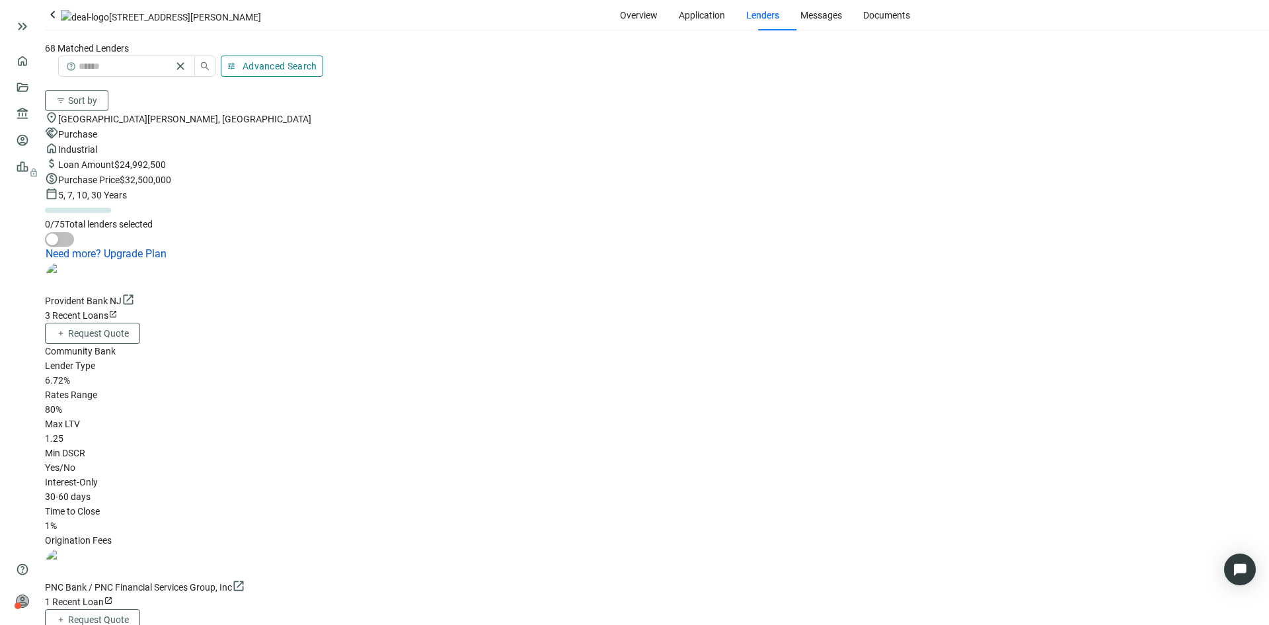
scroll to position [66, 0]
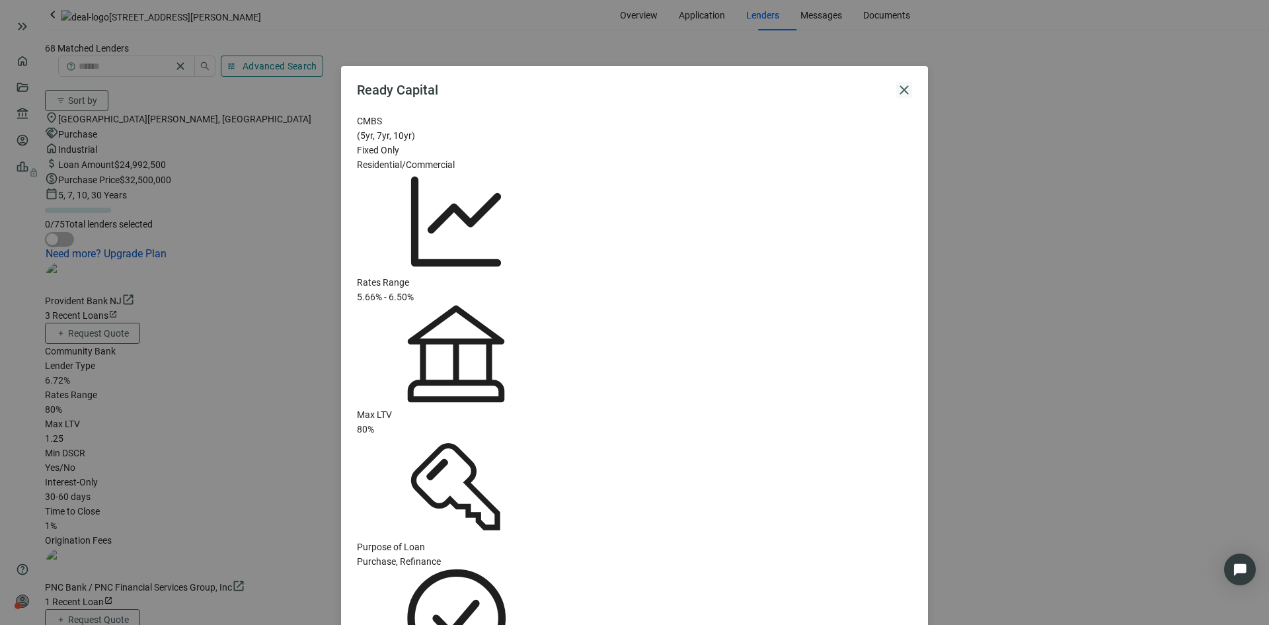
click at [902, 87] on span "close" at bounding box center [904, 90] width 16 height 16
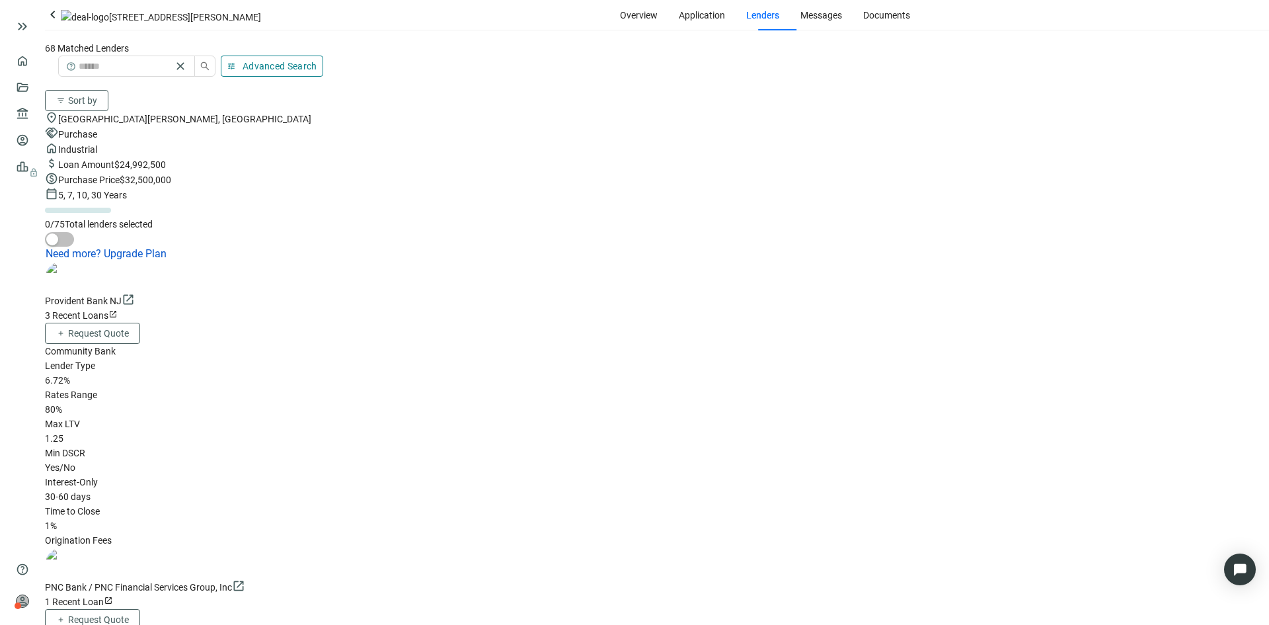
scroll to position [529, 0]
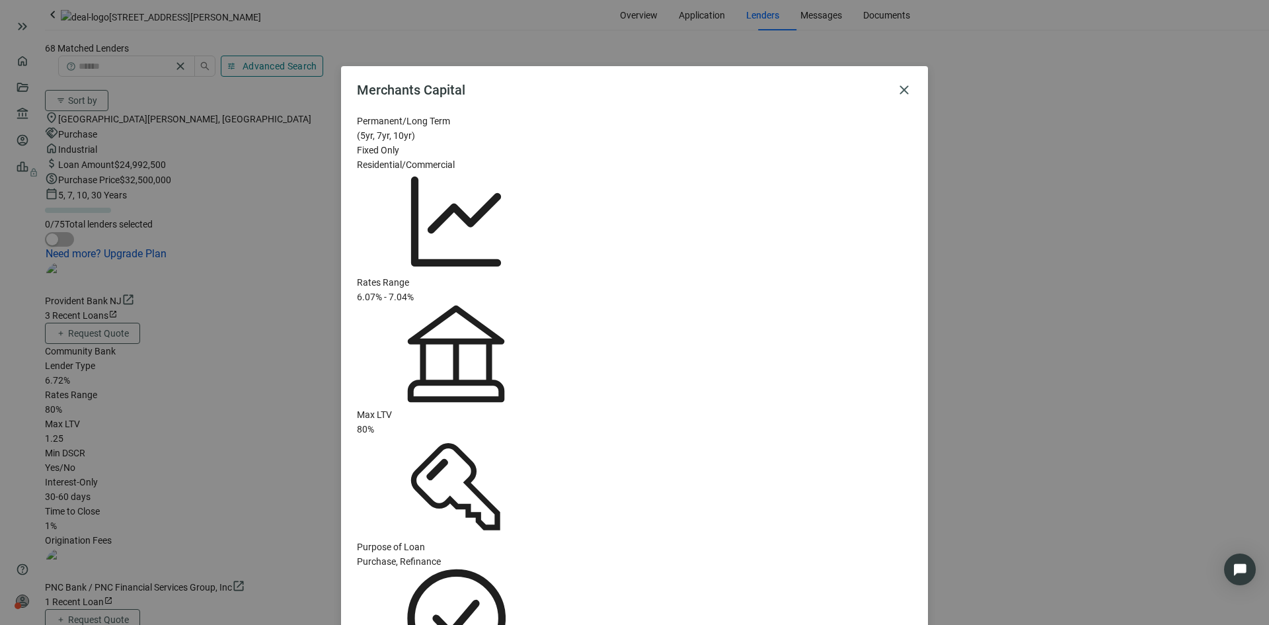
click at [915, 83] on div "Merchants Capital close Permanent/Long Term (5yr, 7yr, 10yr) Fixed Only Residen…" at bounding box center [634, 523] width 587 height 915
click at [902, 87] on span "close" at bounding box center [904, 90] width 16 height 16
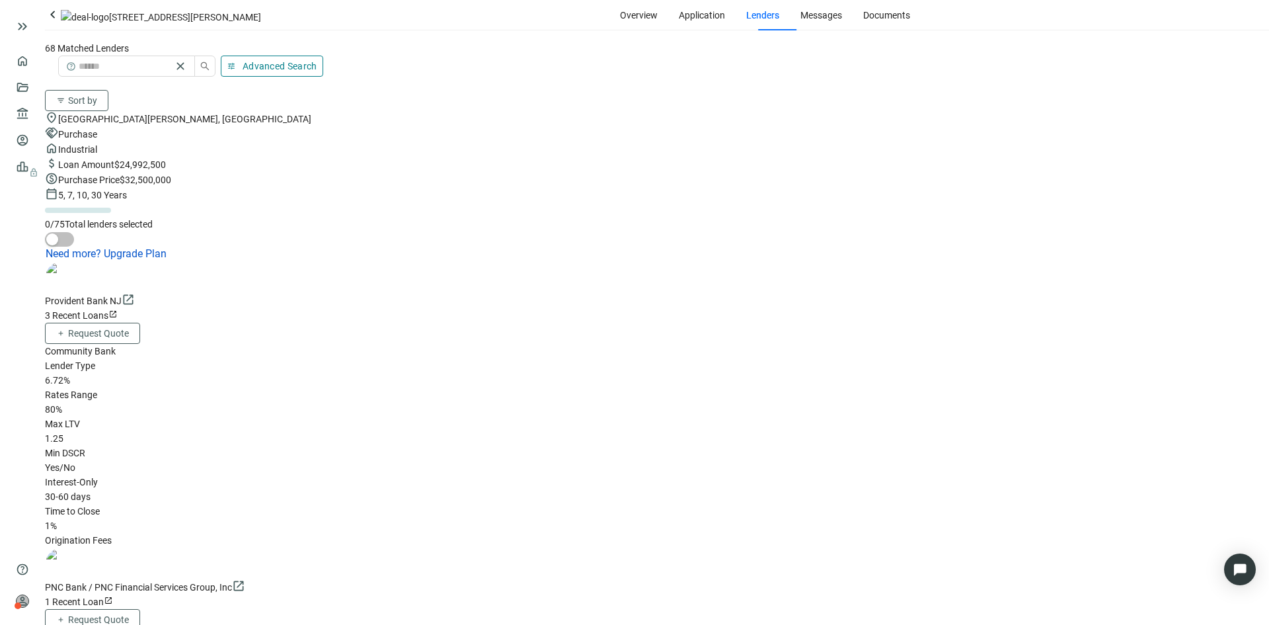
scroll to position [1058, 0]
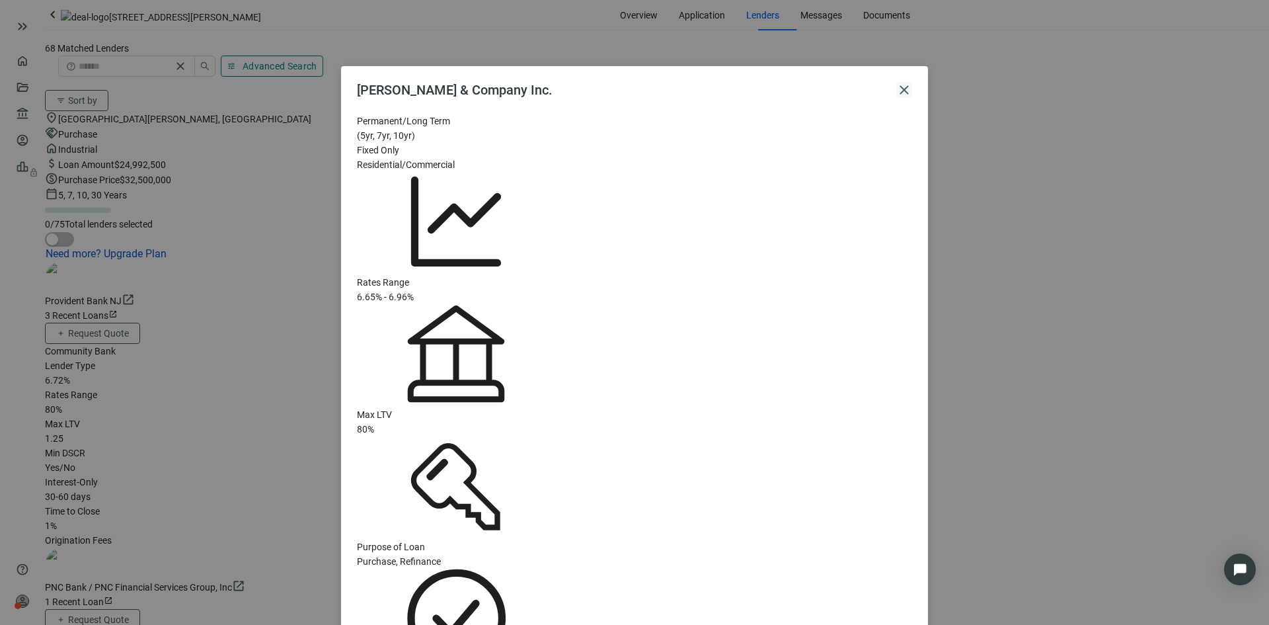
click at [897, 94] on span "close" at bounding box center [904, 90] width 16 height 16
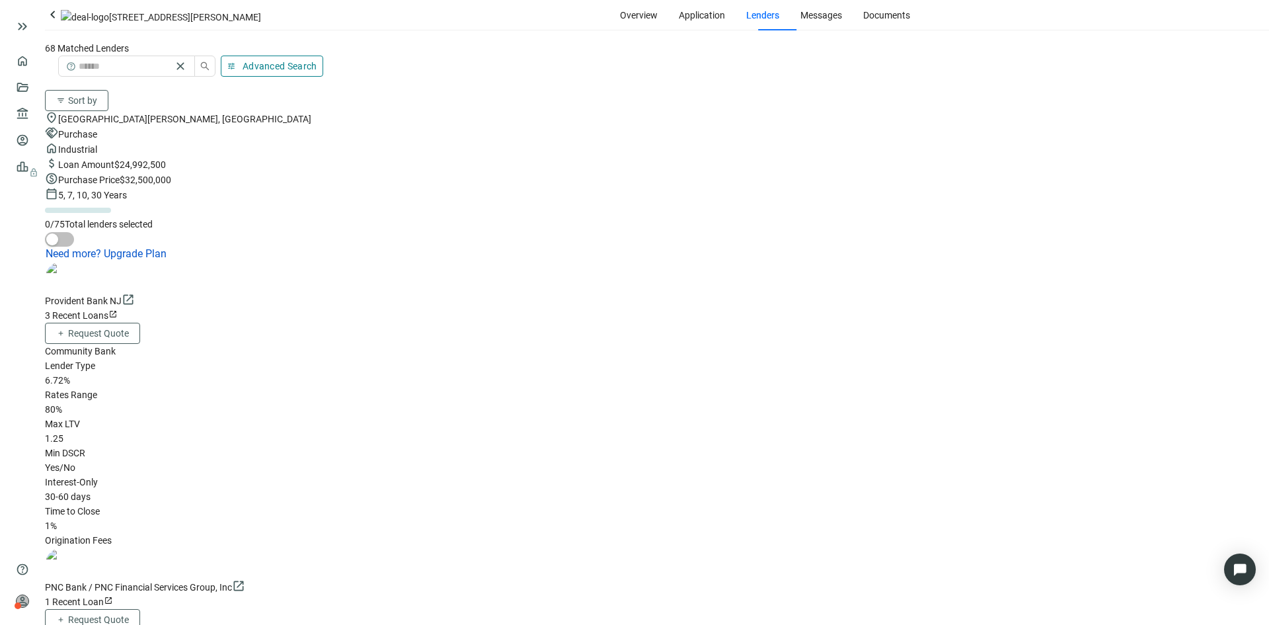
scroll to position [3748, 0]
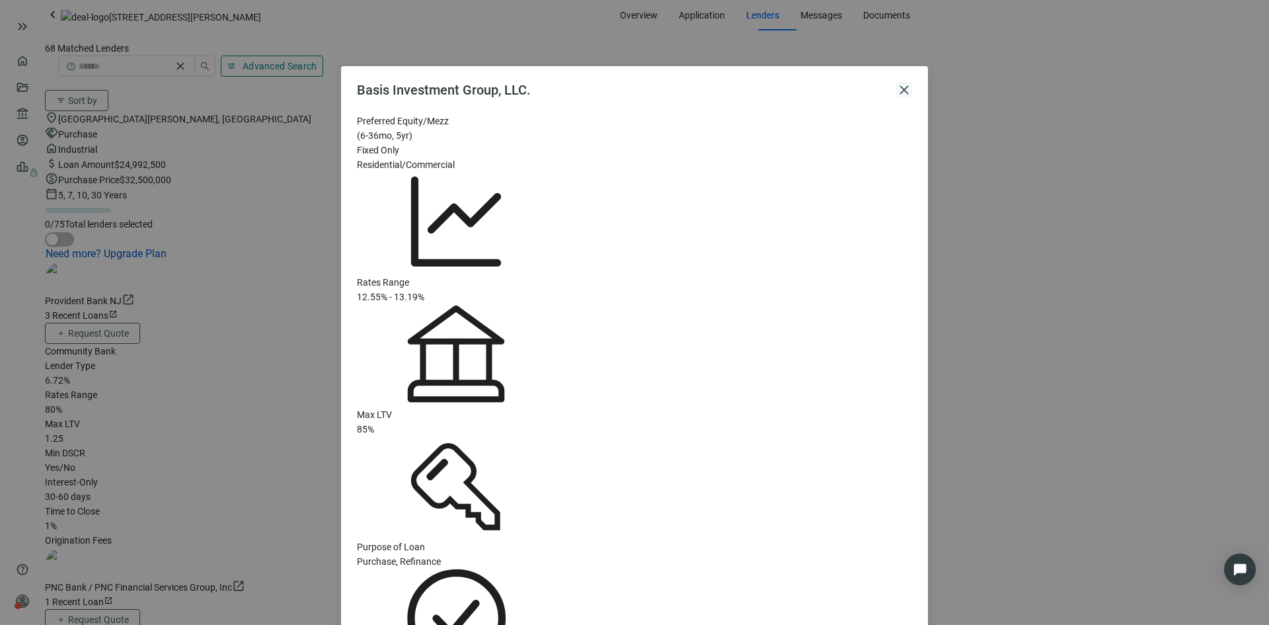
click at [900, 82] on span "close" at bounding box center [904, 90] width 16 height 16
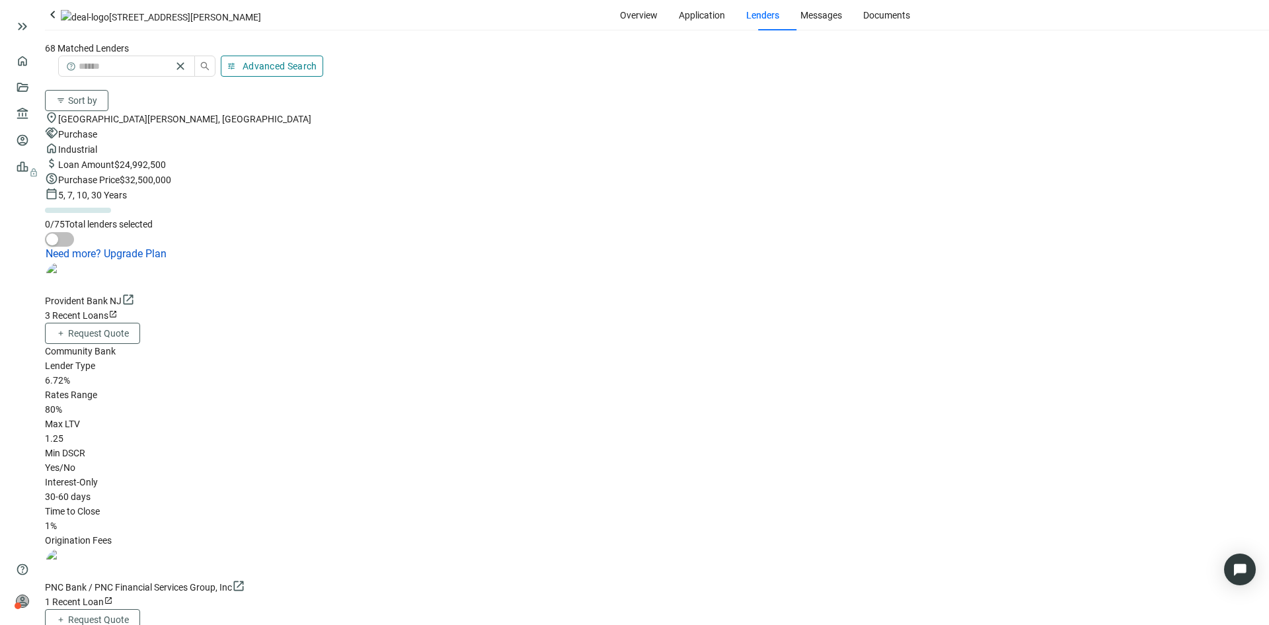
scroll to position [4542, 0]
click at [317, 66] on span "Advanced Search" at bounding box center [280, 66] width 75 height 11
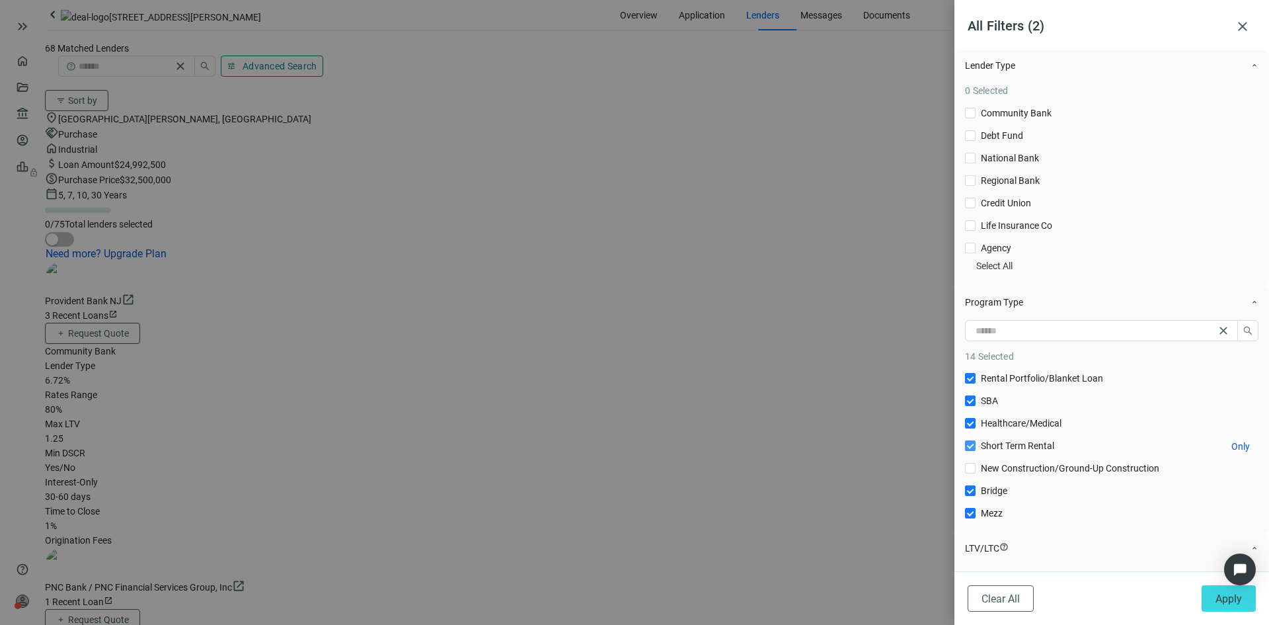
scroll to position [0, 0]
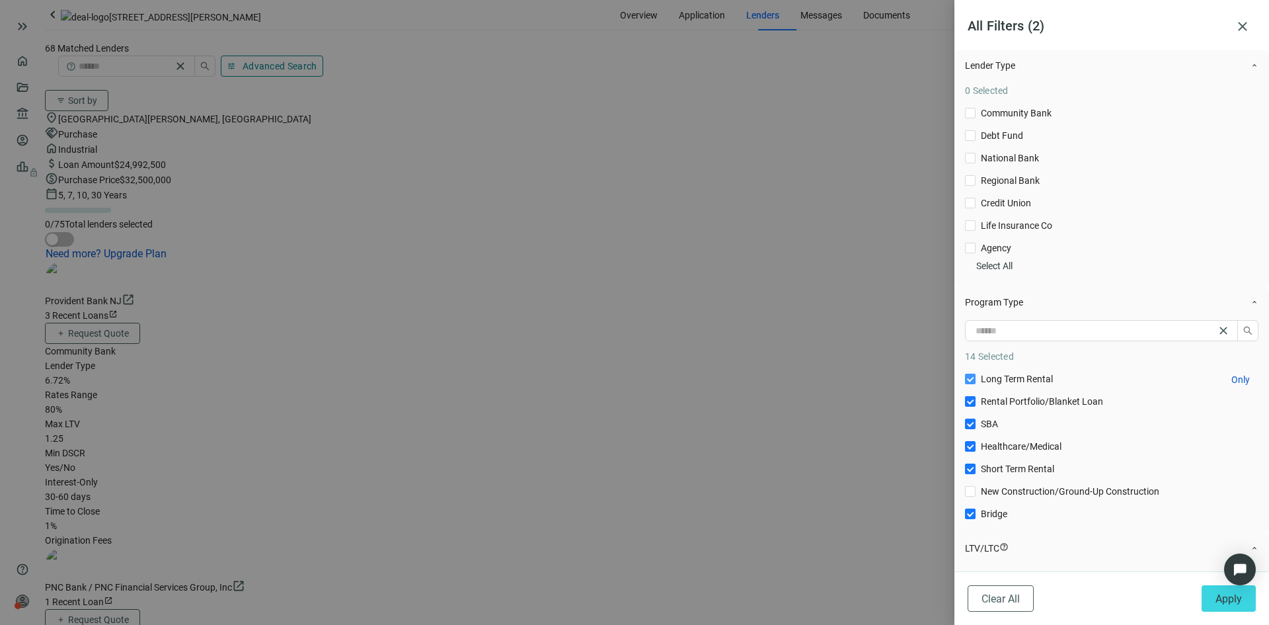
click at [1056, 386] on span "Long Term Rental Only" at bounding box center [1017, 378] width 83 height 15
click at [1036, 408] on span "Rental Portfolio/Blanket Loan Only" at bounding box center [1042, 401] width 133 height 15
click at [1026, 453] on span "Healthcare/Medical Only" at bounding box center [1021, 446] width 91 height 15
click at [1021, 476] on span "Short Term Rental Only" at bounding box center [1018, 468] width 84 height 15
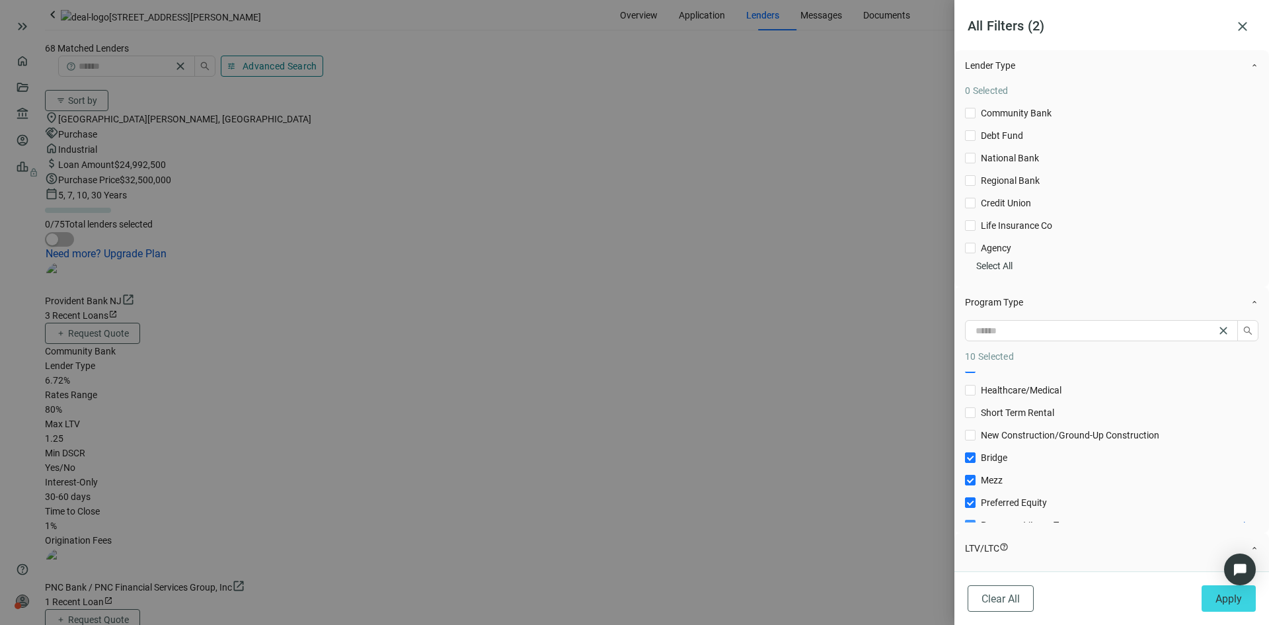
scroll to position [132, 0]
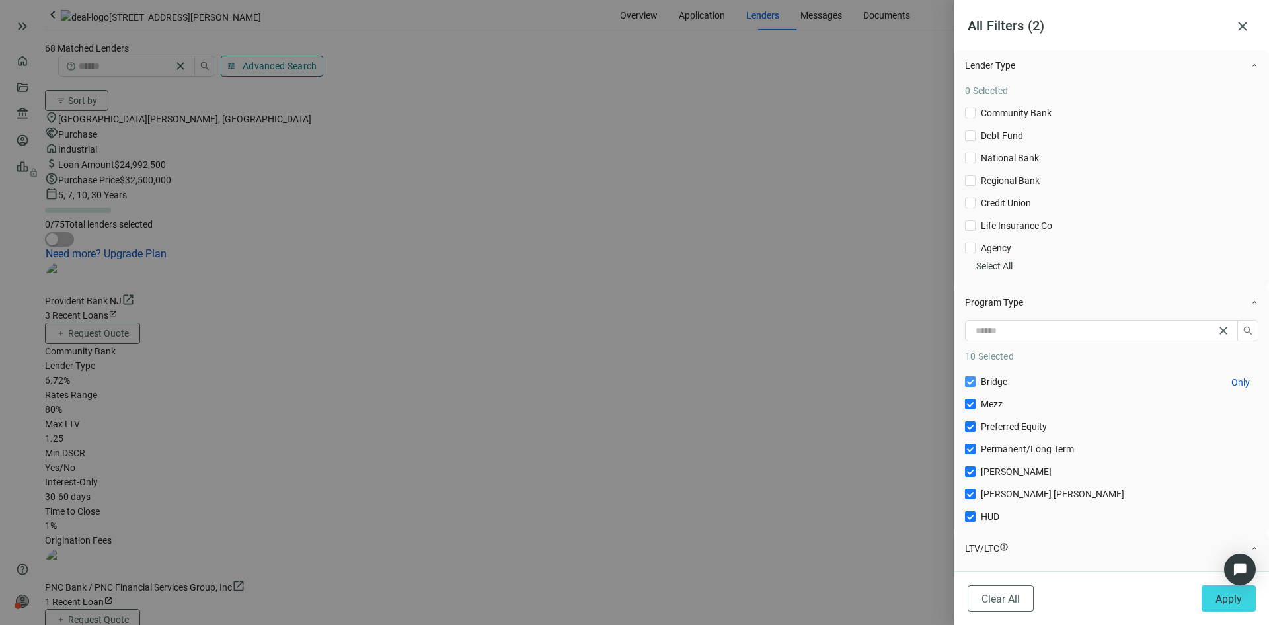
click at [985, 389] on span "Bridge Only" at bounding box center [994, 381] width 37 height 15
click at [985, 411] on span "Mezz Only" at bounding box center [992, 404] width 32 height 15
drag, startPoint x: 991, startPoint y: 451, endPoint x: 997, endPoint y: 463, distance: 13.6
click at [991, 453] on div "Long Term Rental Only Rental Portfolio/Blanket Loan Only SBA Only Healthcare/Me…" at bounding box center [1111, 426] width 293 height 374
click at [1009, 456] on span "Permanent/Long Term Only" at bounding box center [1028, 449] width 104 height 15
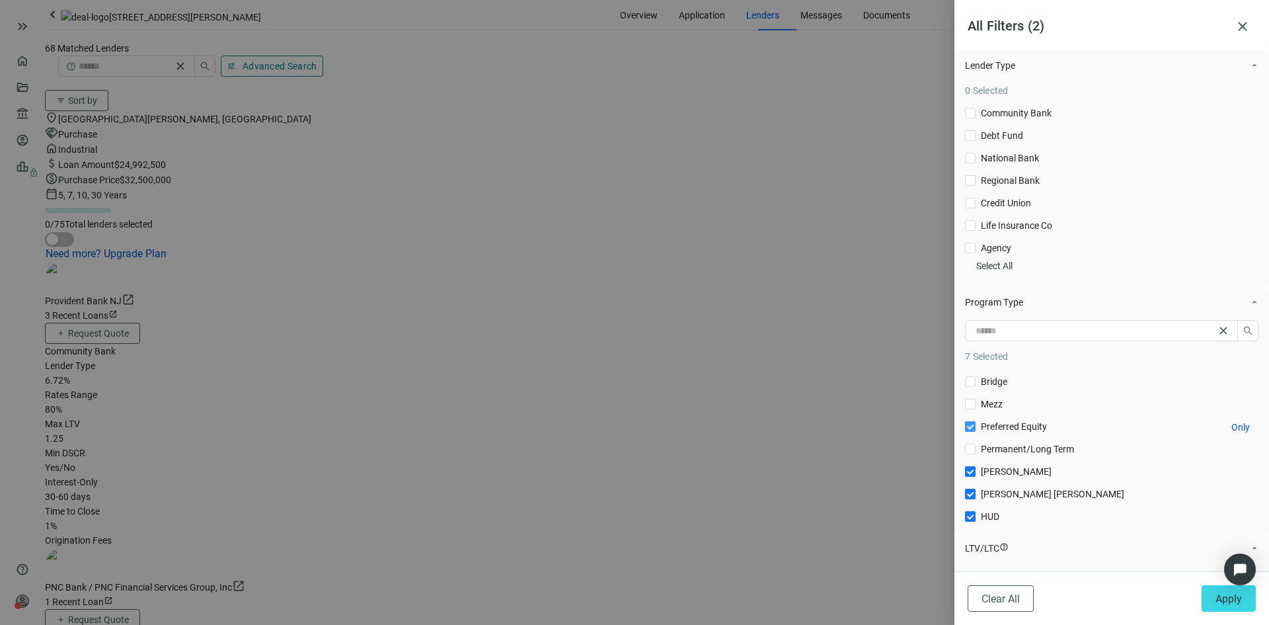
click at [1008, 434] on span "Preferred Equity Only" at bounding box center [1014, 426] width 77 height 15
drag, startPoint x: 997, startPoint y: 479, endPoint x: 997, endPoint y: 494, distance: 15.2
click at [997, 456] on span "Permanent/Long Term Only" at bounding box center [1028, 449] width 104 height 15
click at [997, 499] on div "Long Term Rental Only Rental Portfolio/Blanket Loan Only SBA Only Healthcare/Me…" at bounding box center [1111, 426] width 293 height 374
click at [1007, 501] on span "Fannie Mae Only" at bounding box center [1053, 493] width 154 height 15
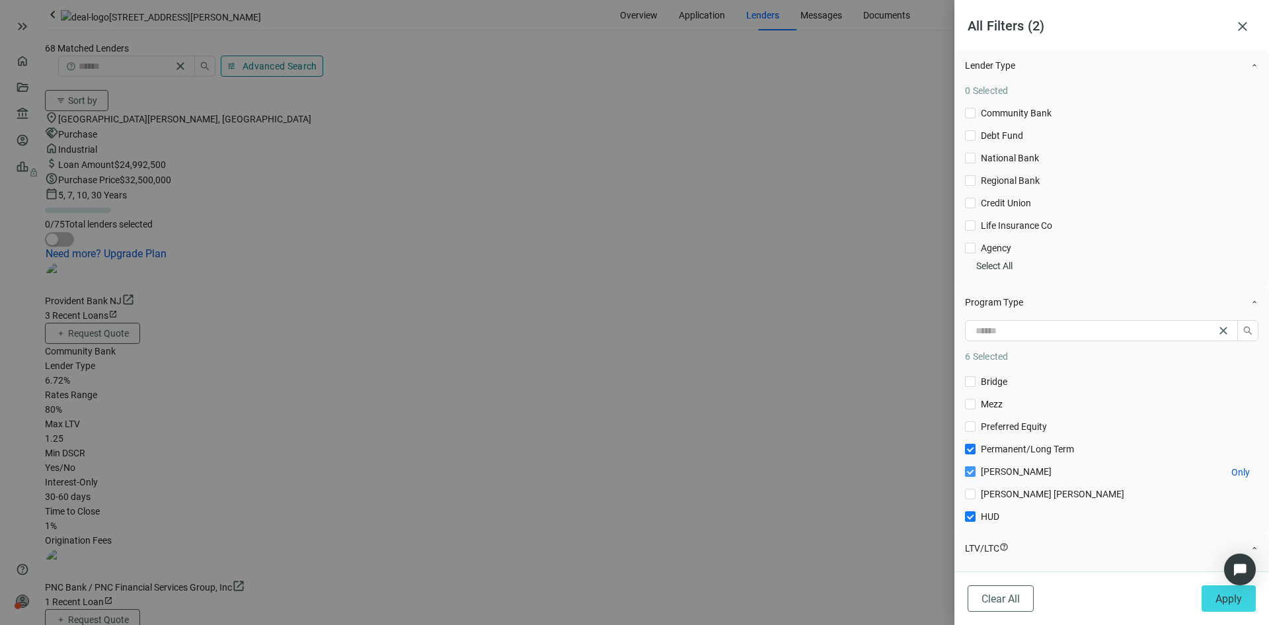
click at [1006, 479] on span "Freddie Mac Only" at bounding box center [1016, 471] width 81 height 15
click at [1001, 412] on span "Freddie Mac Only" at bounding box center [1016, 405] width 81 height 15
click at [997, 435] on span "Fannie Mae Only" at bounding box center [1053, 427] width 154 height 15
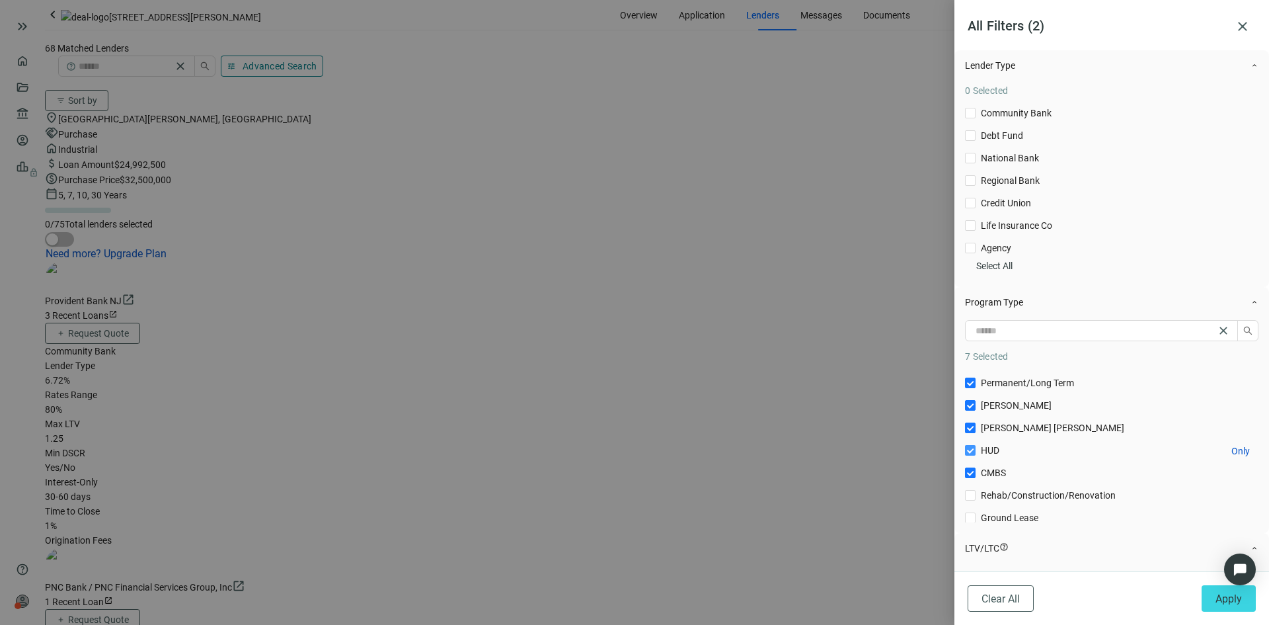
drag, startPoint x: 993, startPoint y: 478, endPoint x: 992, endPoint y: 489, distance: 11.3
click at [992, 457] on span "HUD Only" at bounding box center [990, 450] width 29 height 15
click at [991, 480] on span "CMBS Only" at bounding box center [994, 472] width 36 height 15
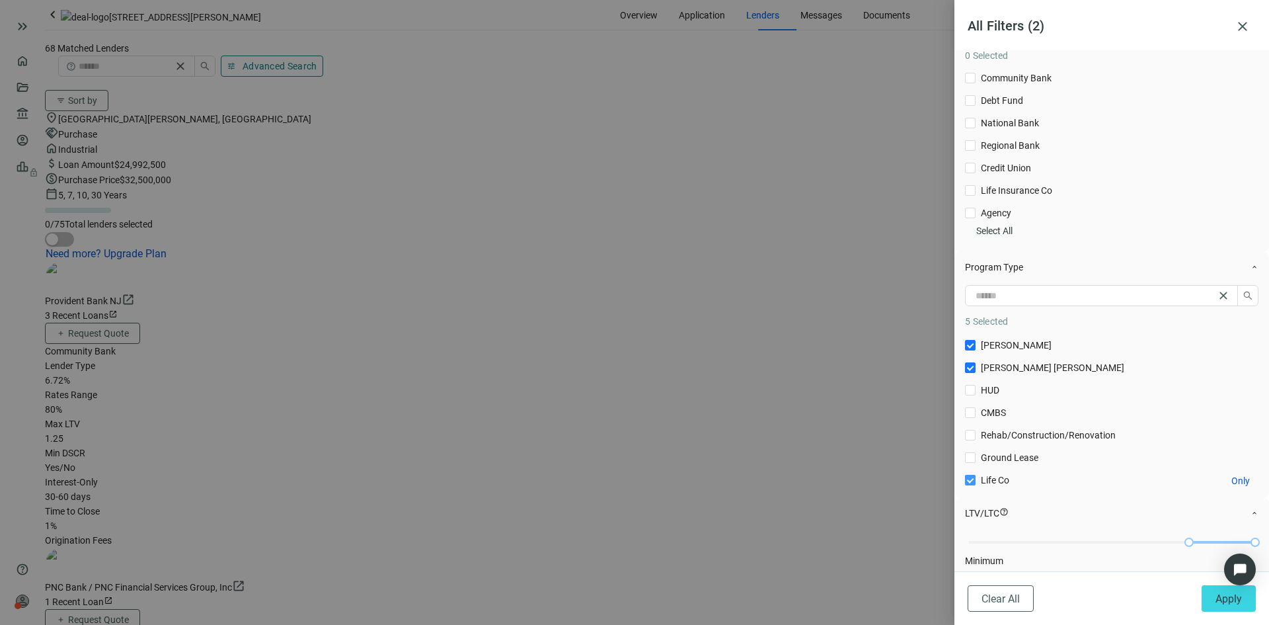
scroll to position [66, 0]
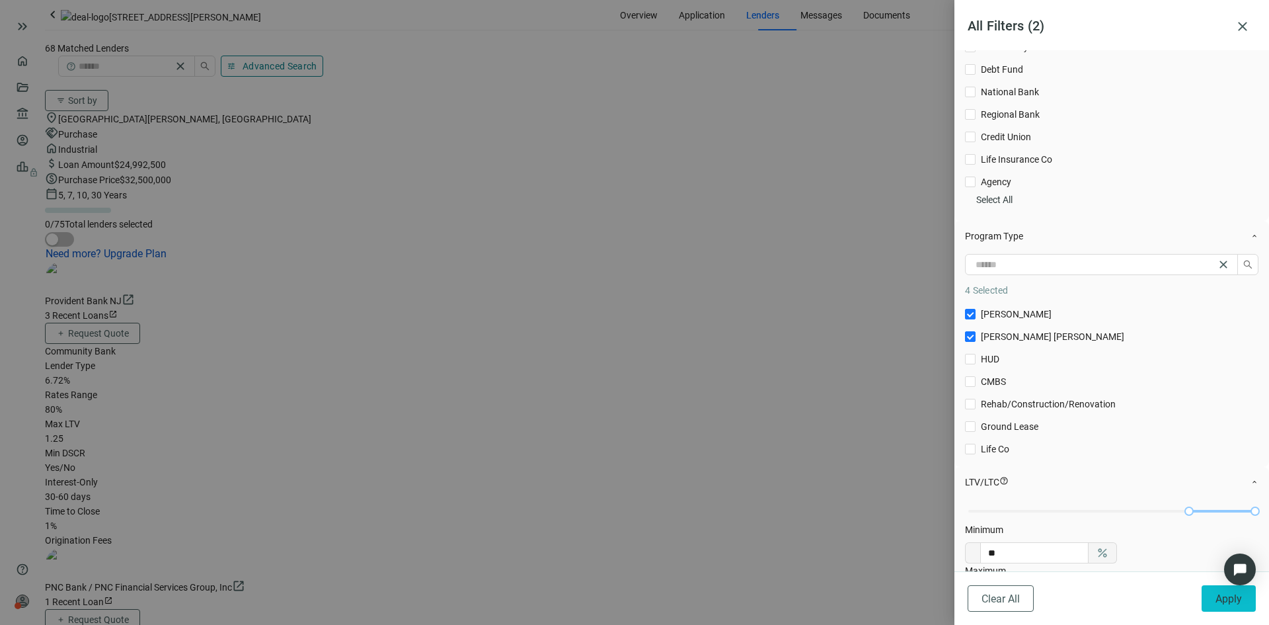
click at [1216, 592] on span "Apply" at bounding box center [1229, 598] width 26 height 13
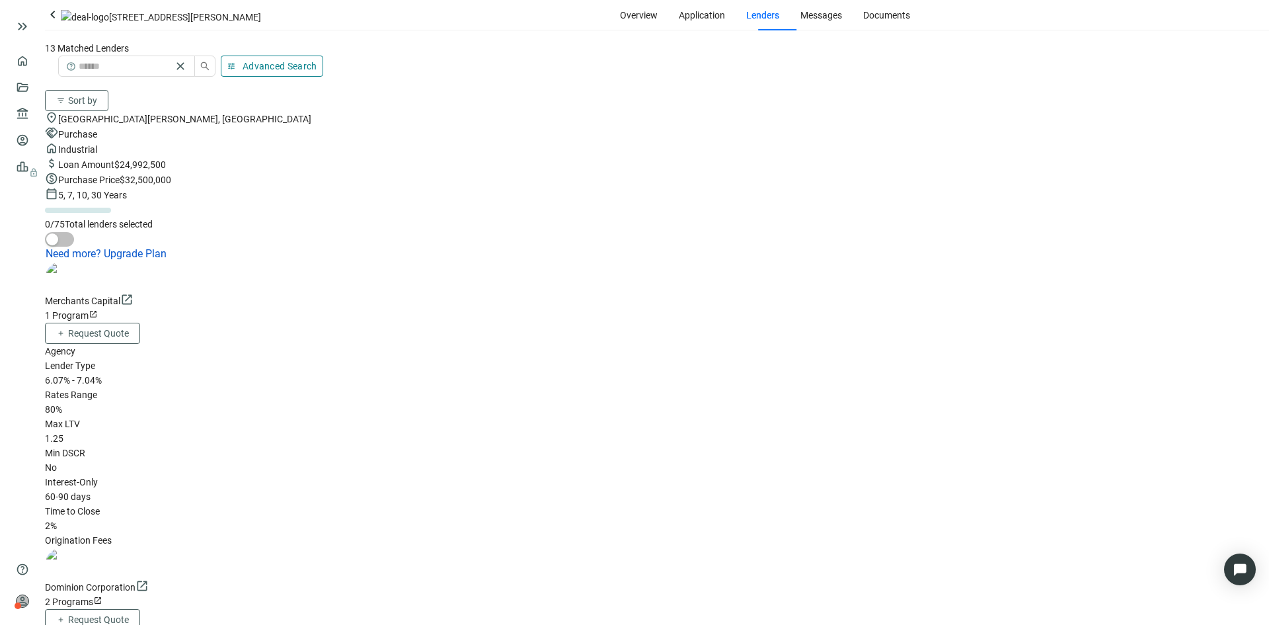
scroll to position [0, 0]
click at [407, 594] on div "2 Programs open_in_new" at bounding box center [657, 601] width 1224 height 15
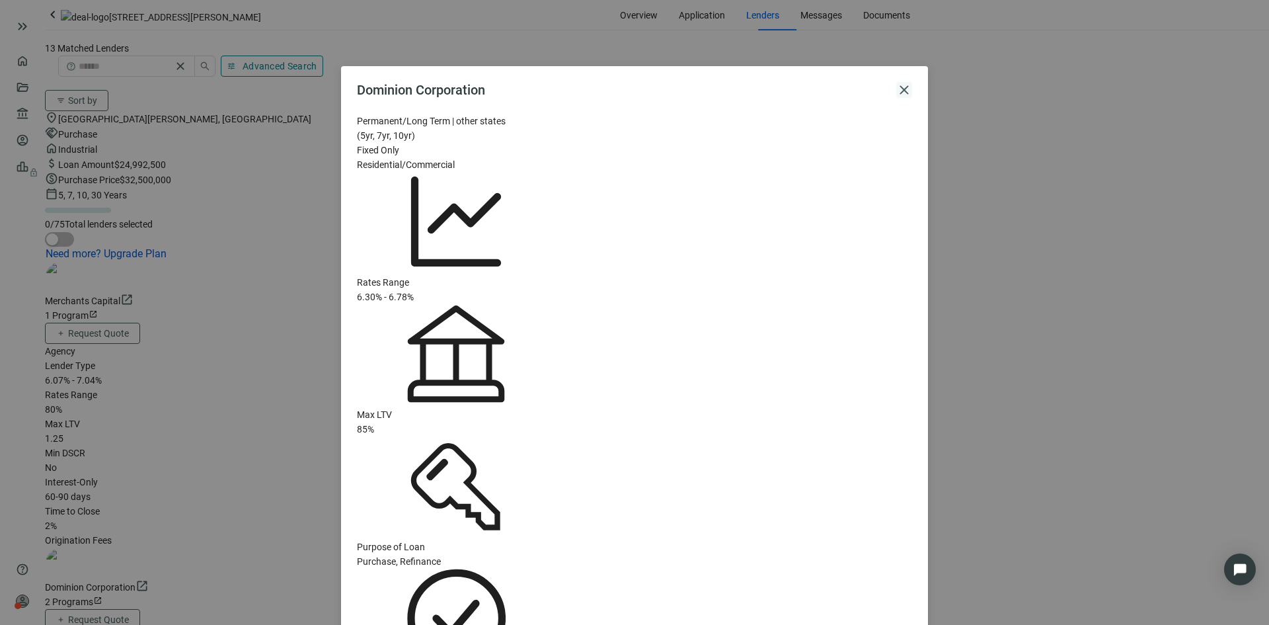
click at [902, 87] on span "close" at bounding box center [904, 90] width 16 height 16
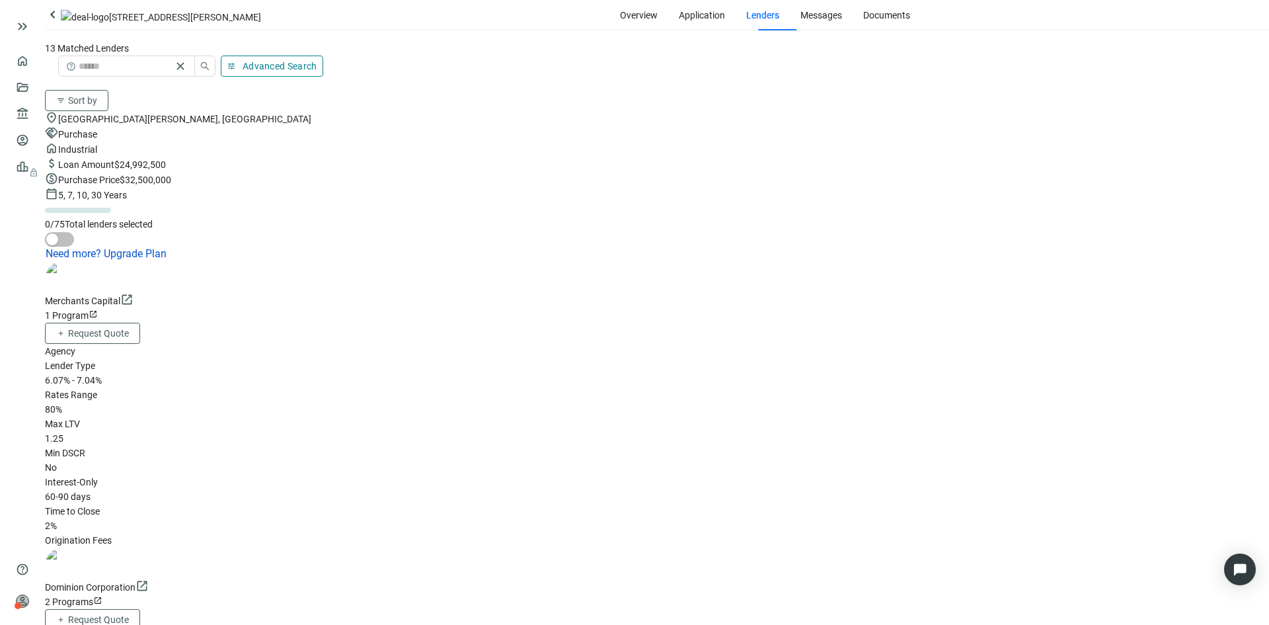
click at [102, 596] on span "open_in_new" at bounding box center [97, 600] width 9 height 9
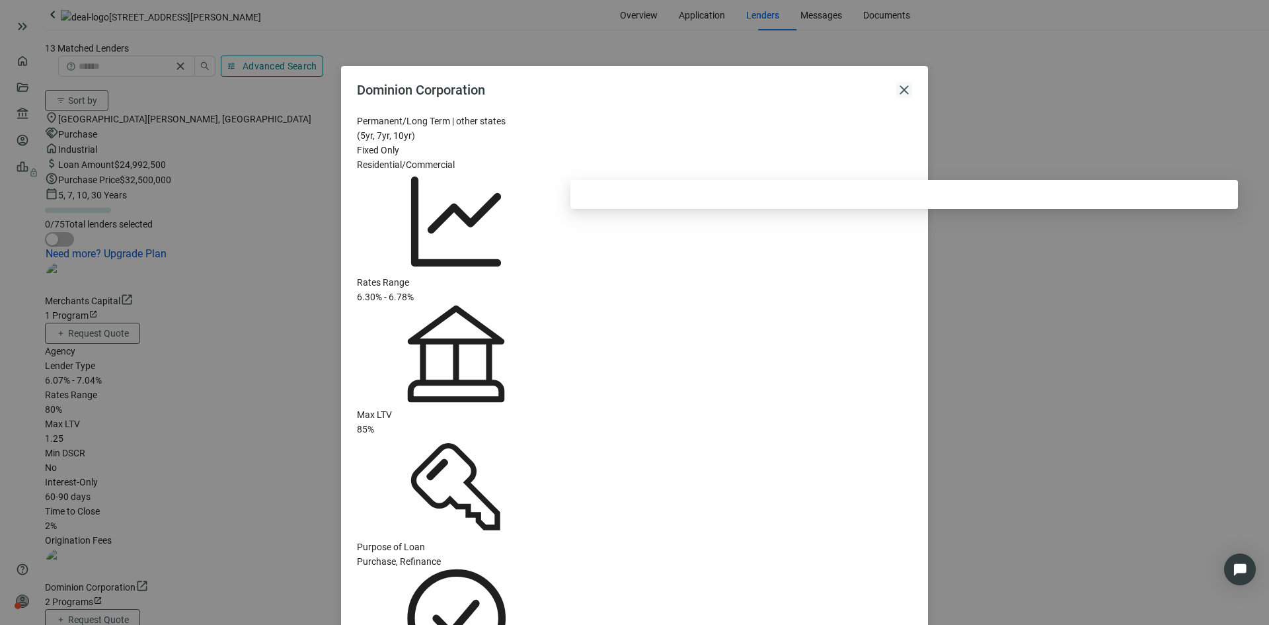
click at [901, 93] on span "close" at bounding box center [904, 90] width 16 height 16
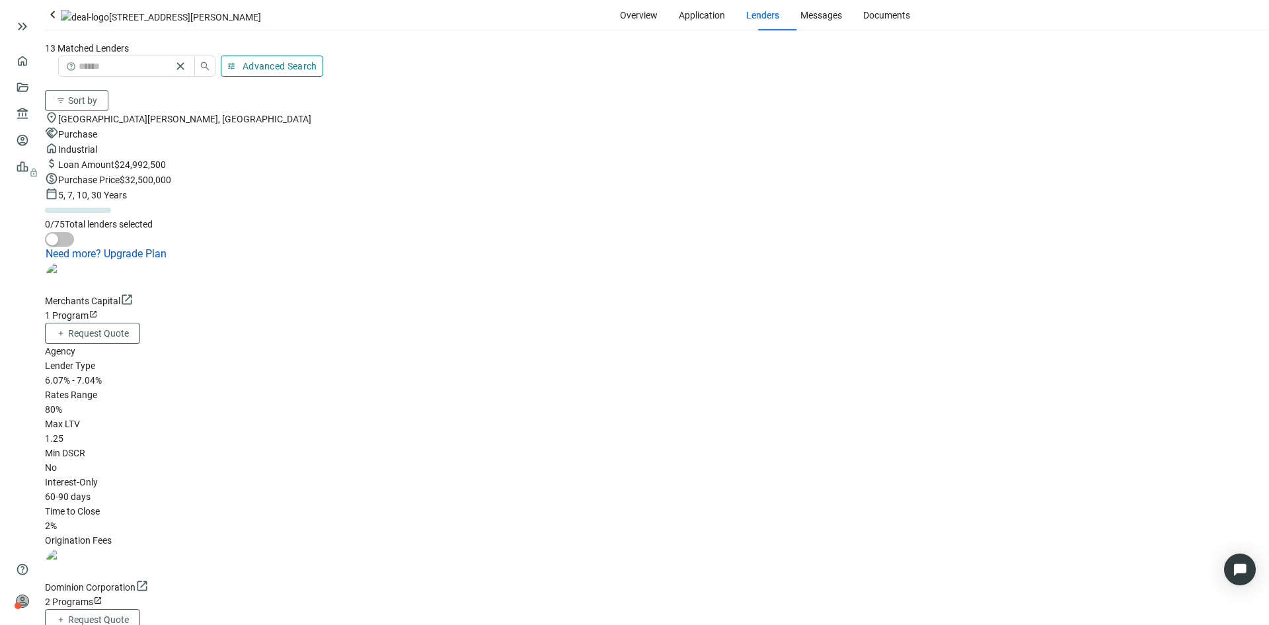
scroll to position [66, 0]
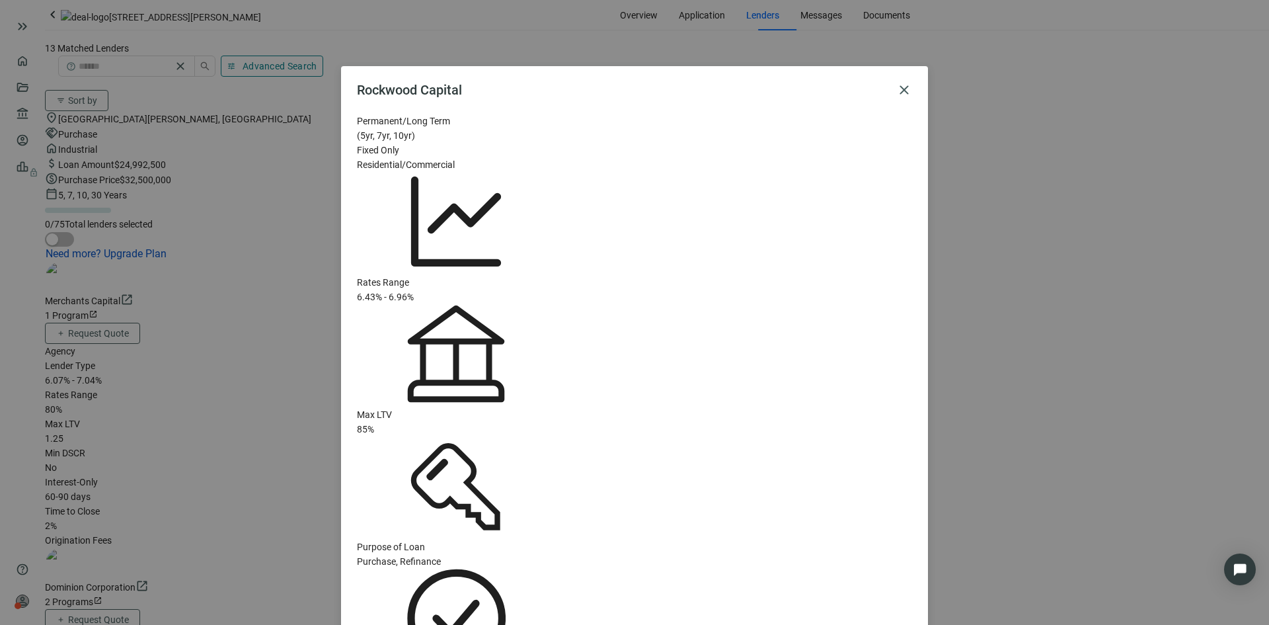
click at [896, 89] on div "Rockwood Capital close" at bounding box center [634, 90] width 555 height 16
click at [910, 95] on span "close" at bounding box center [904, 90] width 16 height 16
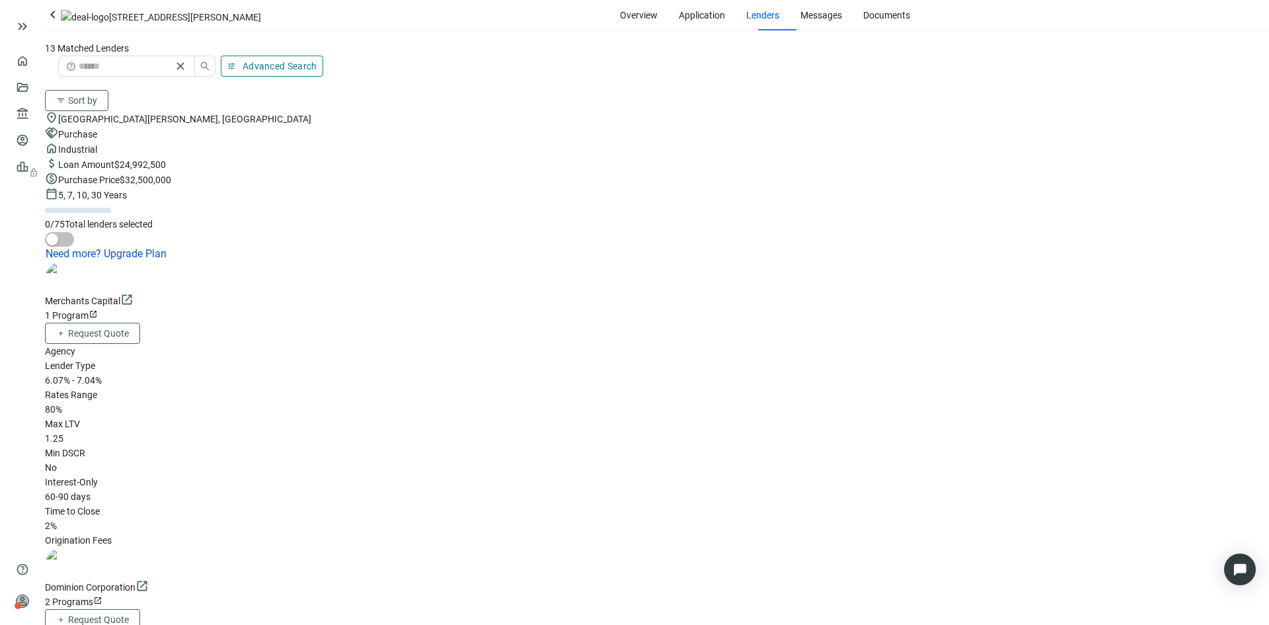
scroll to position [198, 0]
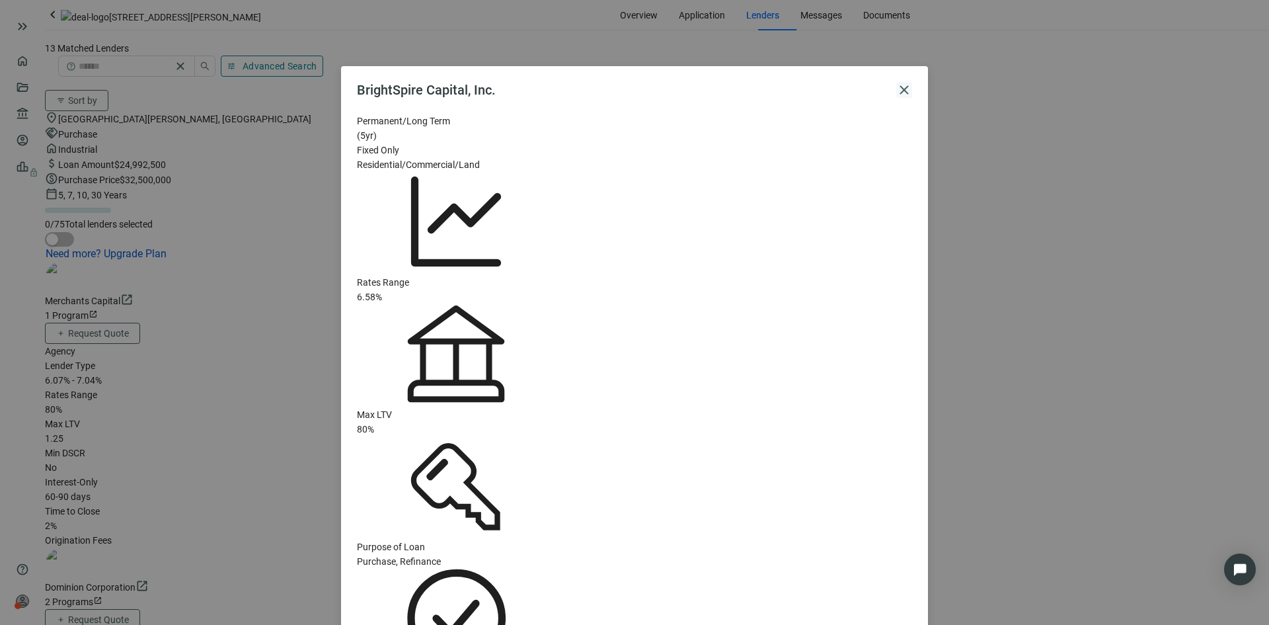
click at [902, 85] on span "close" at bounding box center [904, 90] width 16 height 16
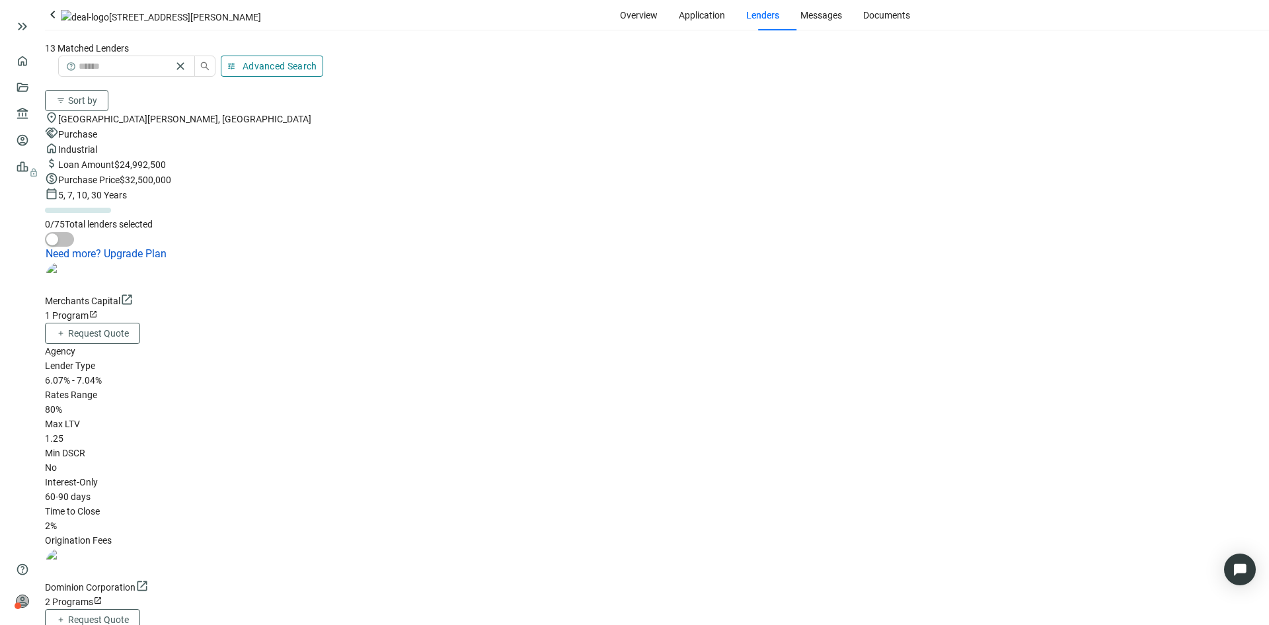
scroll to position [529, 0]
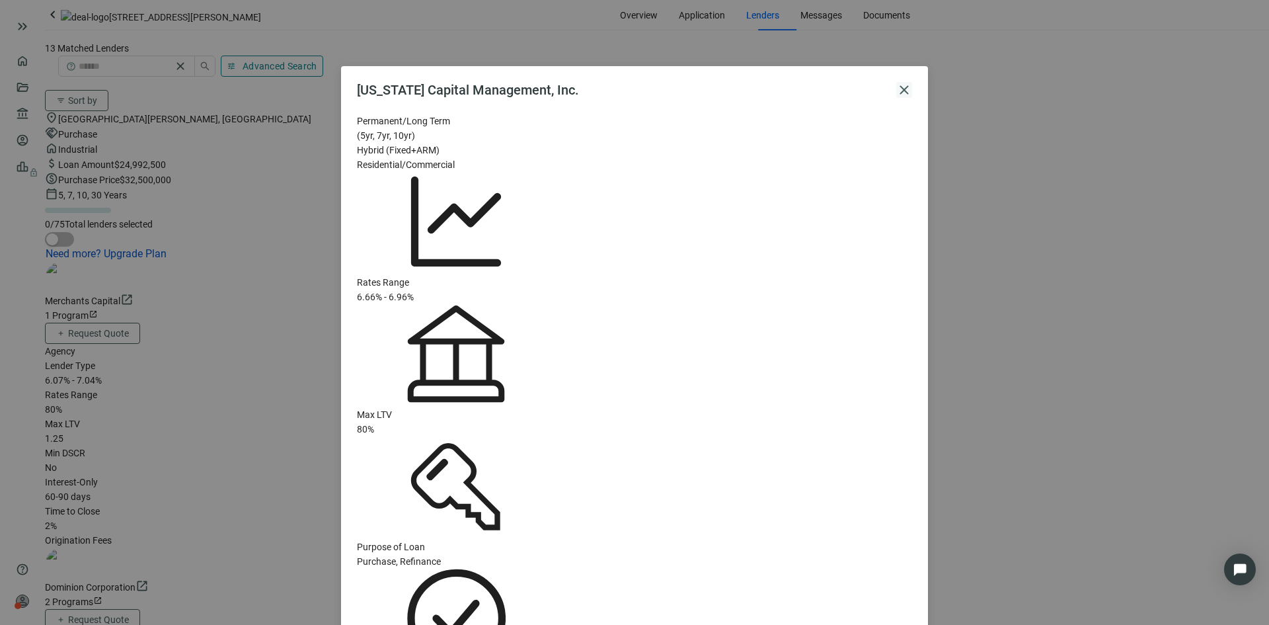
click at [904, 88] on span "close" at bounding box center [904, 90] width 16 height 16
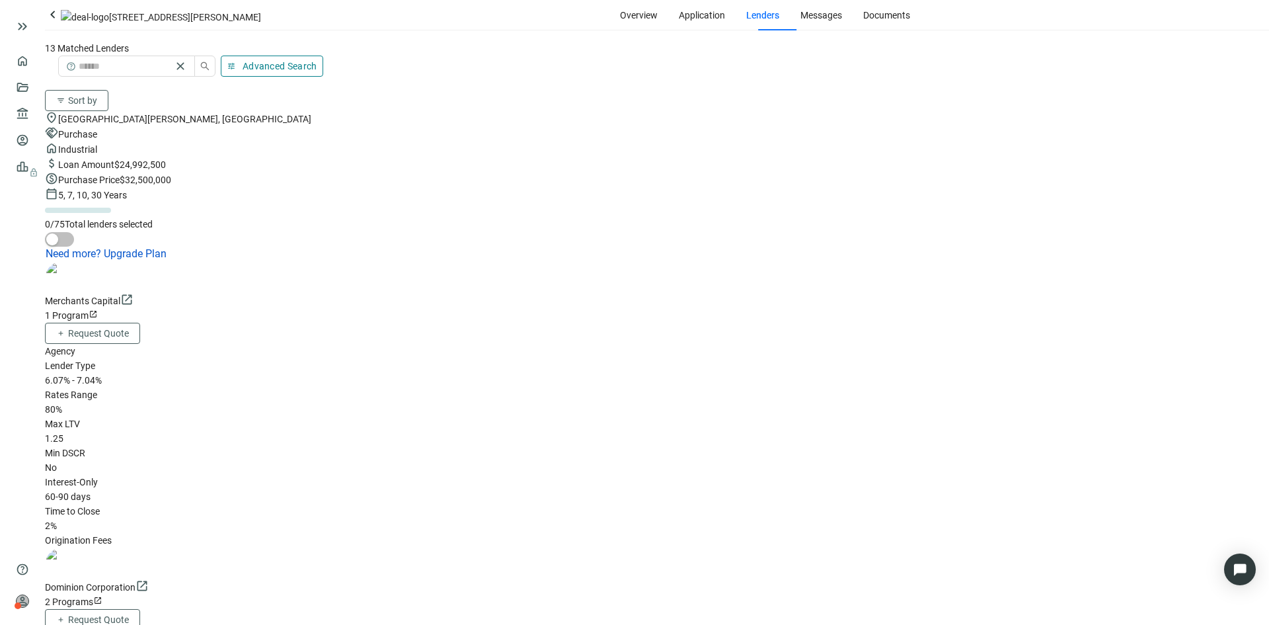
scroll to position [0, 0]
click at [440, 293] on div "Merchants Capital open_in_new" at bounding box center [657, 300] width 1224 height 15
click at [468, 579] on div "Dominion Corporation open_in_new" at bounding box center [657, 586] width 1224 height 15
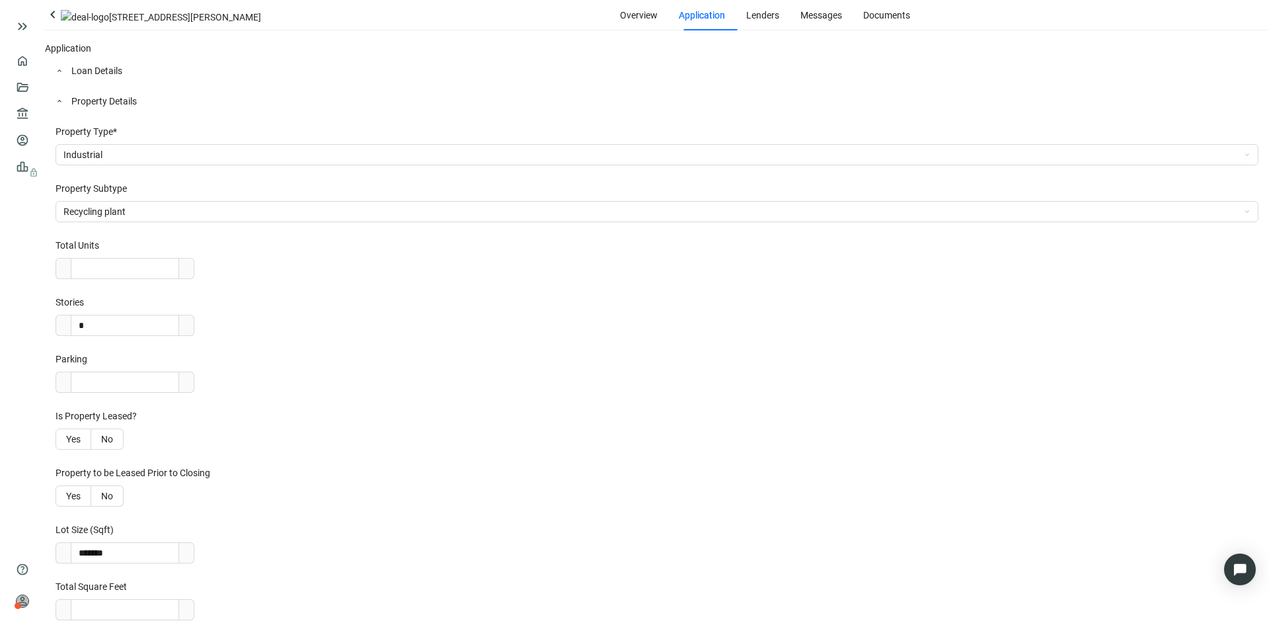
scroll to position [999, 0]
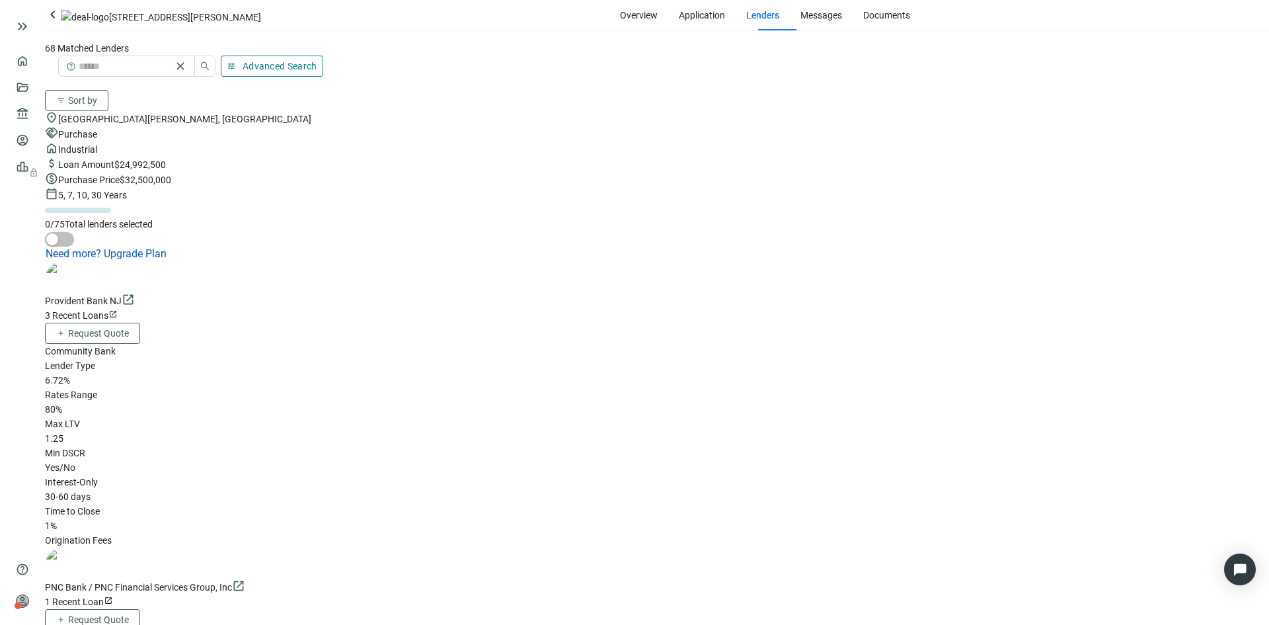
click at [453, 293] on div "Provident Bank NJ open_in_new" at bounding box center [657, 300] width 1224 height 15
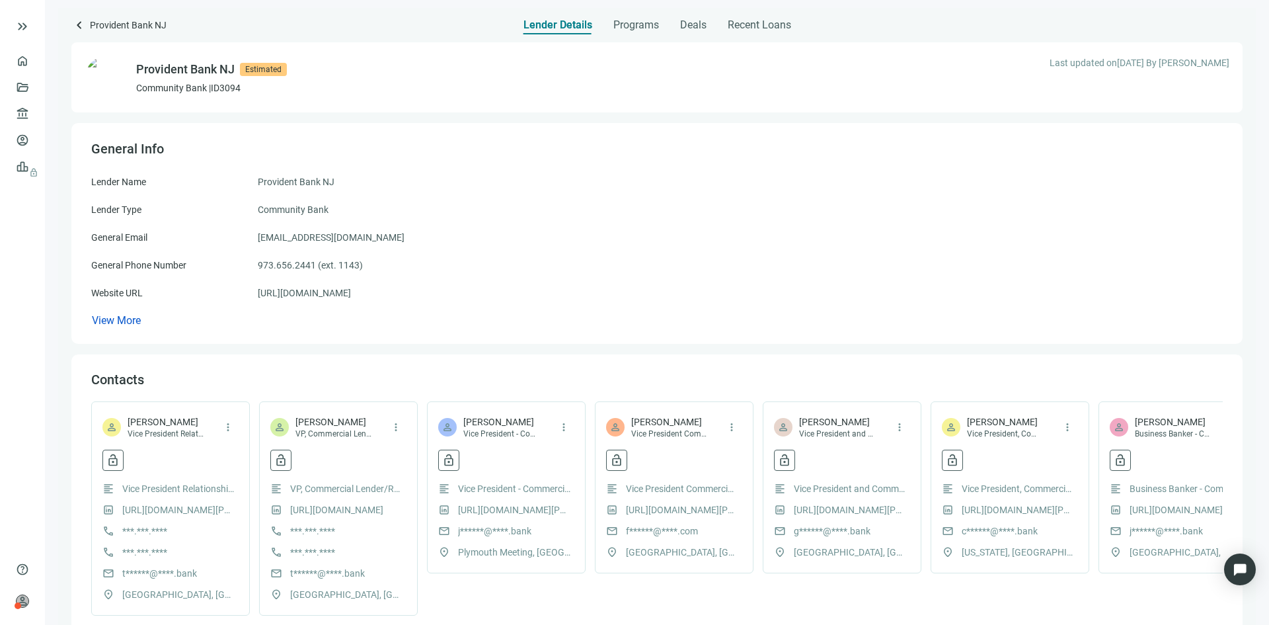
click at [602, 20] on div "Lender Details Programs Deals Recent Loans" at bounding box center [657, 21] width 268 height 26
click at [621, 20] on span "Programs" at bounding box center [636, 25] width 46 height 13
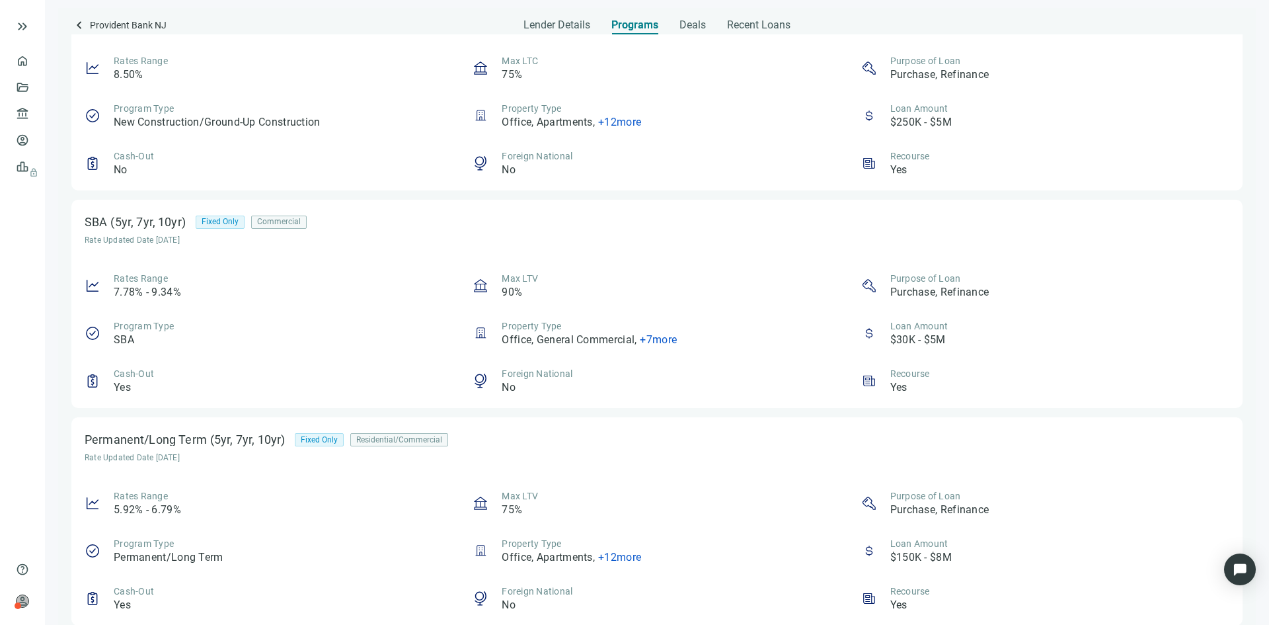
scroll to position [315, 0]
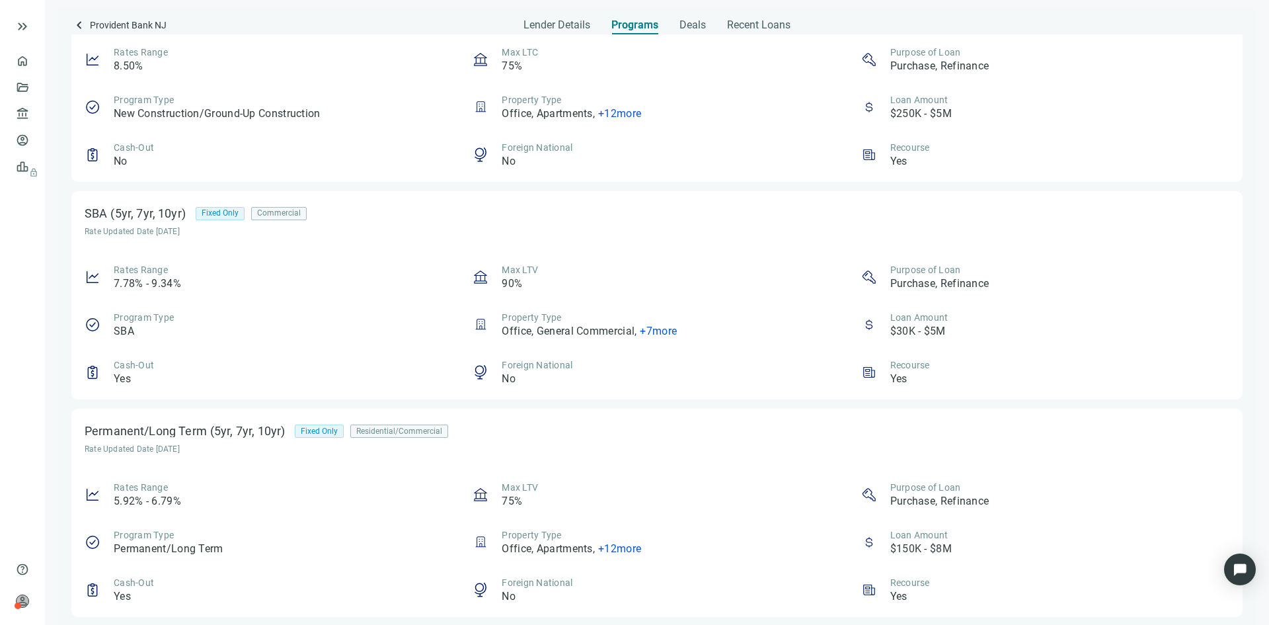
click at [662, 327] on span "+ 7 more" at bounding box center [658, 331] width 37 height 13
click at [623, 369] on div "Foreign National No" at bounding box center [657, 372] width 368 height 28
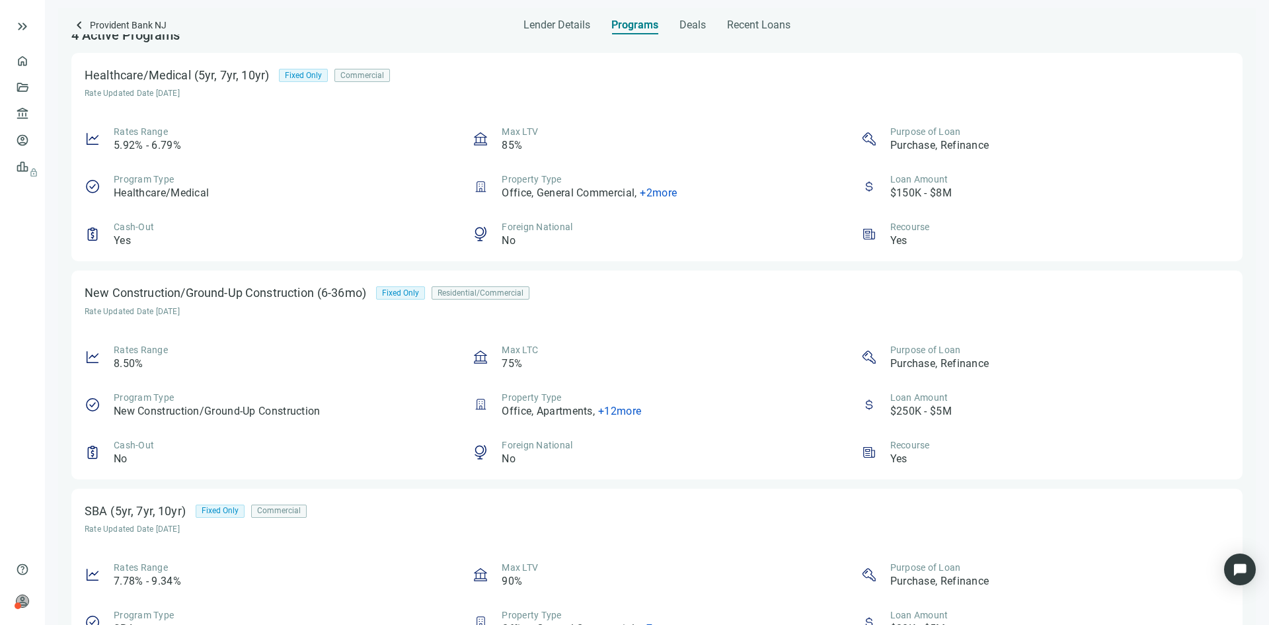
scroll to position [0, 0]
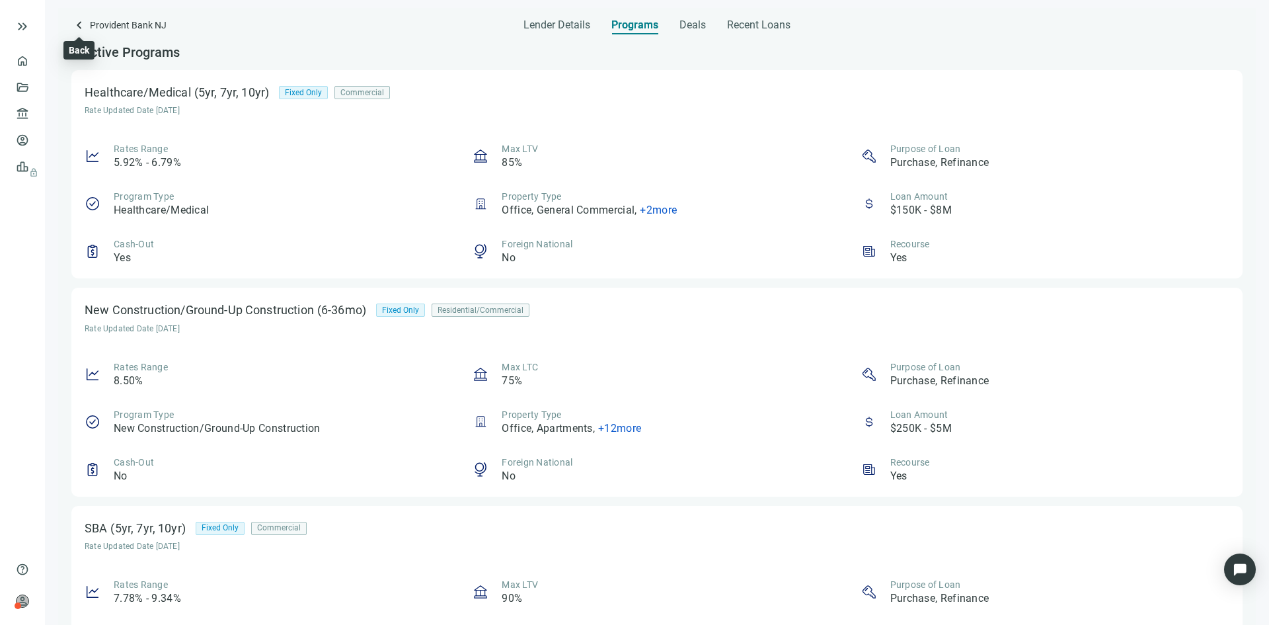
click at [76, 22] on span "keyboard_arrow_left" at bounding box center [79, 25] width 16 height 16
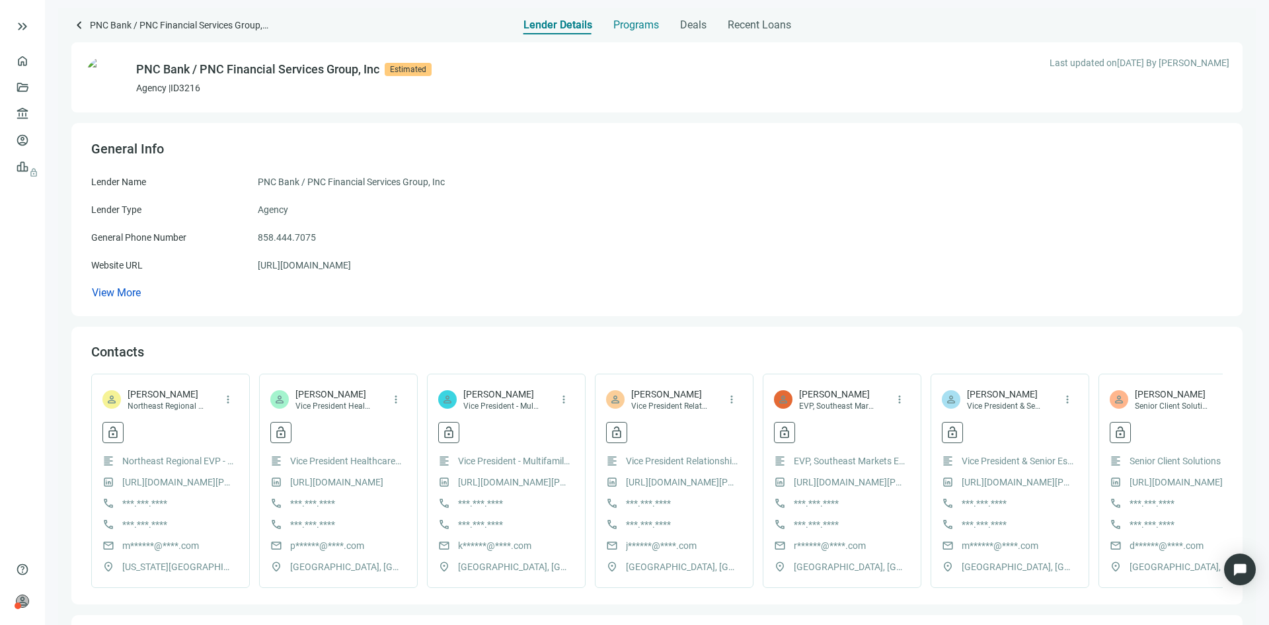
click at [652, 17] on div "Programs" at bounding box center [636, 21] width 46 height 26
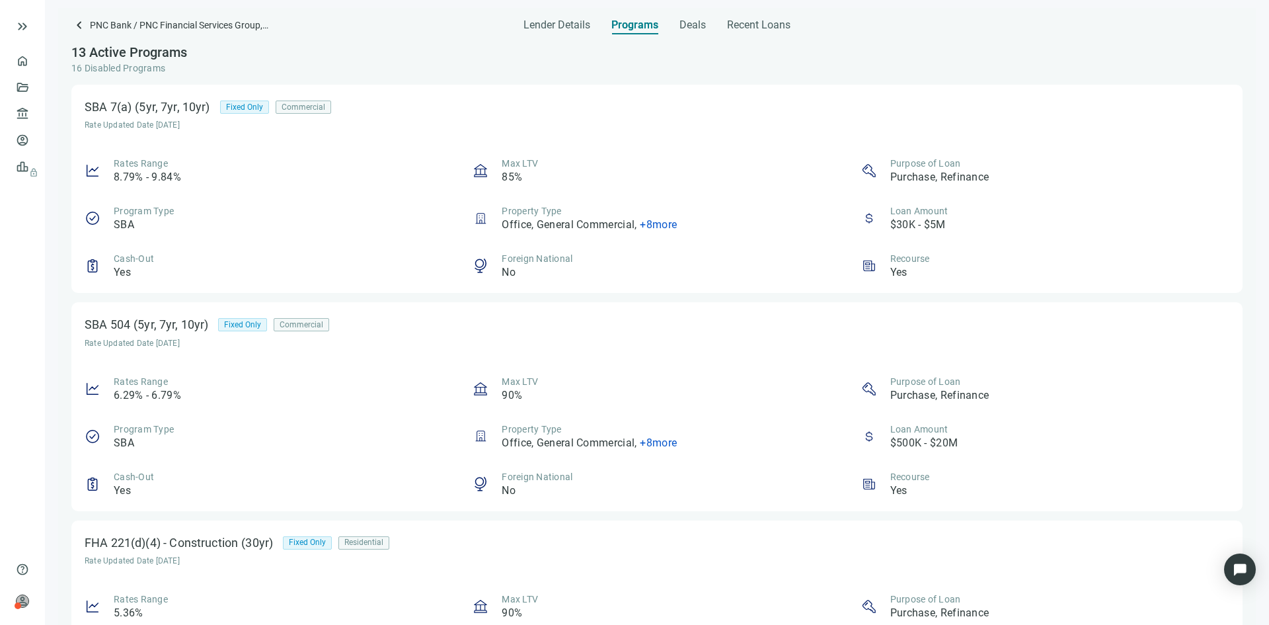
click at [646, 223] on span "+ 8 more" at bounding box center [658, 224] width 37 height 13
click at [643, 252] on div "Foreign National No" at bounding box center [657, 266] width 368 height 28
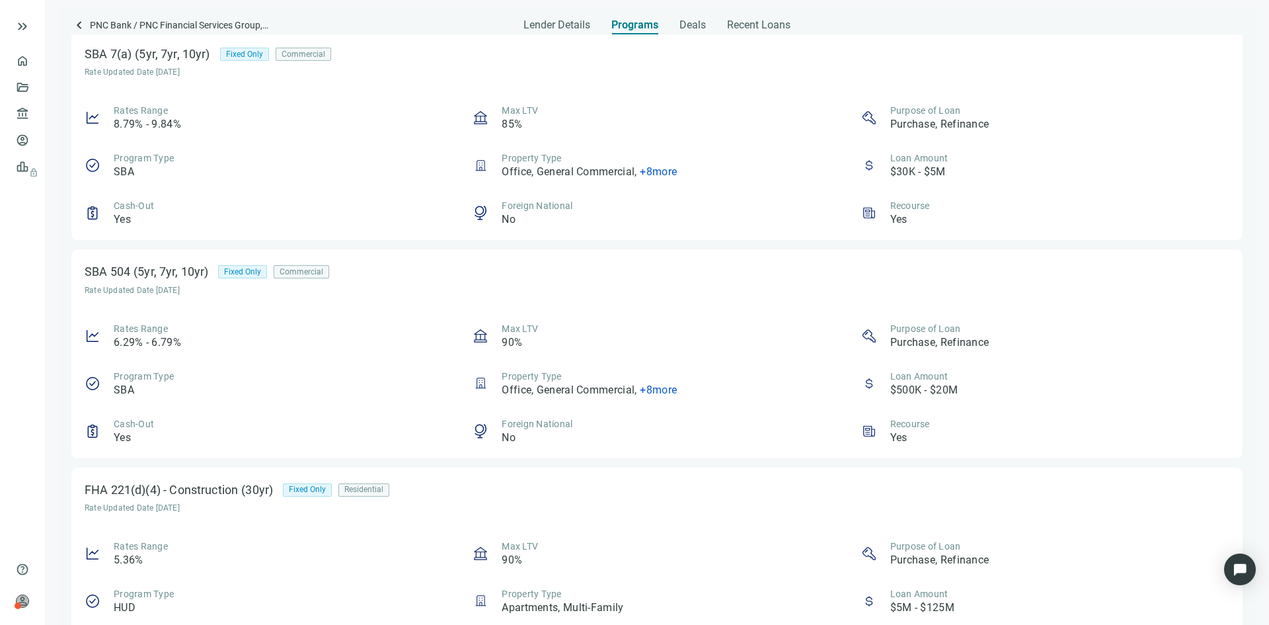
scroll to position [132, 0]
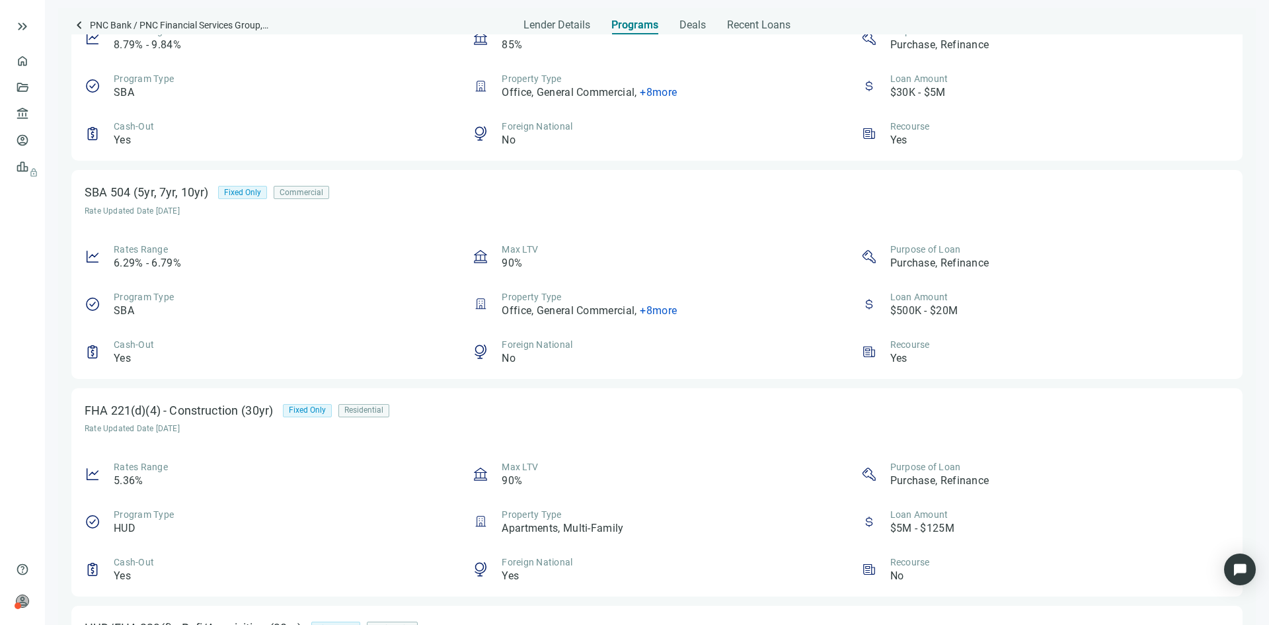
click at [647, 310] on span "+ 8 more" at bounding box center [658, 310] width 37 height 13
click at [408, 310] on div "Program Type SBA" at bounding box center [269, 304] width 368 height 28
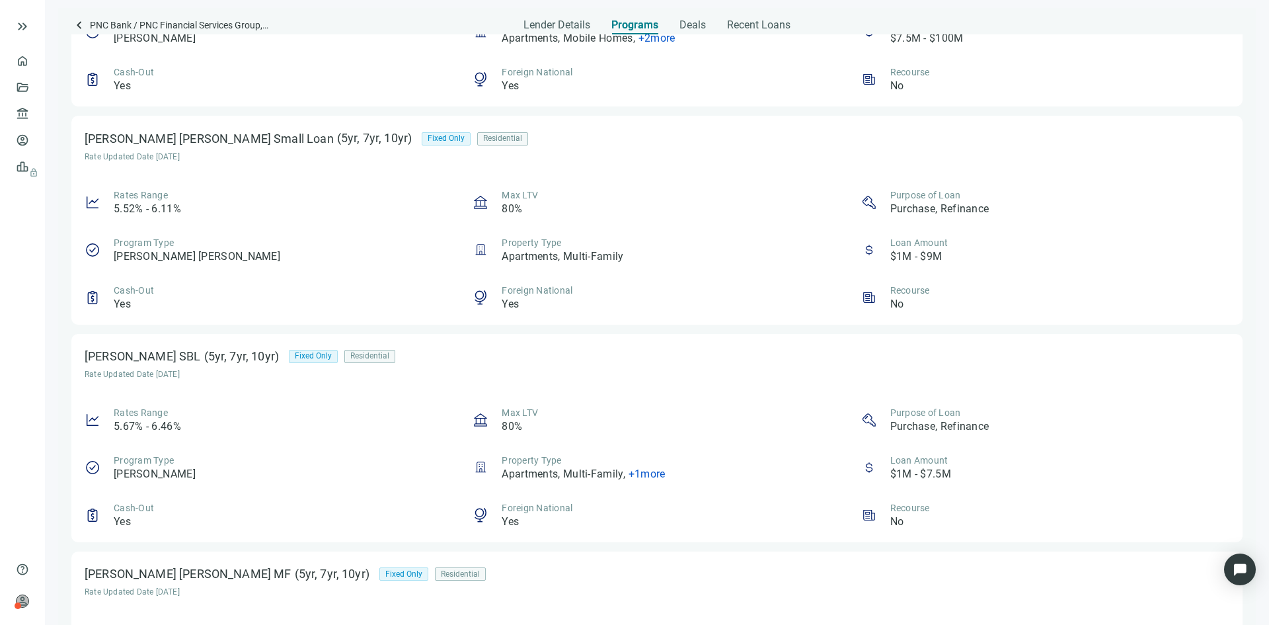
scroll to position [1058, 0]
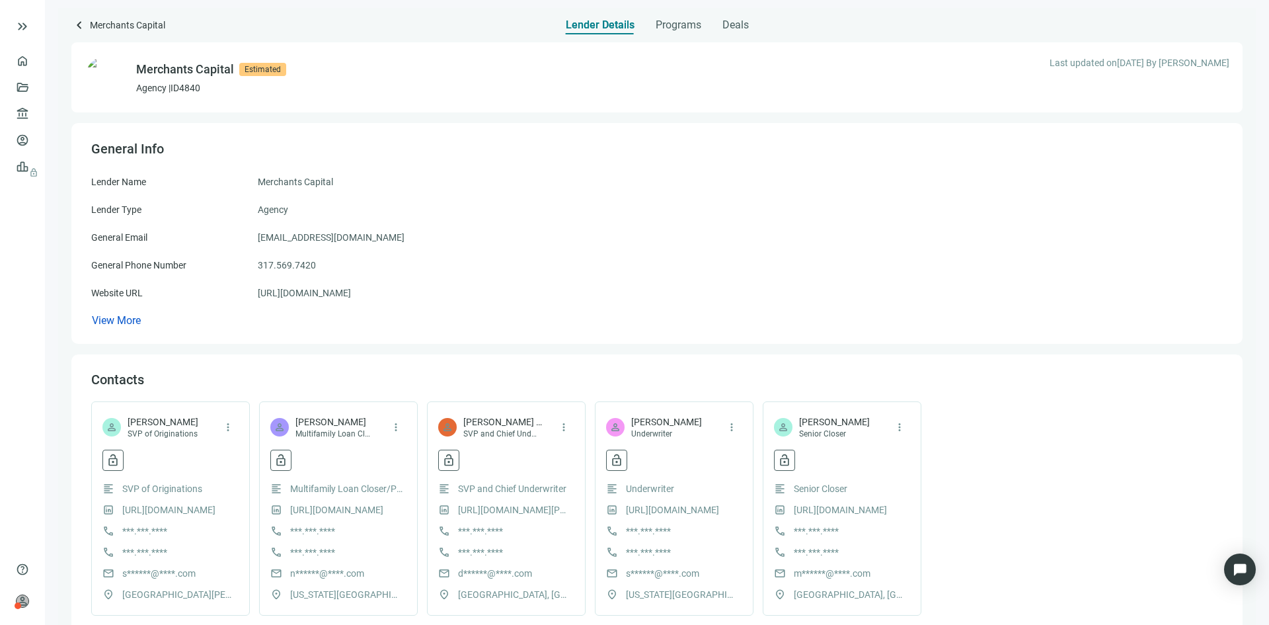
drag, startPoint x: 393, startPoint y: 289, endPoint x: 230, endPoint y: 293, distance: 162.7
click at [230, 293] on div "Website URL https://merchantscapital.com" at bounding box center [657, 293] width 1132 height 15
copy div "https://merchantscapital.com"
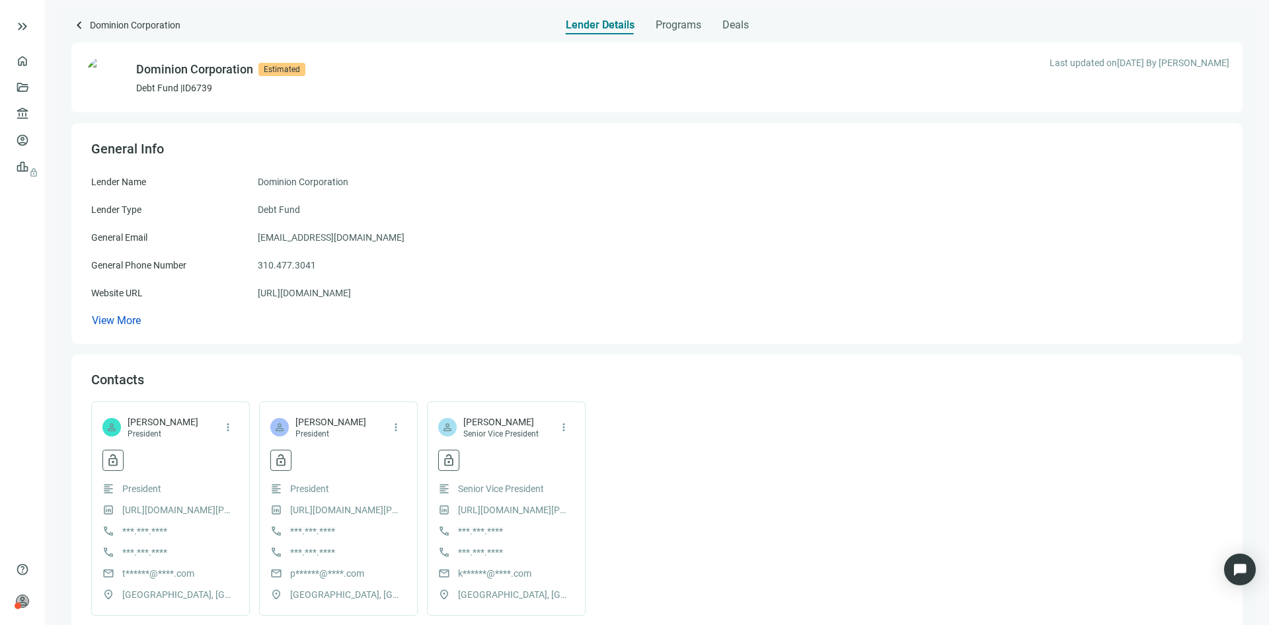
drag, startPoint x: 366, startPoint y: 294, endPoint x: 238, endPoint y: 298, distance: 127.6
click at [238, 298] on div "Website URL [URL][DOMAIN_NAME]" at bounding box center [657, 293] width 1132 height 15
copy div "[URL][DOMAIN_NAME]"
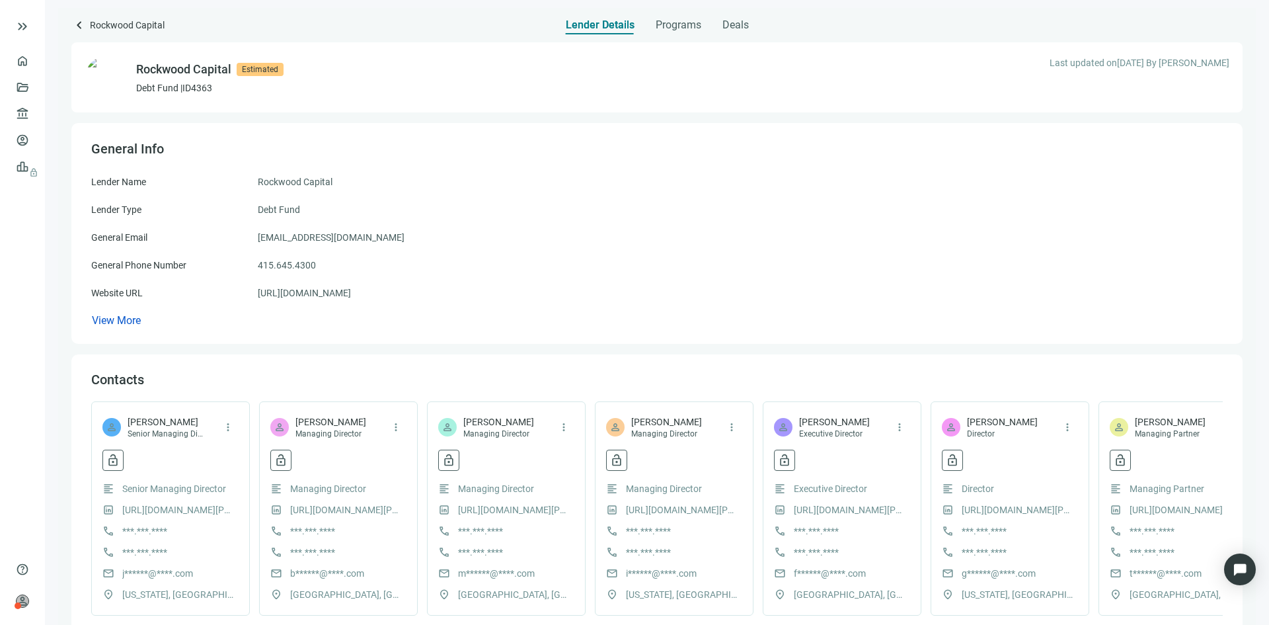
drag, startPoint x: 414, startPoint y: 301, endPoint x: 229, endPoint y: 296, distance: 185.1
click at [229, 296] on div "Lender Name Rockwood Capital Lender Type Debt Fund General Email [EMAIL_ADDRESS…" at bounding box center [657, 250] width 1132 height 153
copy div "[URL][DOMAIN_NAME]"
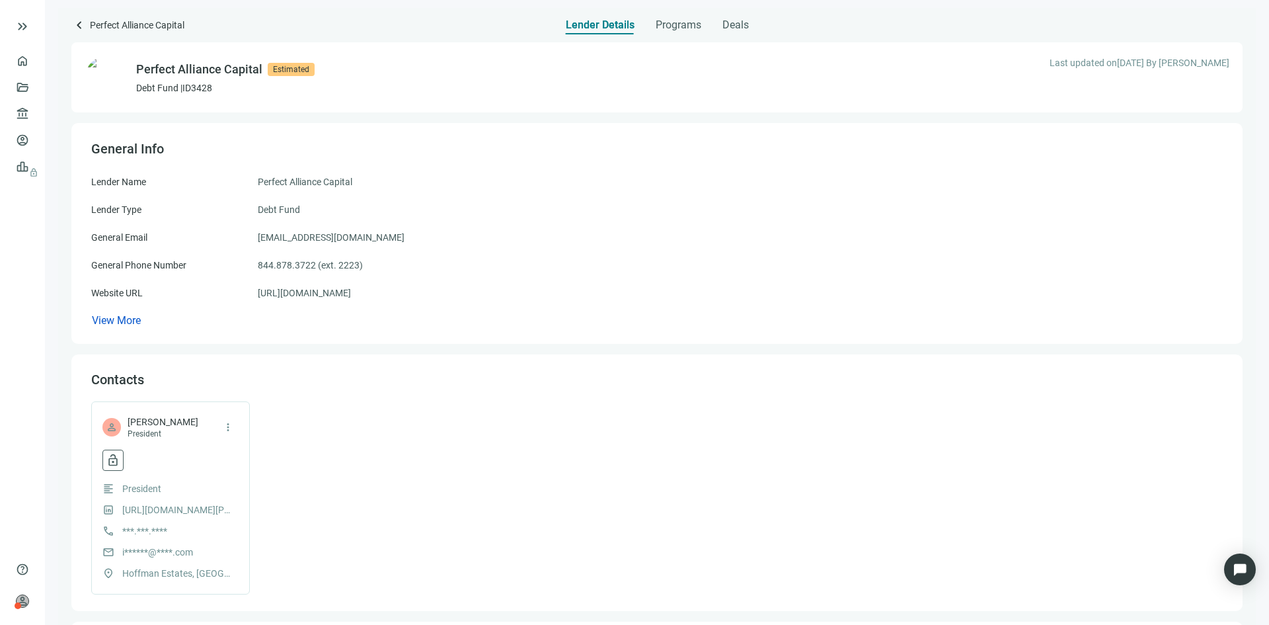
drag, startPoint x: 372, startPoint y: 294, endPoint x: 230, endPoint y: 303, distance: 142.4
click at [230, 303] on div "Lender Name Perfect Alliance Capital Lender Type Debt Fund General Email info@p…" at bounding box center [657, 250] width 1132 height 153
copy div "https://perfectalliancecapital.com"
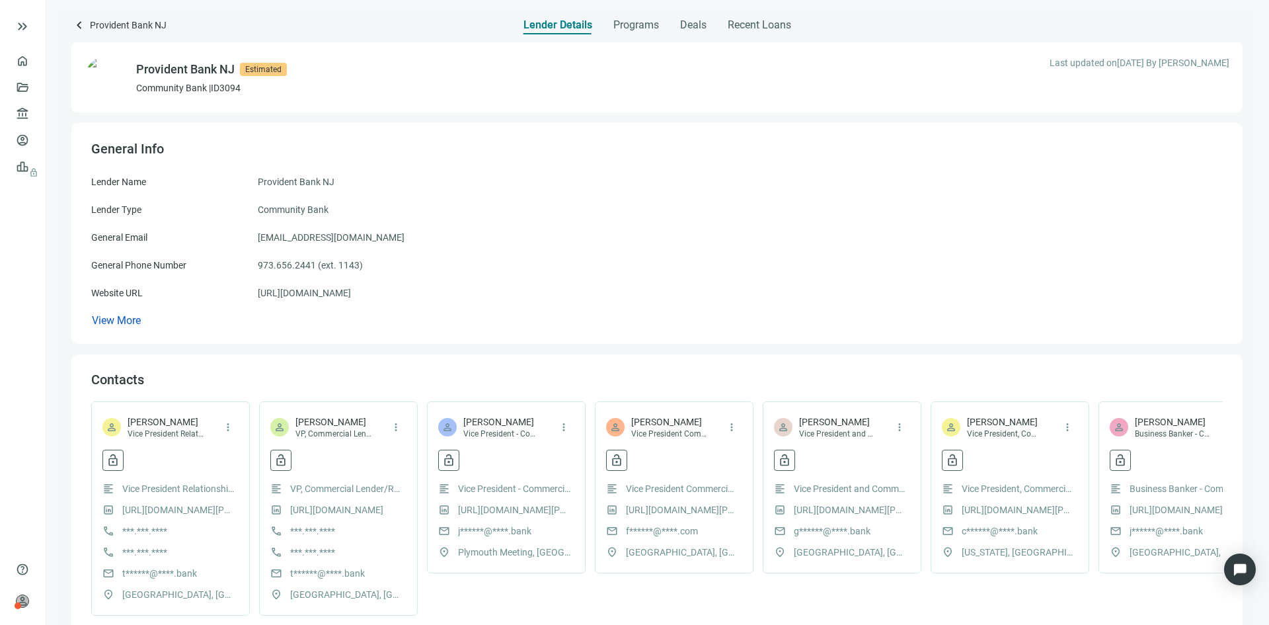
drag, startPoint x: 362, startPoint y: 290, endPoint x: 225, endPoint y: 289, distance: 137.5
click at [225, 289] on div "Website URL [URL][DOMAIN_NAME]" at bounding box center [657, 293] width 1132 height 15
copy div "[URL][DOMAIN_NAME]"
